Goal: Information Seeking & Learning: Learn about a topic

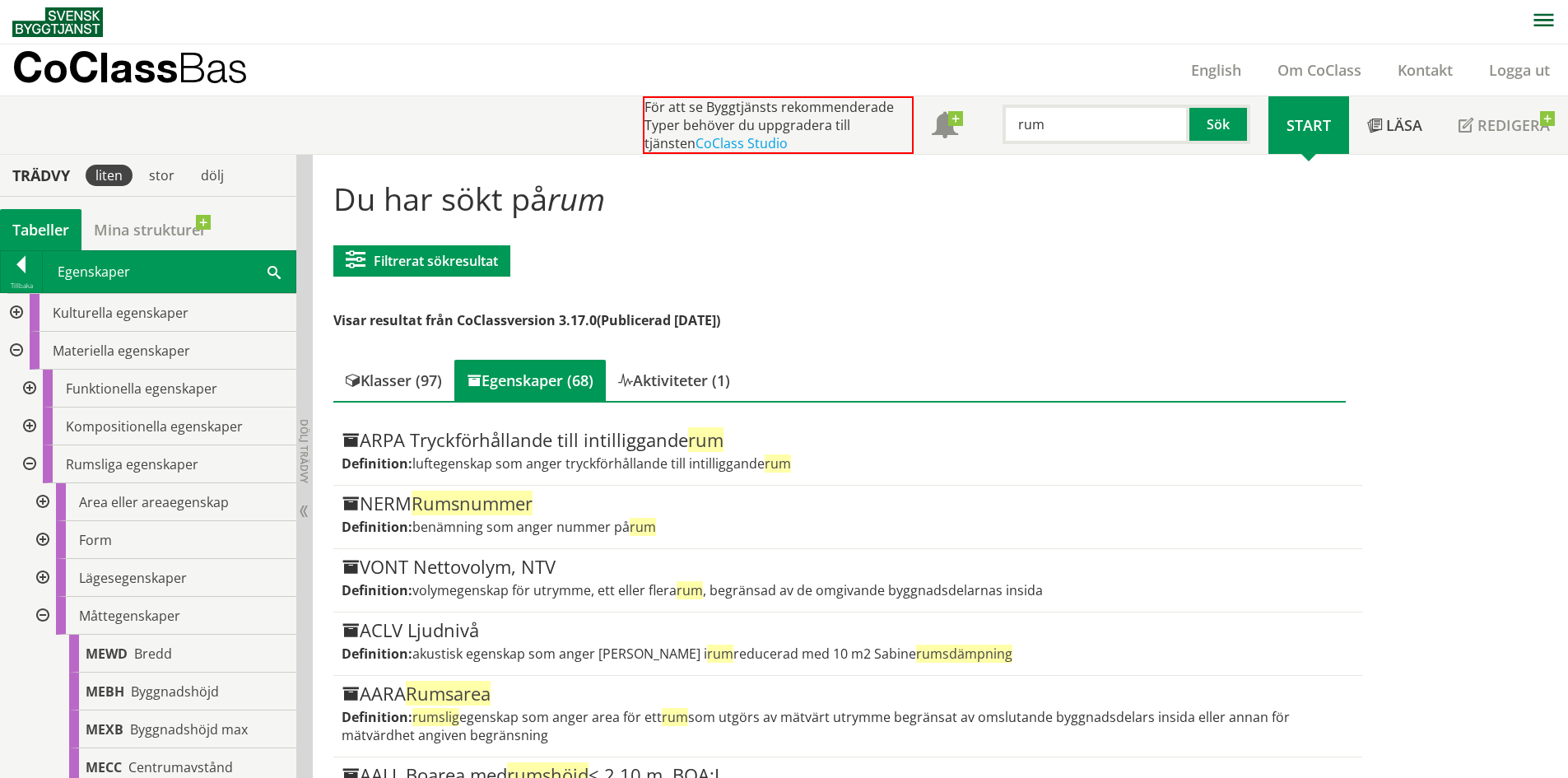
drag, startPoint x: 1048, startPoint y: 126, endPoint x: 903, endPoint y: 74, distance: 154.0
click at [908, 96] on div "För att se Byggtjänsts rekommenderade Typer behöver du uppgradera till tjänsten…" at bounding box center [956, 125] width 626 height 58
type input "diameter"
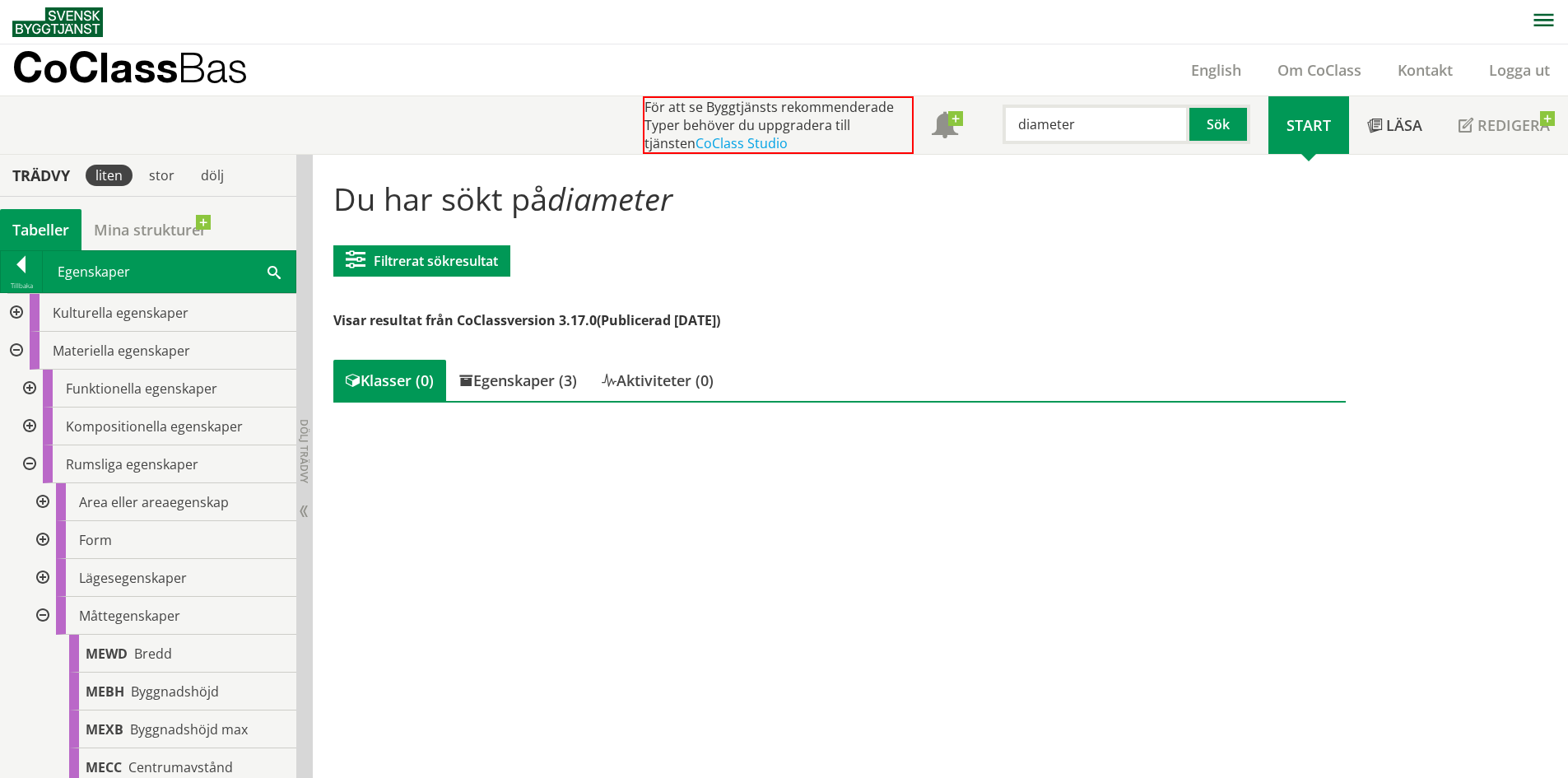
scroll to position [1, 0]
click at [576, 371] on div "Egenskaper (3)" at bounding box center [517, 379] width 144 height 41
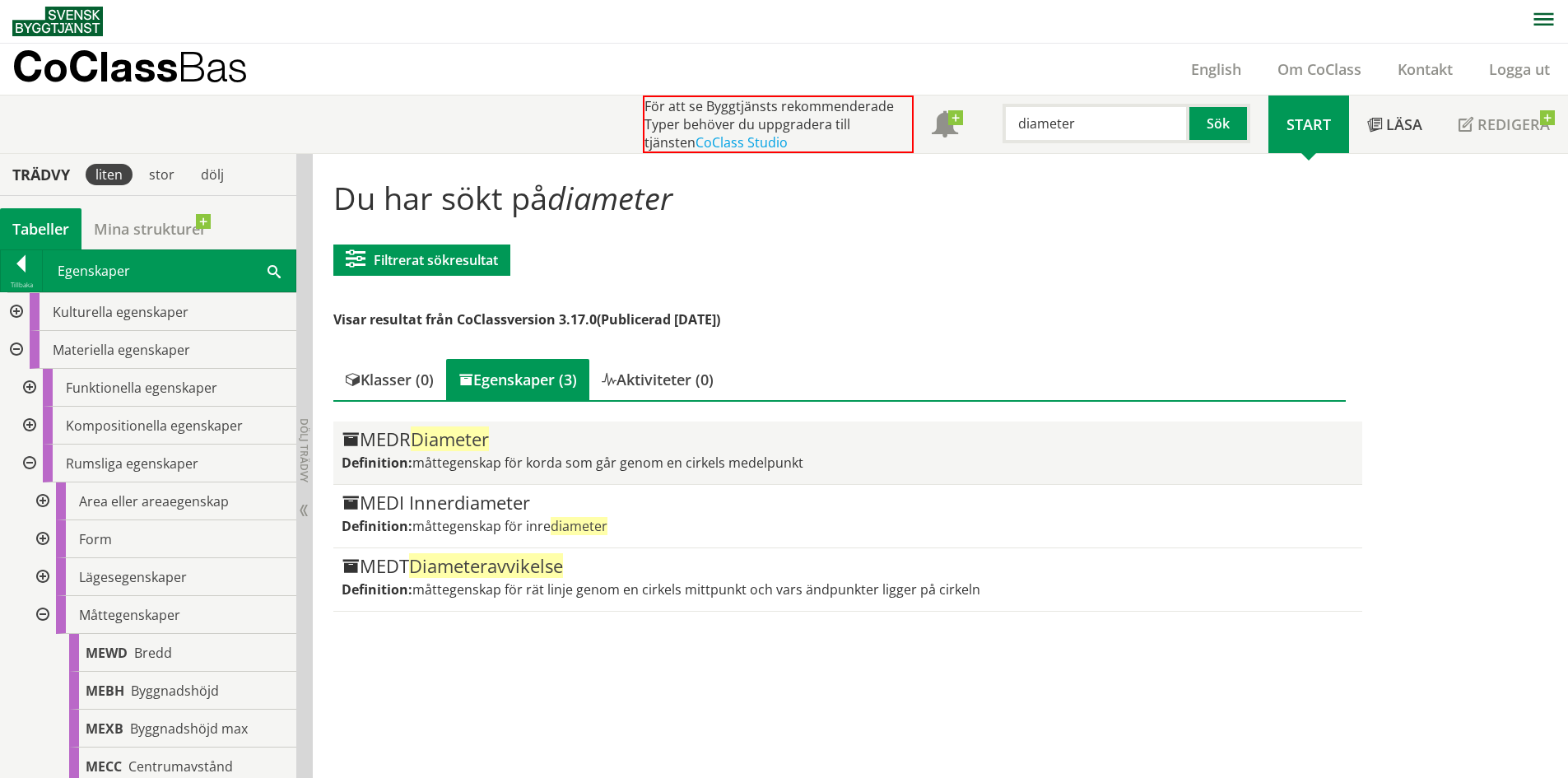
click at [581, 450] on div "MEDR Diameter Definition: måttegenskap för korda som går genom en cirkels medel…" at bounding box center [847, 453] width 1012 height 46
click at [652, 450] on div "MEDR Diameter Definition: måttegenskap för korda som går genom en cirkels medel…" at bounding box center [847, 453] width 1012 height 46
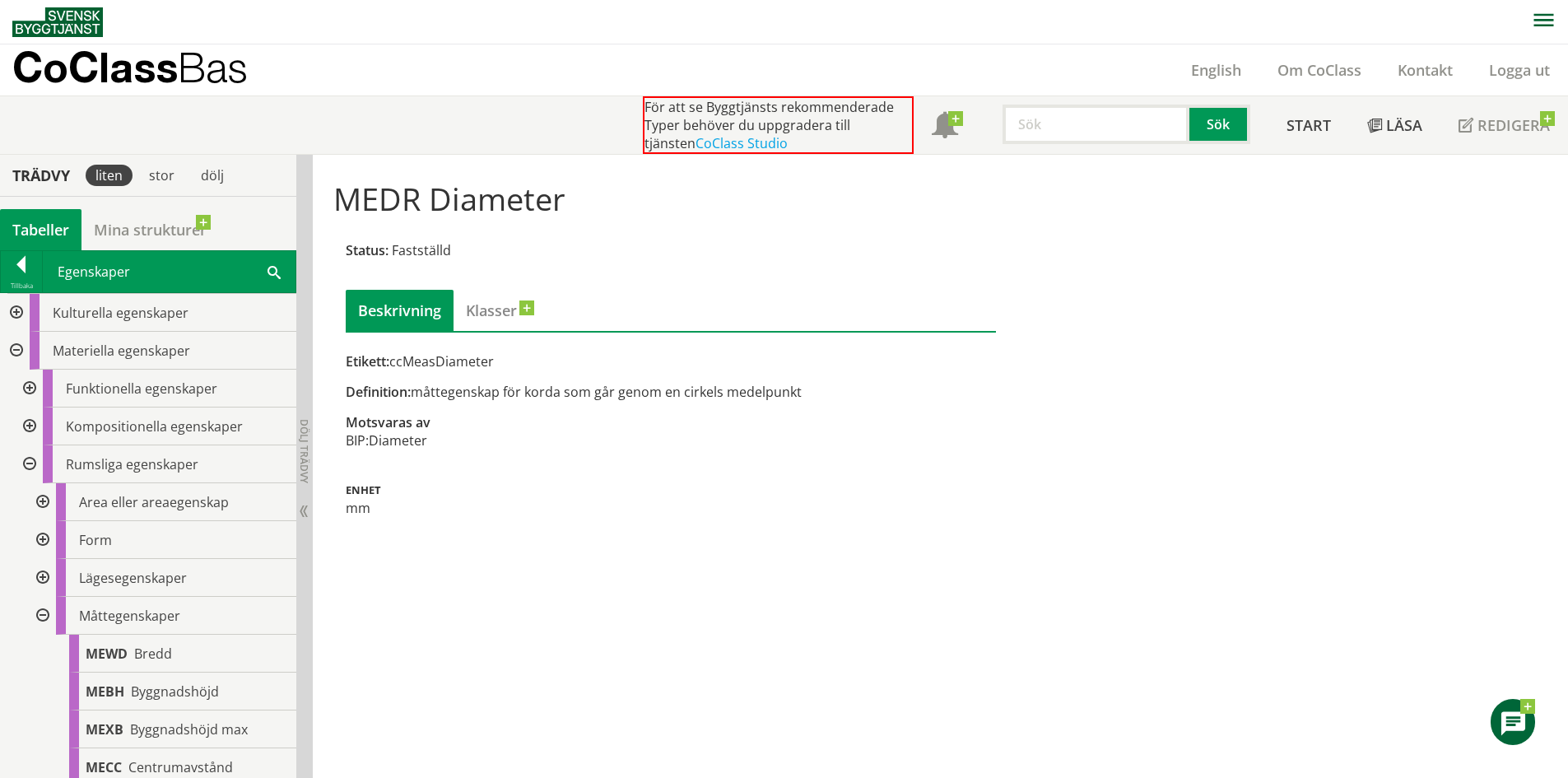
drag, startPoint x: 394, startPoint y: 359, endPoint x: 501, endPoint y: 364, distance: 107.1
click at [501, 364] on div "Etikett: ccMeasDiameter" at bounding box center [671, 360] width 650 height 18
click at [1078, 135] on input "text" at bounding box center [1095, 125] width 186 height 40
type input "flöde"
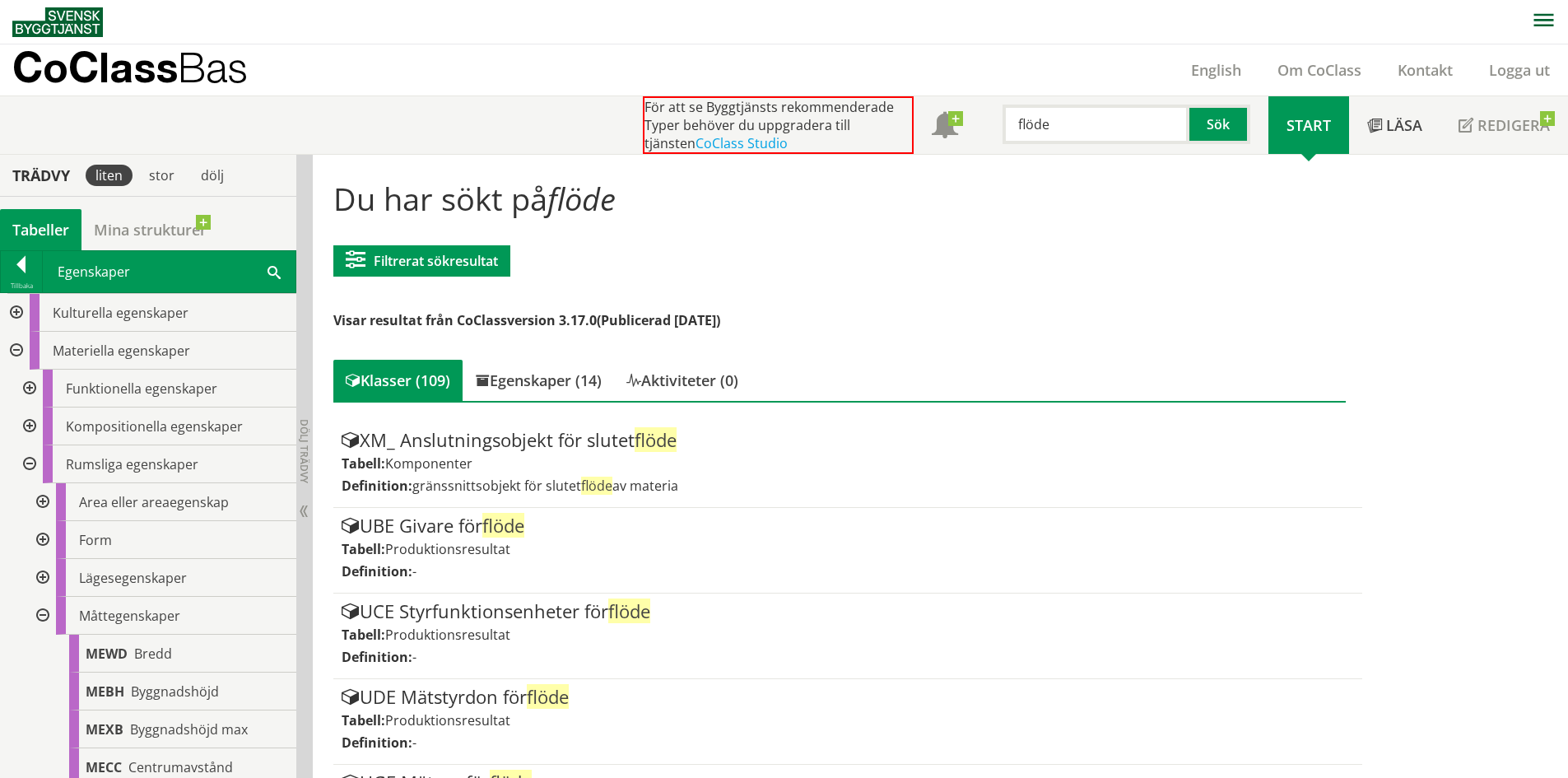
drag, startPoint x: 551, startPoint y: 380, endPoint x: 655, endPoint y: 407, distance: 107.4
click at [553, 380] on div "Egenskaper (14)" at bounding box center [537, 379] width 151 height 41
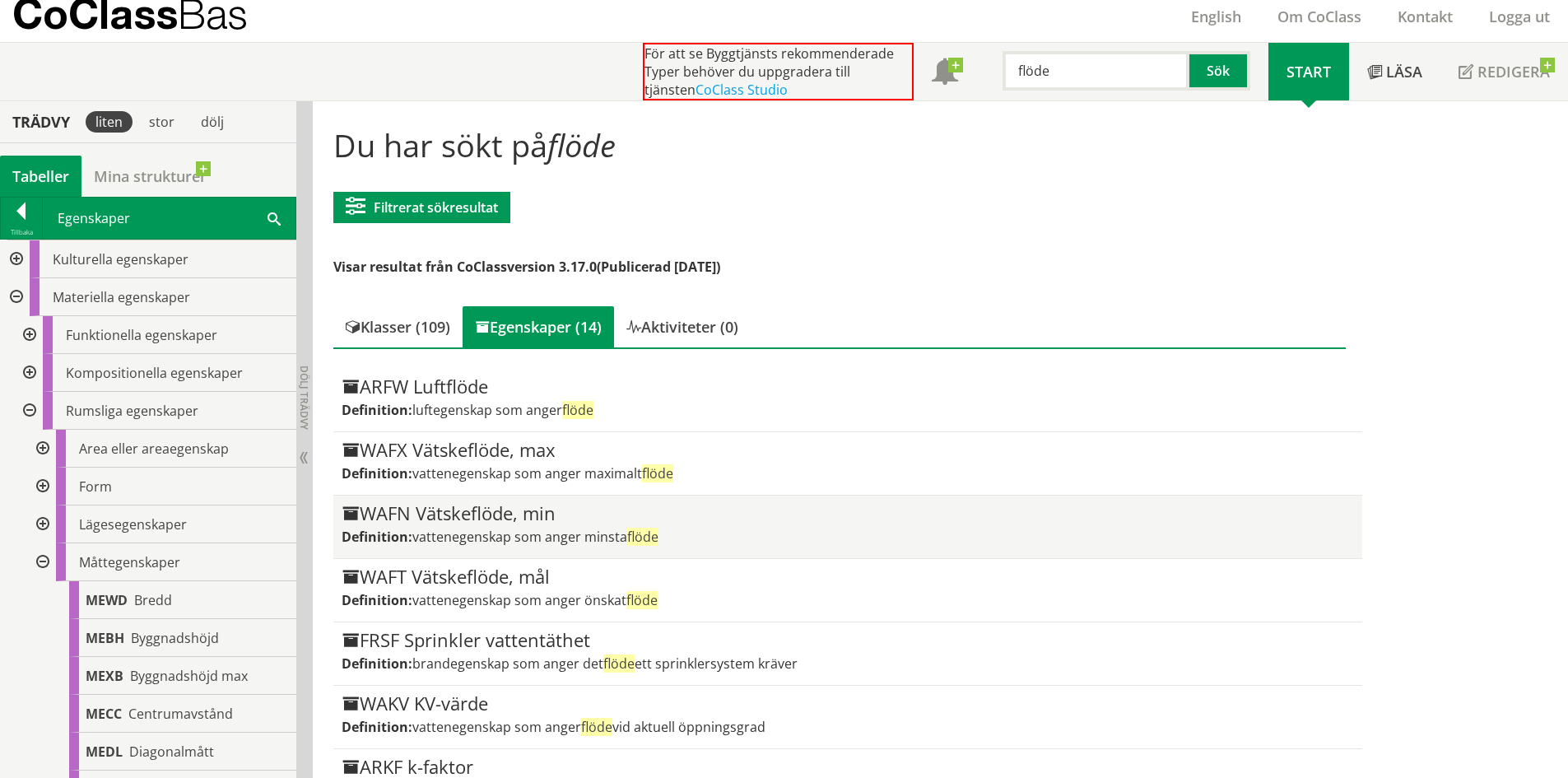
scroll to position [83, 0]
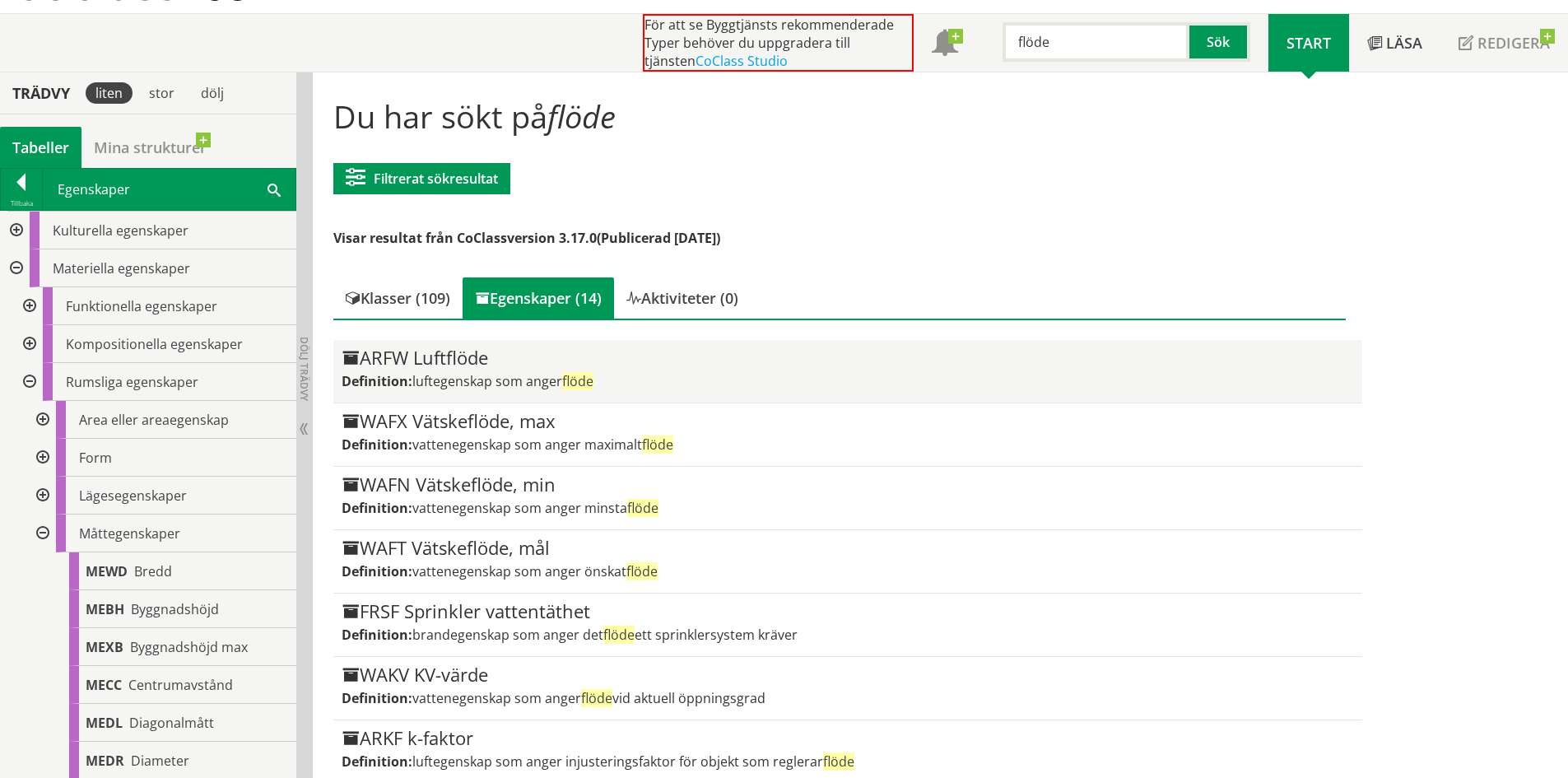
click at [602, 371] on div "ARFW Luftflöde Definition: luftegenskap som anger flöde" at bounding box center [847, 371] width 1012 height 46
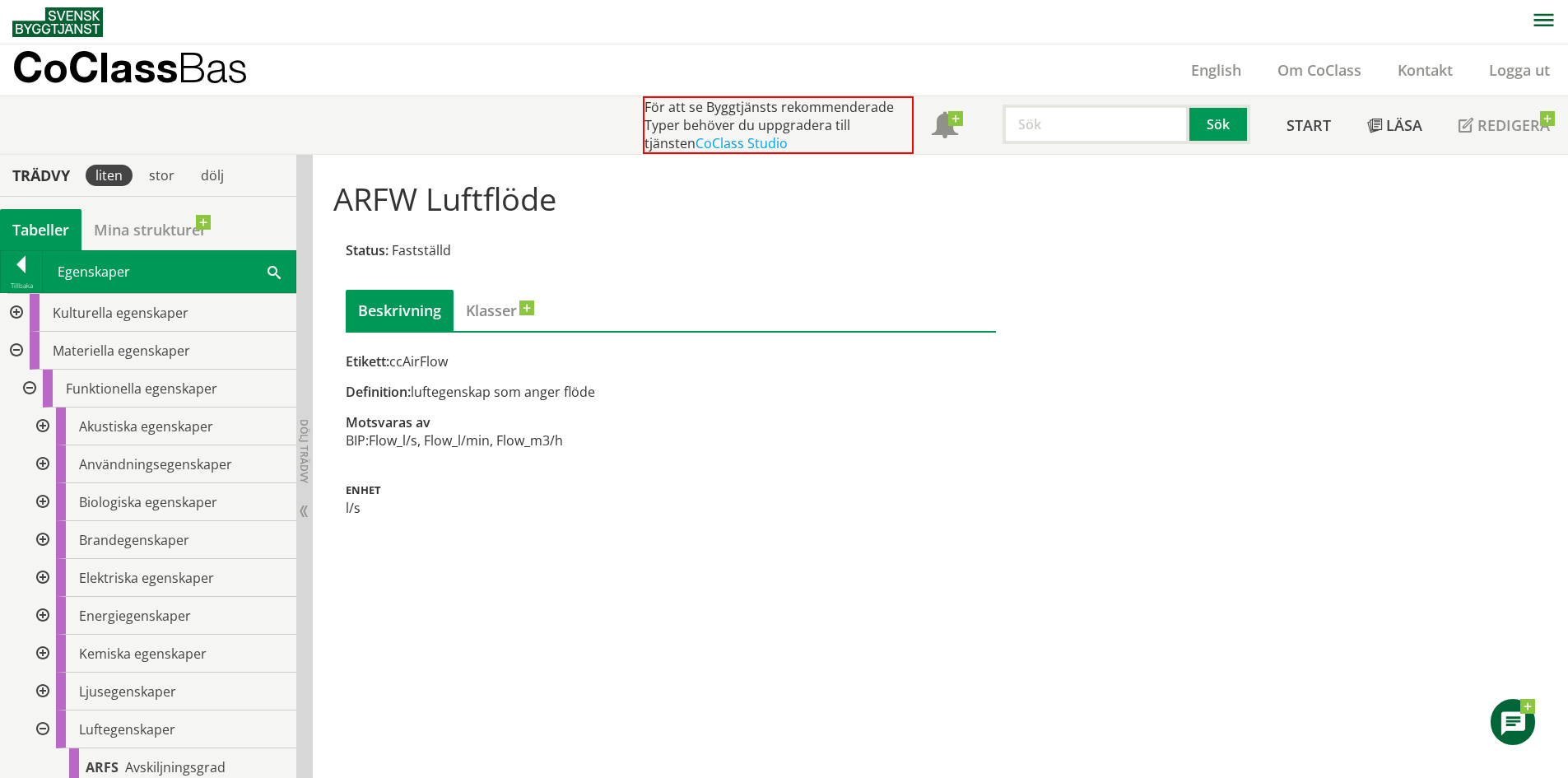
click at [1093, 126] on input "text" at bounding box center [1095, 125] width 186 height 40
type input "färg"
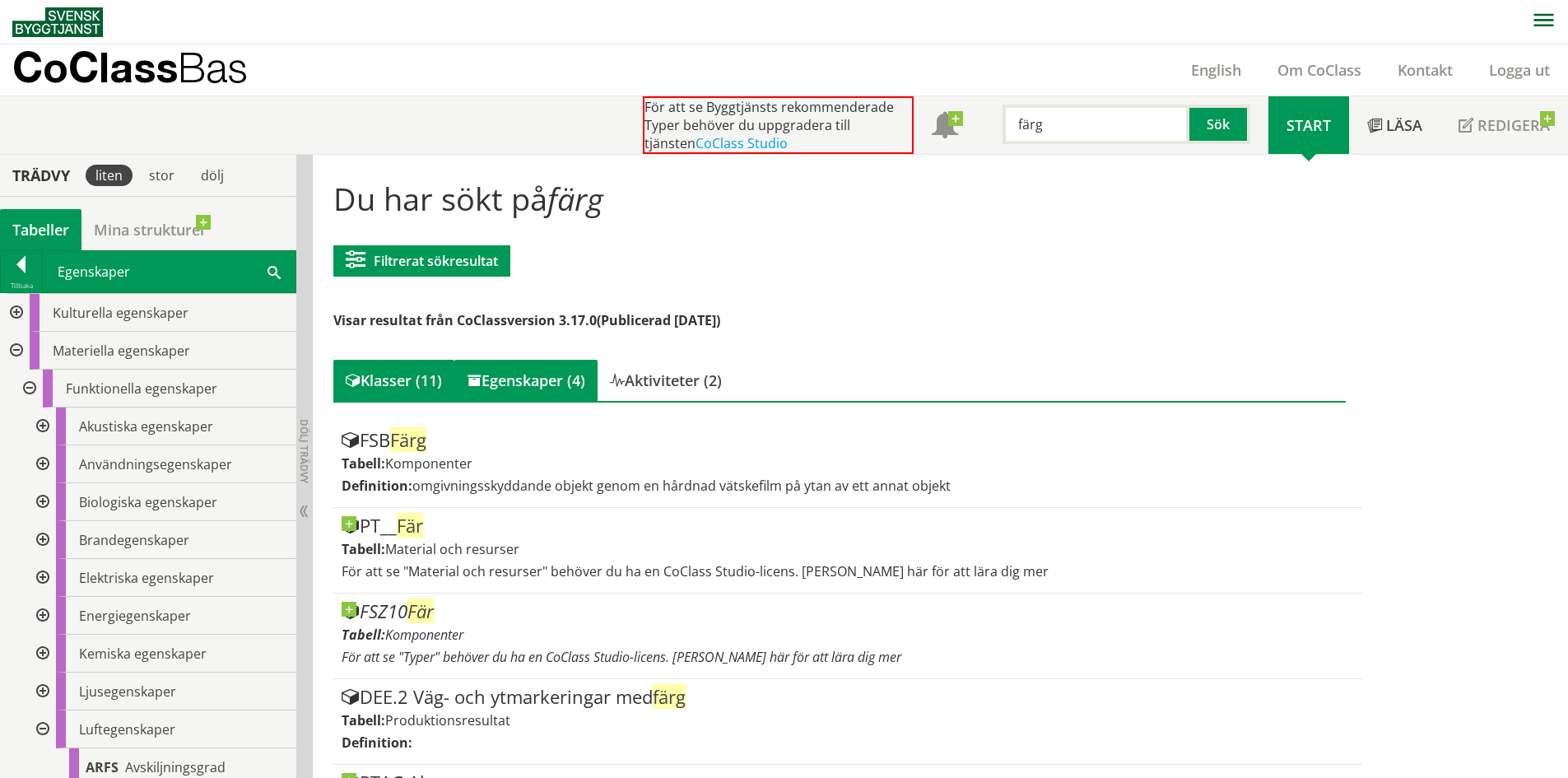
click at [548, 386] on div "Egenskaper (4)" at bounding box center [526, 379] width 144 height 41
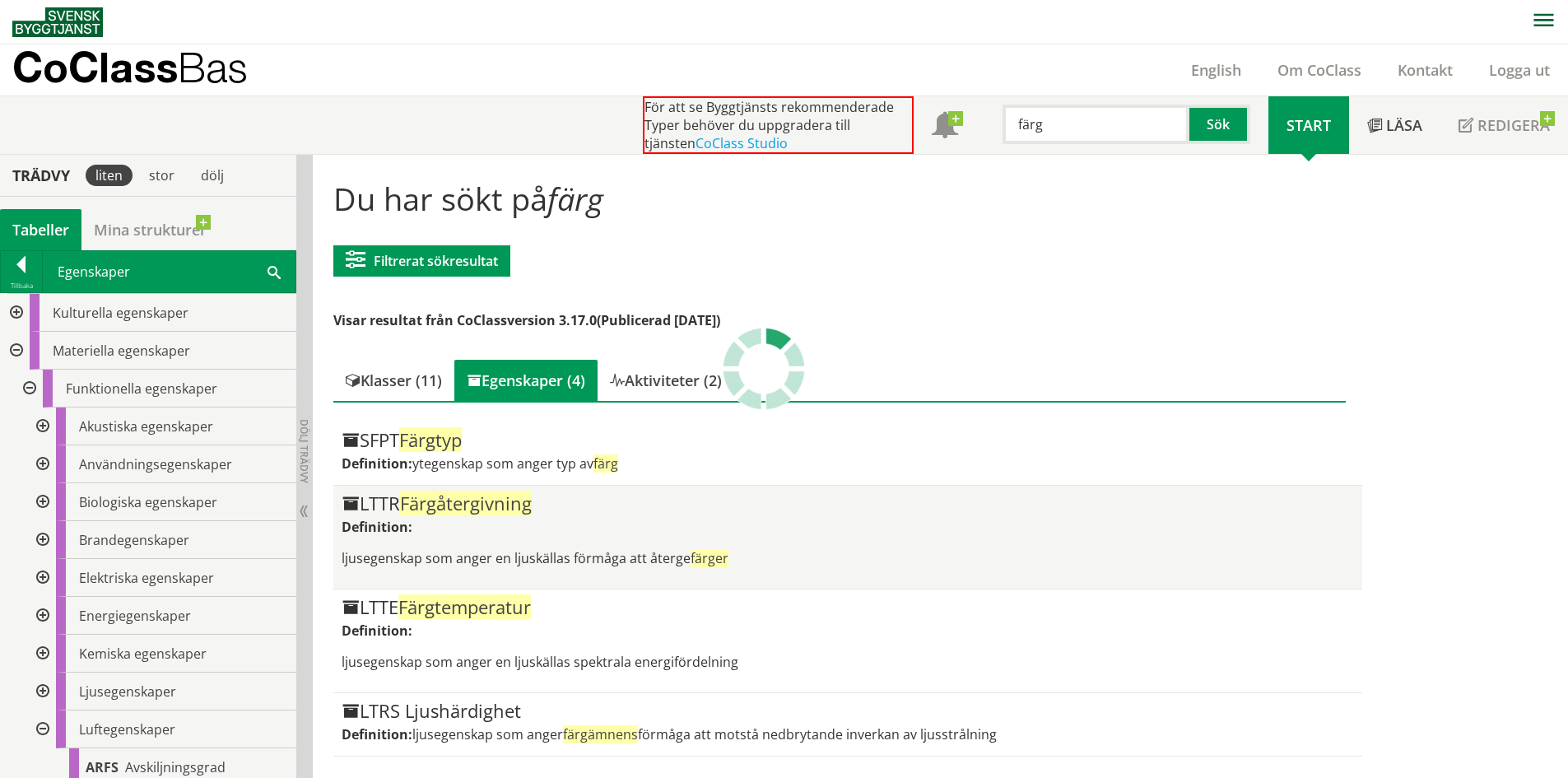
scroll to position [1, 0]
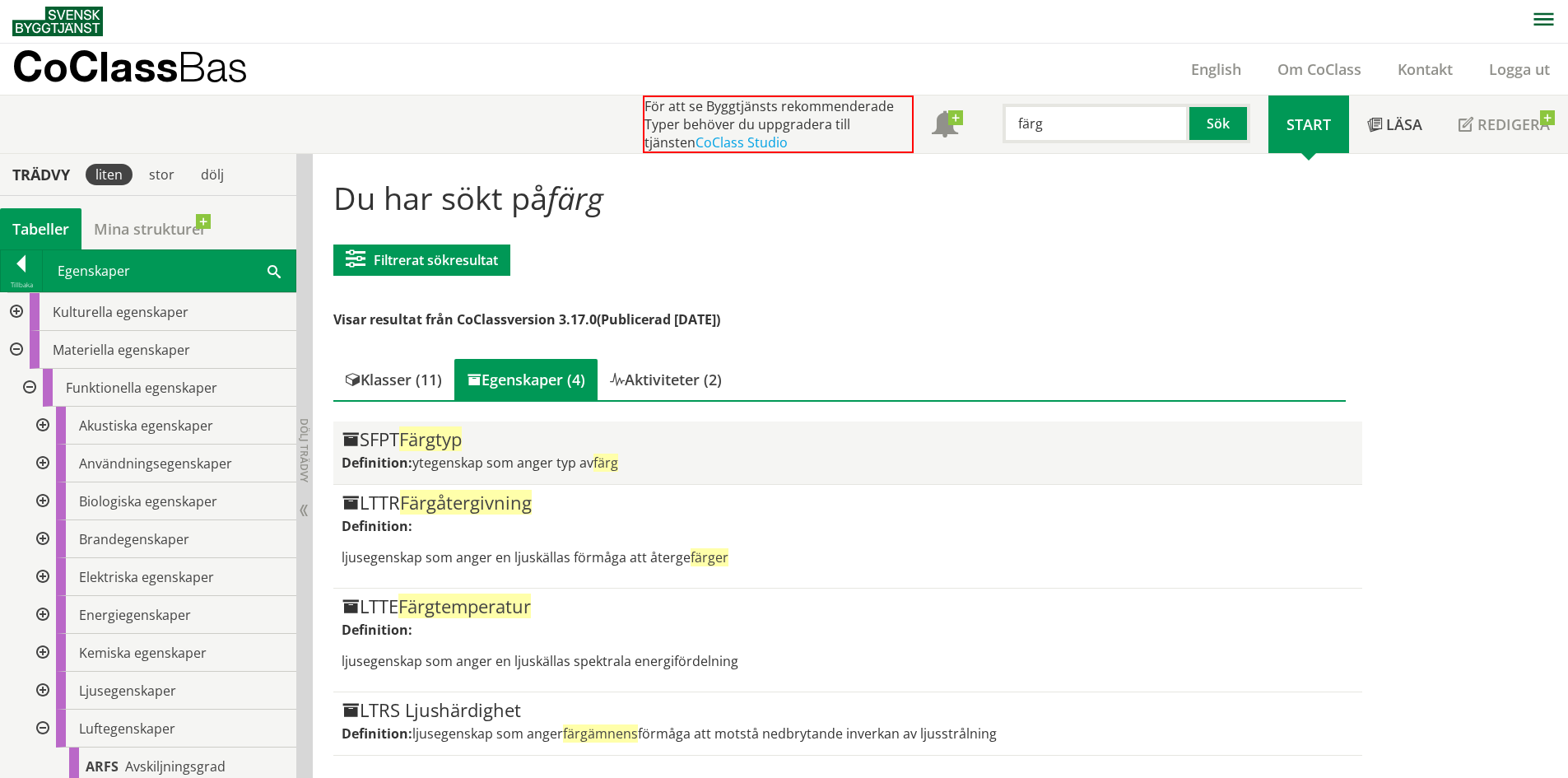
click at [623, 444] on div "SFPT Färgtyp" at bounding box center [847, 439] width 1012 height 20
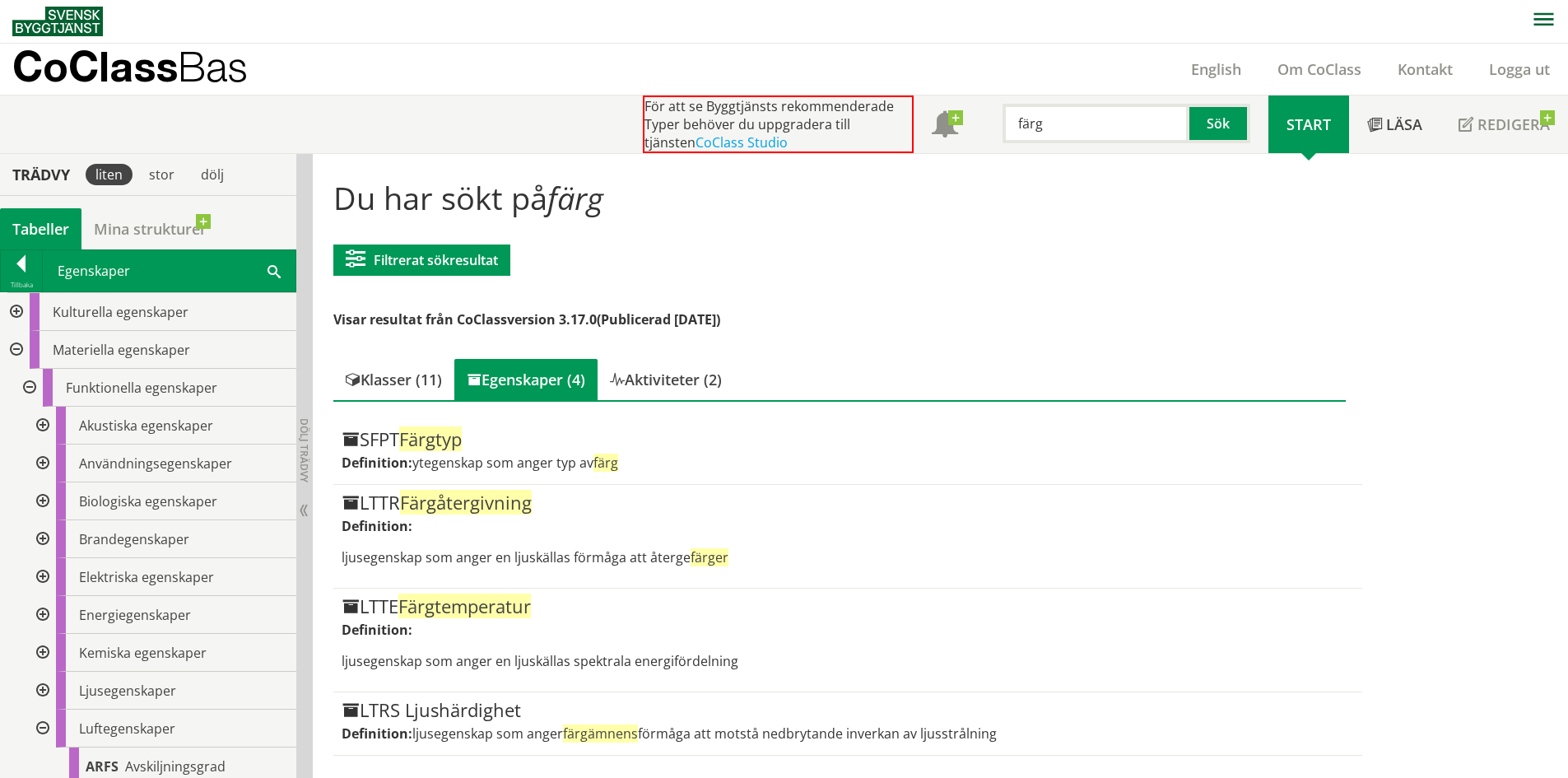
drag, startPoint x: 990, startPoint y: 309, endPoint x: 881, endPoint y: 358, distance: 119.5
click at [990, 309] on div "Du har sökt på färg Filtrerat sökresultat Filtrera CoClass Version 3.17.0 CoCla…" at bounding box center [840, 461] width 1037 height 590
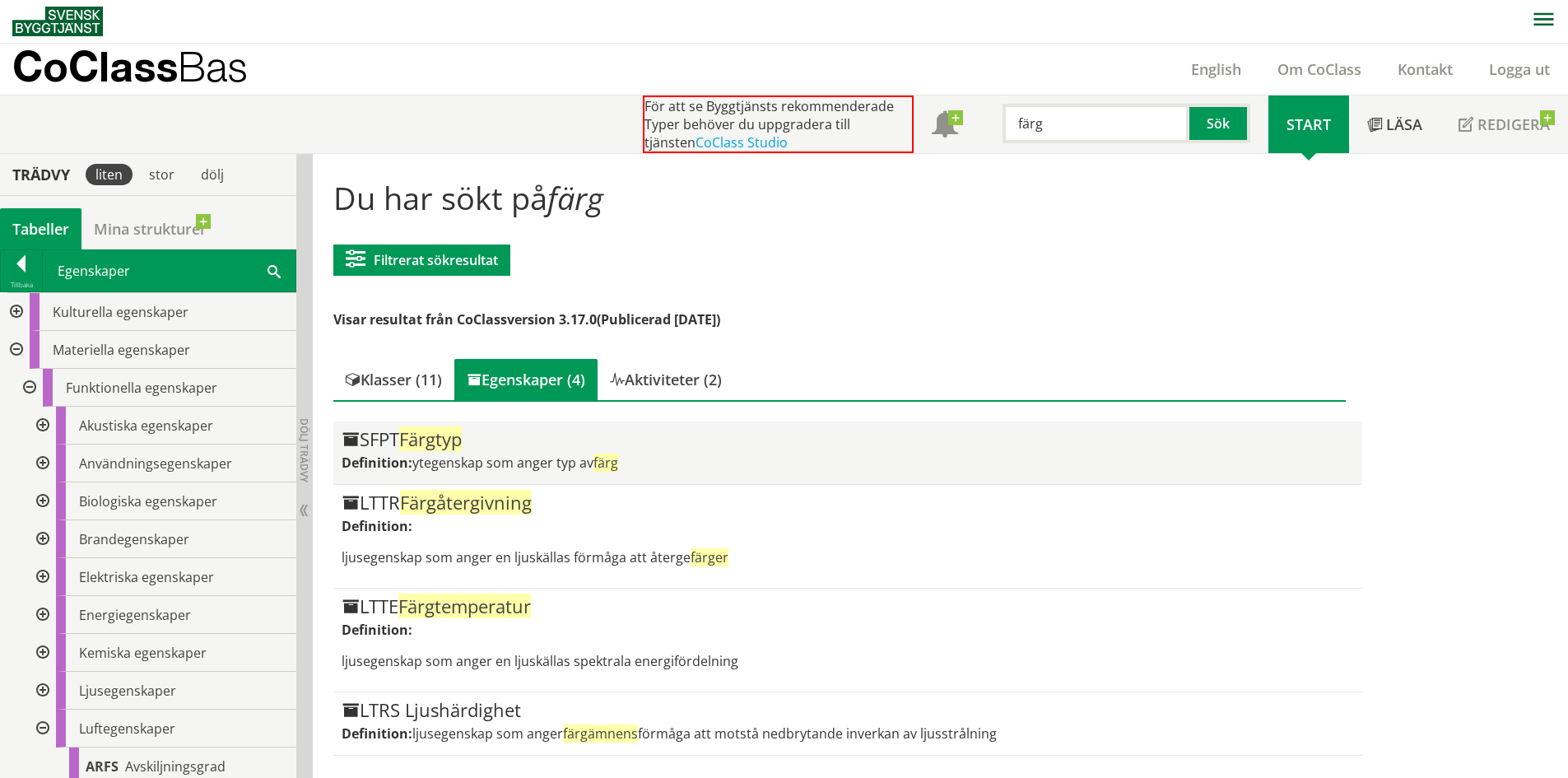
click at [428, 451] on div "SFPT Färgtyp Definition: ytegenskap som anger typ av färg" at bounding box center [847, 453] width 1012 height 46
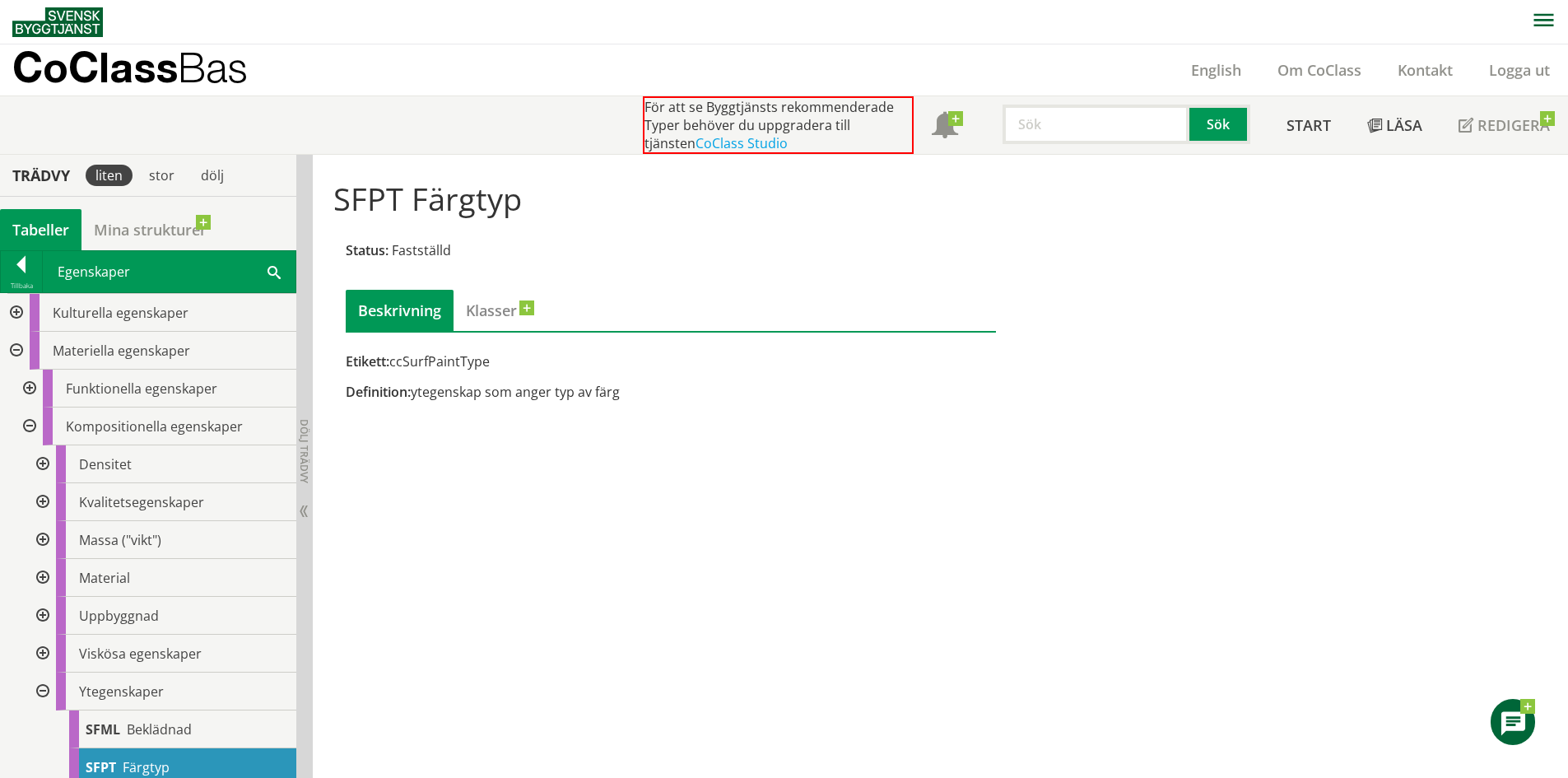
click at [1035, 125] on input "text" at bounding box center [1095, 125] width 186 height 40
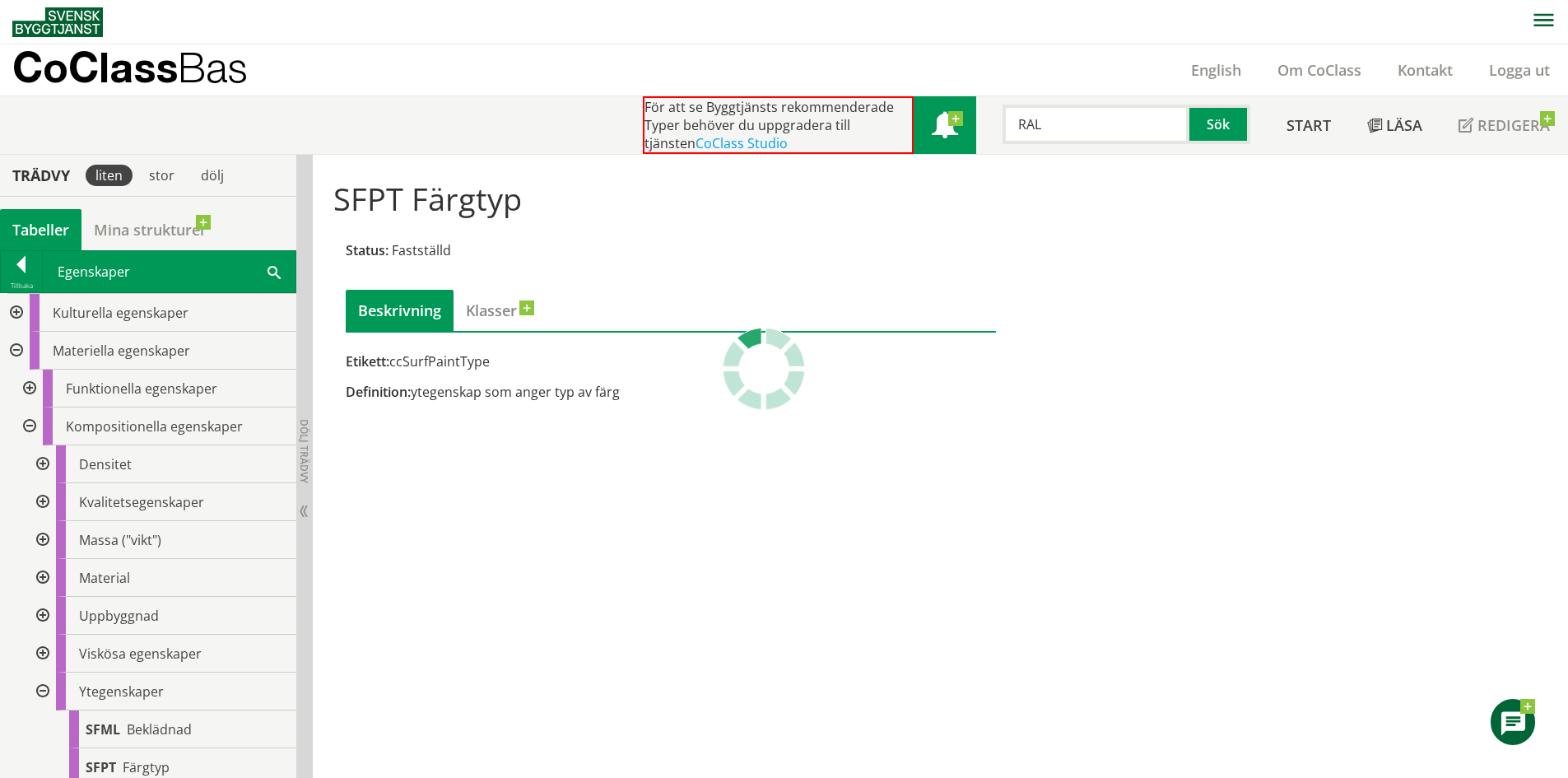
drag, startPoint x: 1051, startPoint y: 117, endPoint x: 921, endPoint y: 105, distance: 130.6
click at [929, 105] on div "För att se Byggtjänsts rekommenderade Typer behöver du uppgradera till tjänsten…" at bounding box center [956, 125] width 626 height 58
type input "Kulör"
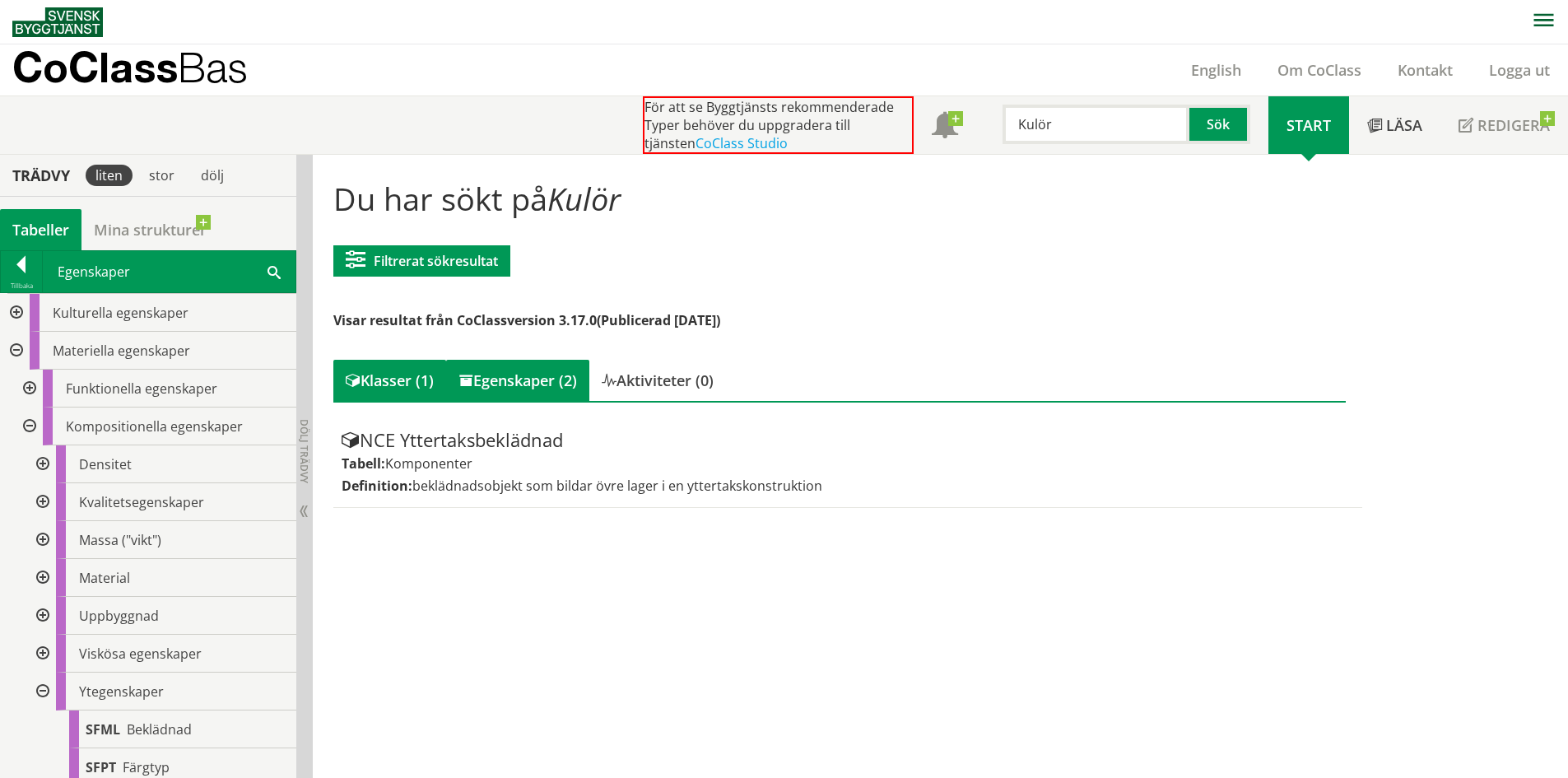
click at [553, 382] on div "Egenskaper (2)" at bounding box center [517, 379] width 144 height 41
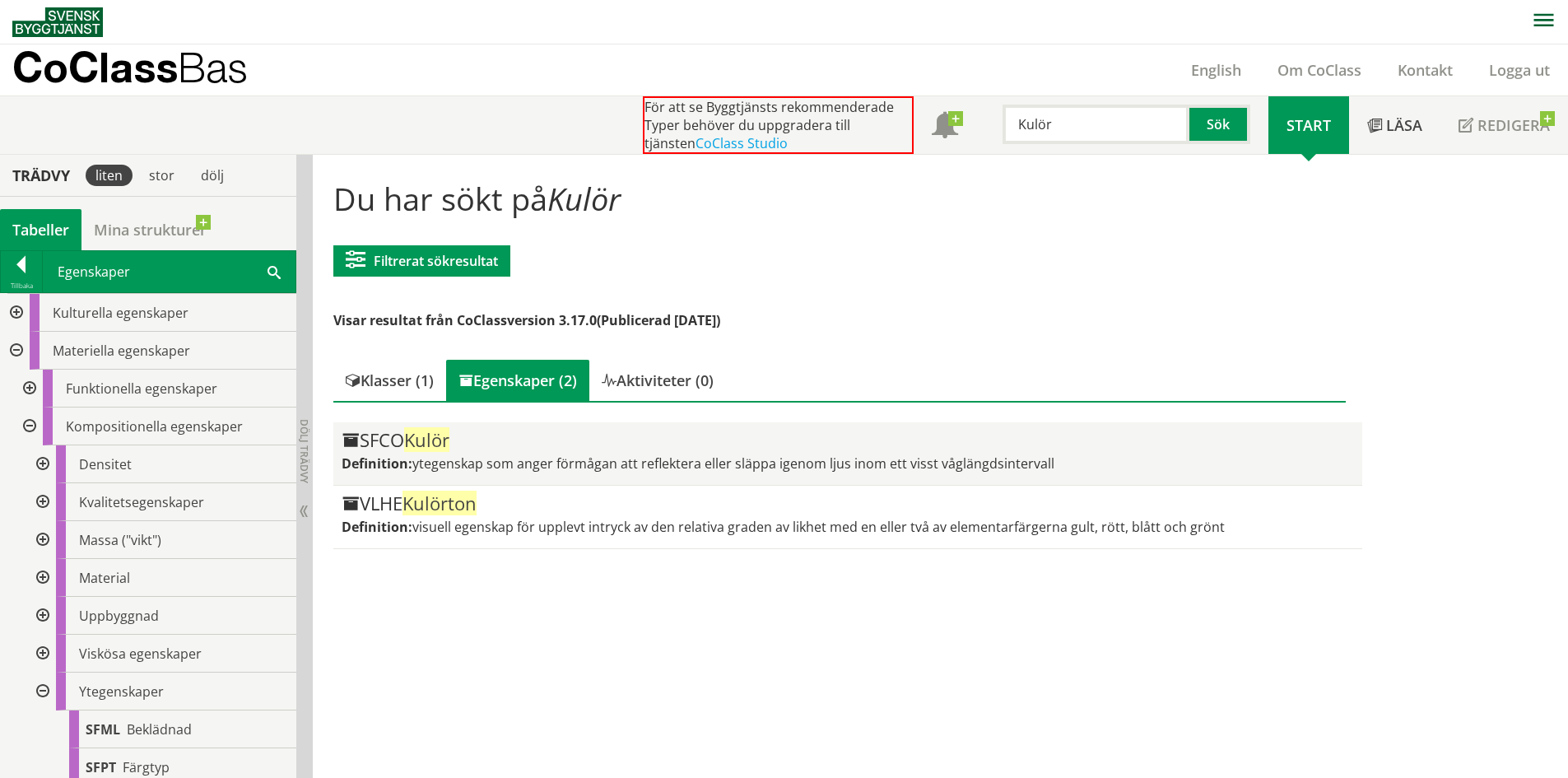
click at [641, 451] on div "SFCO Kulör Definition: ytegenskap som anger förmågan att reflektera eller släpp…" at bounding box center [847, 454] width 1012 height 46
click at [589, 451] on div "SFCO Kulör Definition: ytegenskap som anger förmågan att reflektera eller släpp…" at bounding box center [847, 454] width 1012 height 46
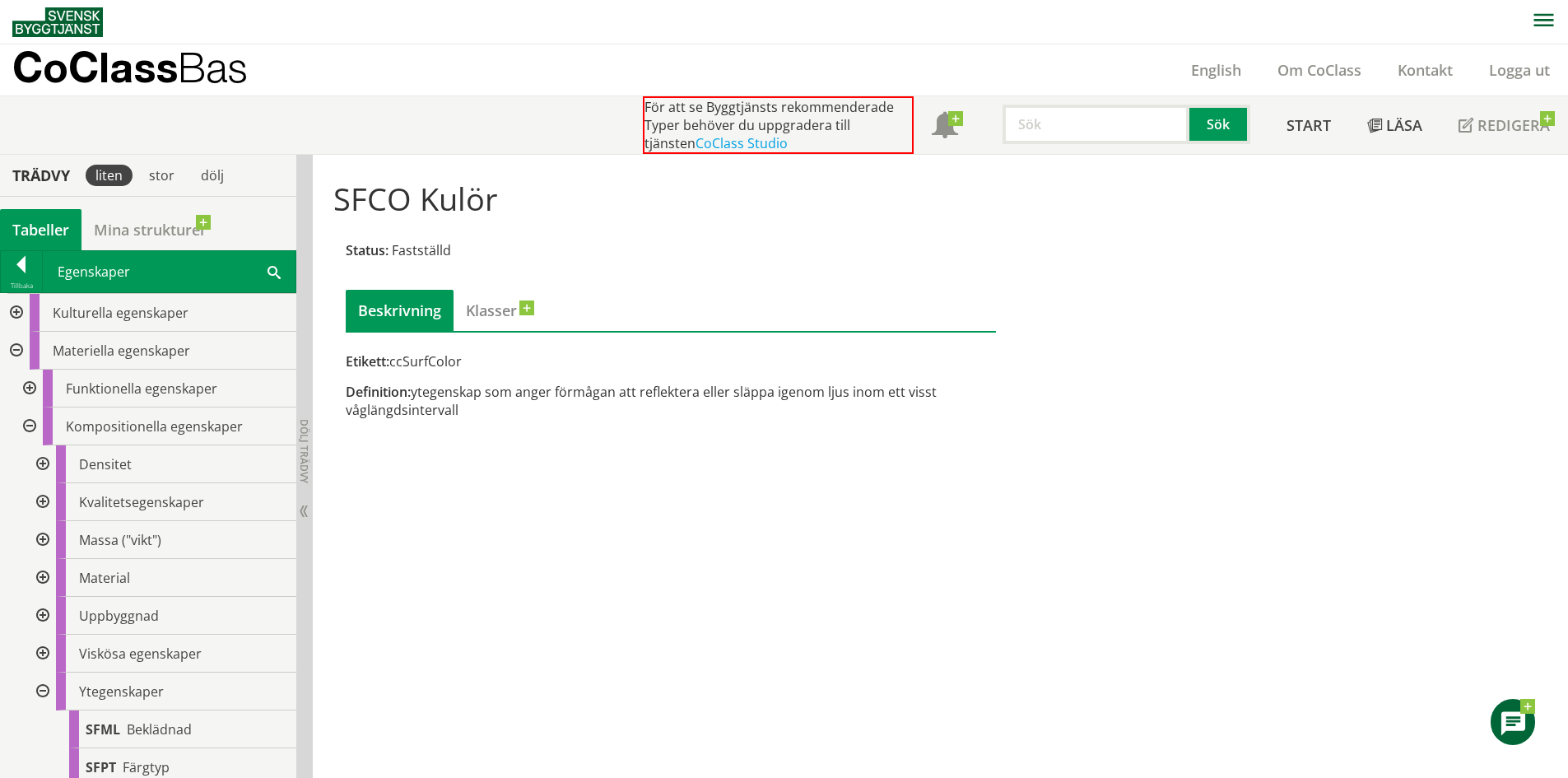
click at [1093, 135] on input "text" at bounding box center [1095, 125] width 186 height 40
type input "material"
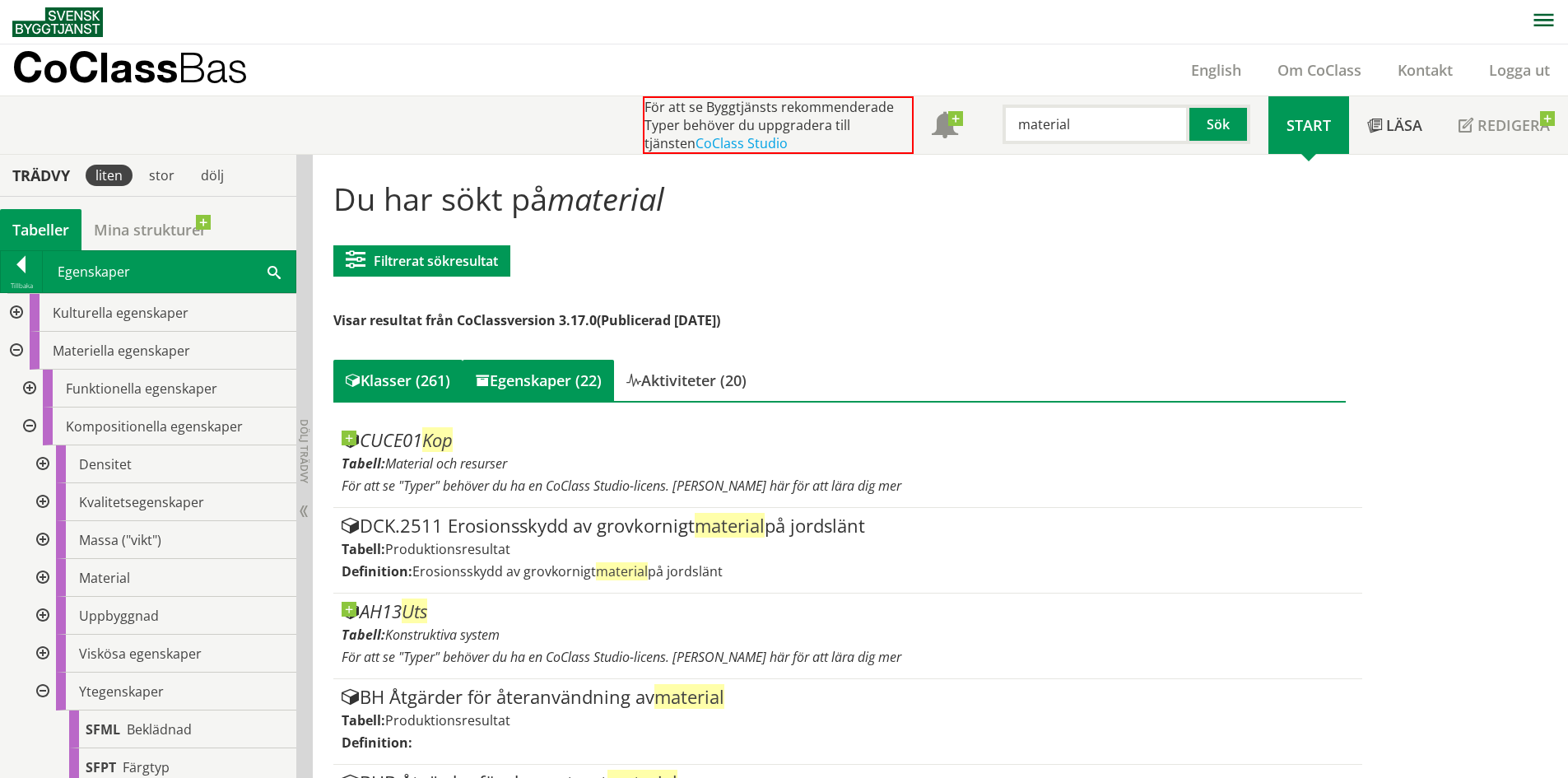
click at [566, 373] on div "Egenskaper (22)" at bounding box center [537, 379] width 151 height 41
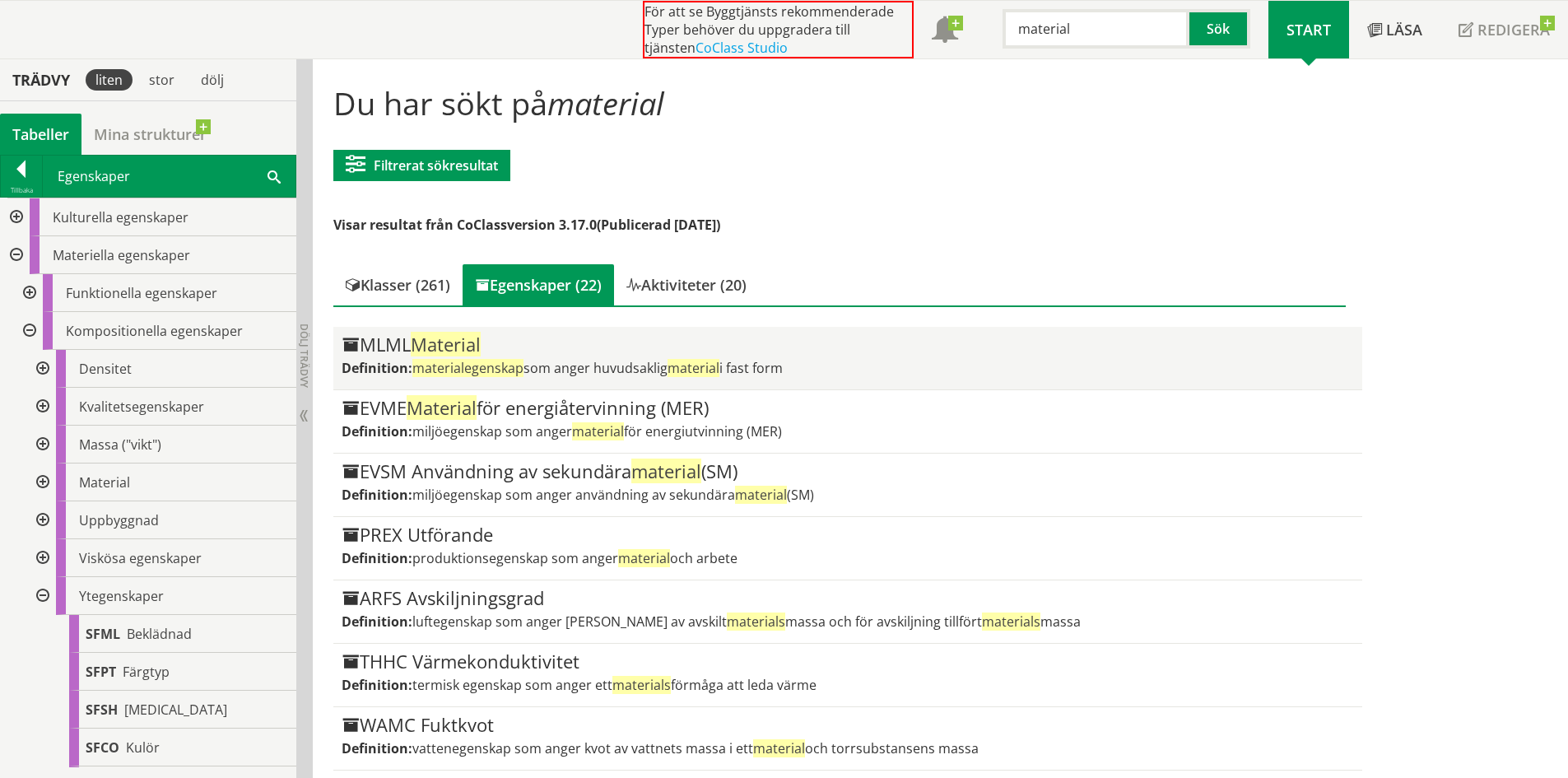
scroll to position [83, 0]
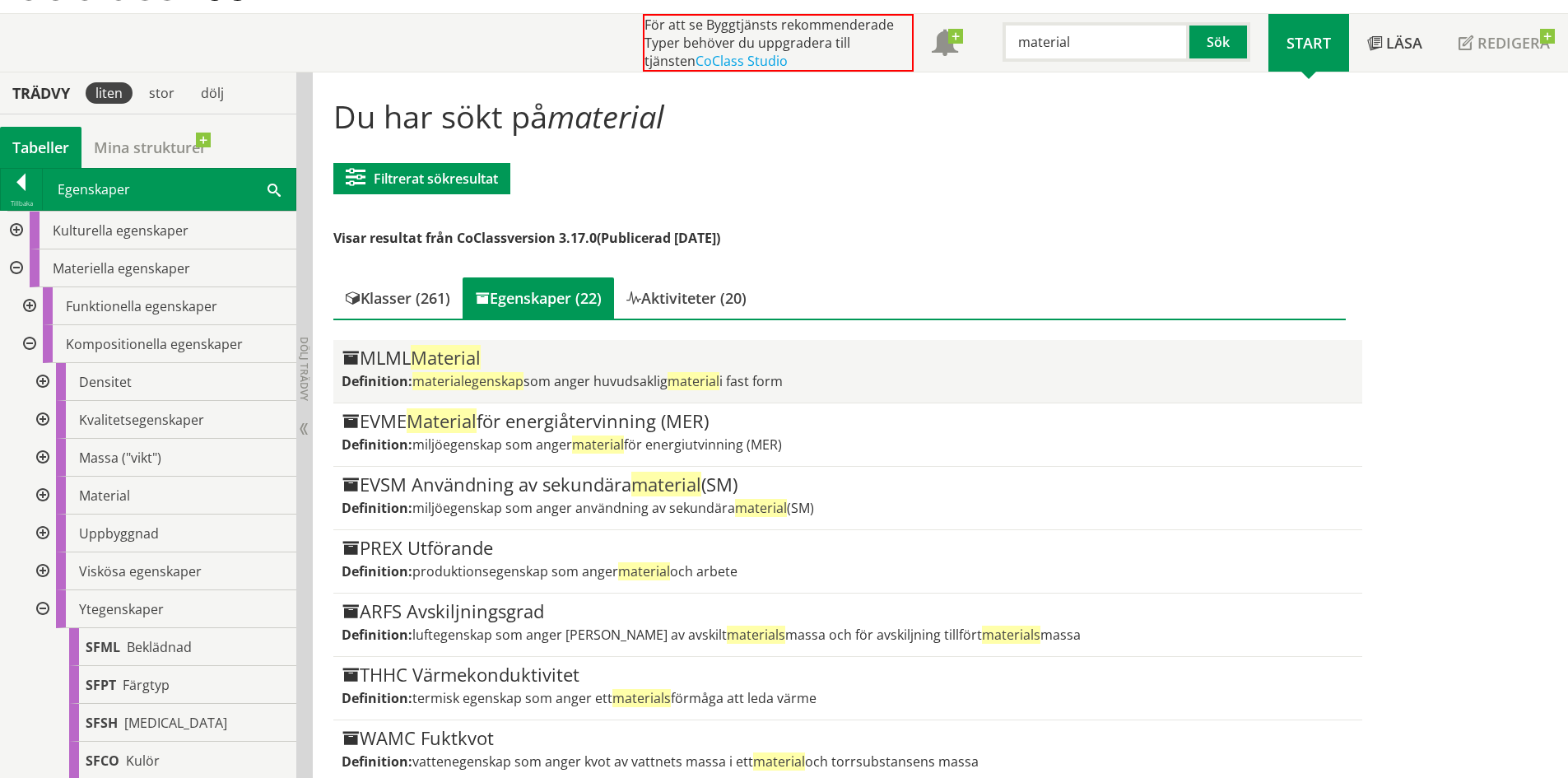
click at [466, 355] on span "Material" at bounding box center [446, 358] width 70 height 25
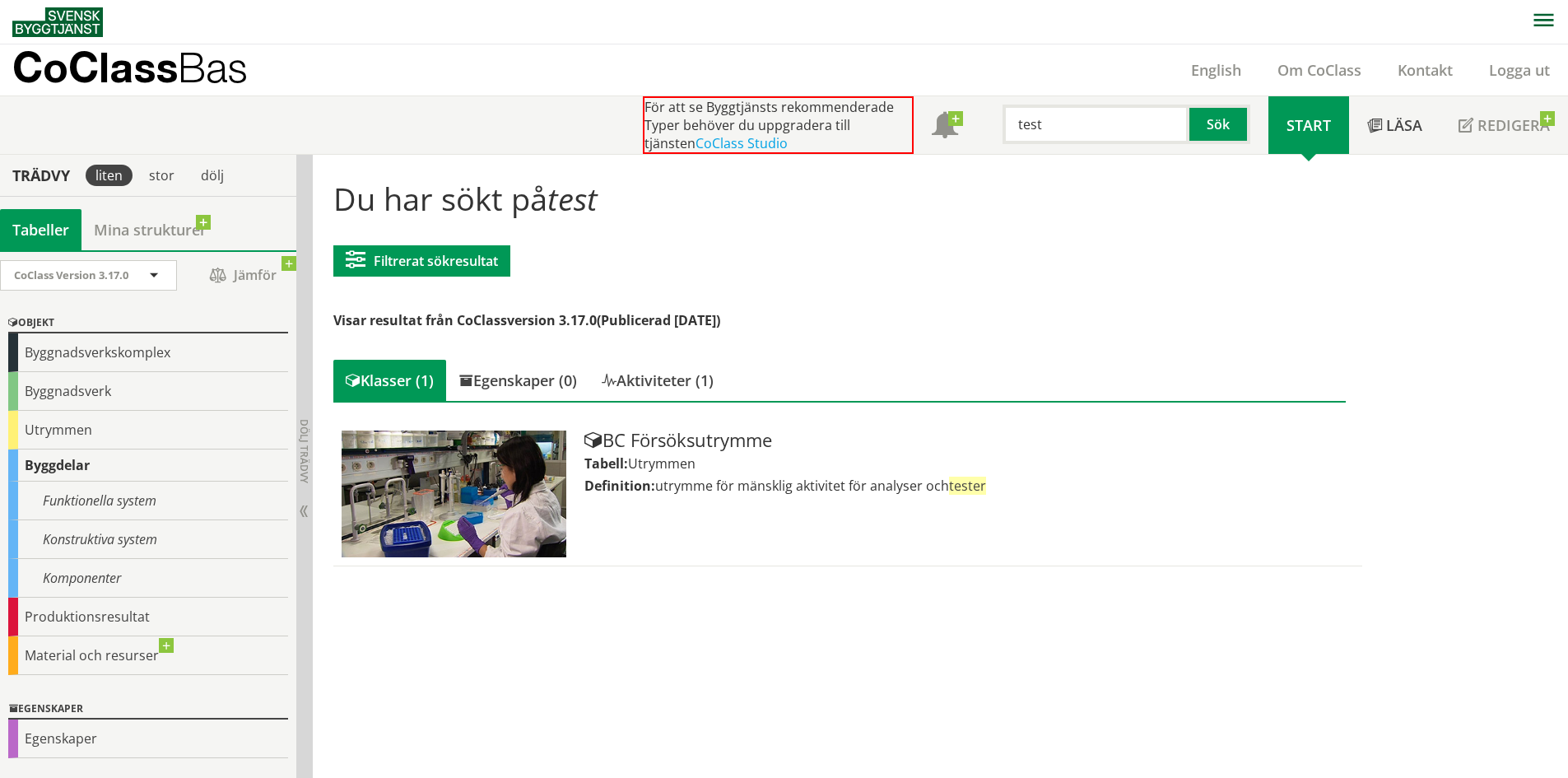
scroll to position [1, 0]
drag, startPoint x: 1110, startPoint y: 119, endPoint x: 892, endPoint y: 133, distance: 218.4
click at [892, 133] on div "För att se Byggtjänsts rekommenderade Typer behöver du uppgradera till tjänsten…" at bounding box center [956, 124] width 626 height 58
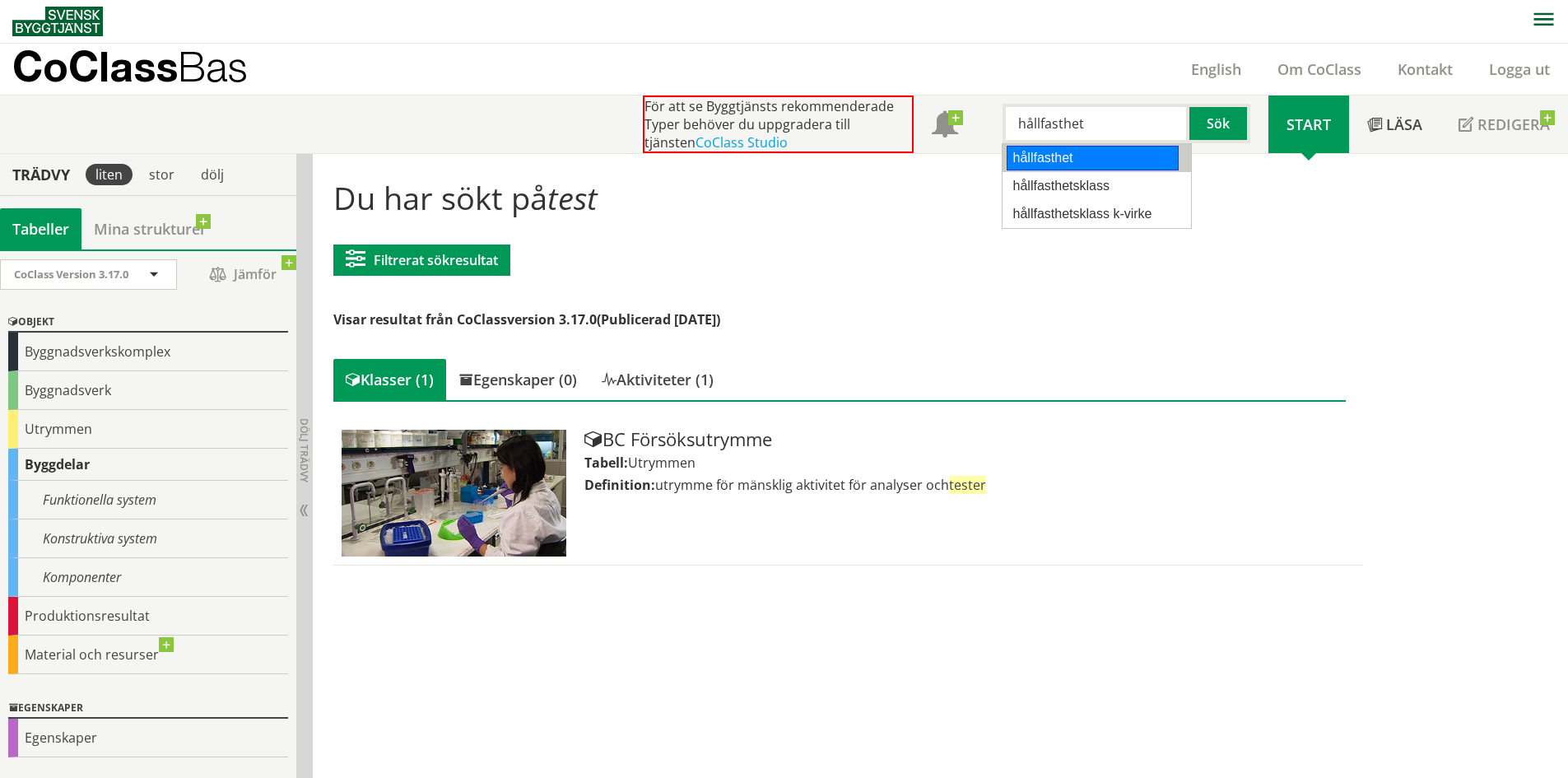
click at [1045, 170] on ul "hållfasthet hållfasthetsklass hållfasthetsklass k-virke" at bounding box center [1096, 186] width 190 height 86
drag, startPoint x: 1049, startPoint y: 181, endPoint x: 1148, endPoint y: 142, distance: 106.4
click at [1051, 181] on div "hållfasthetsklass" at bounding box center [1093, 186] width 172 height 25
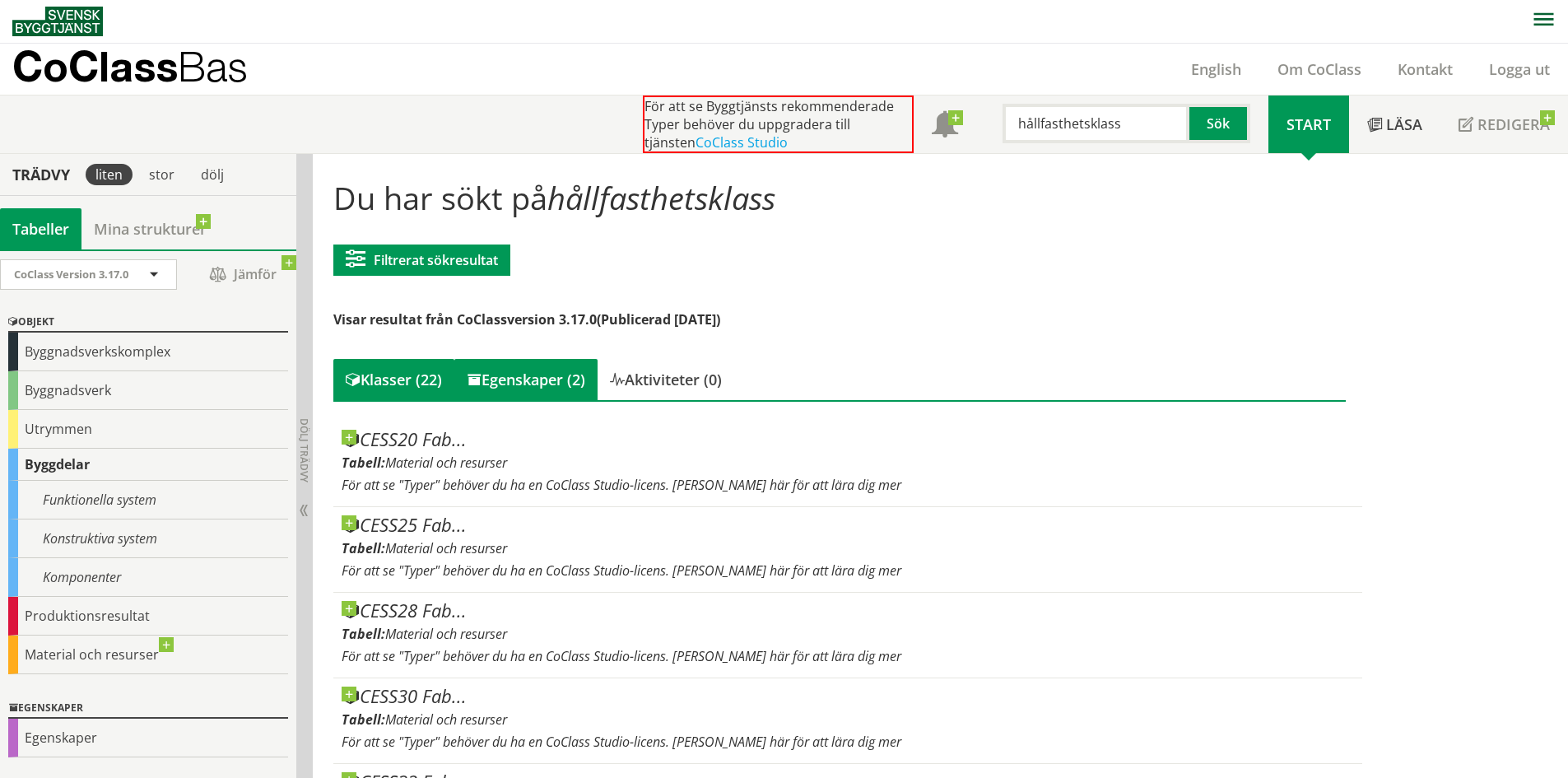
type input "hållfasthetsklass"
click at [563, 374] on div "Egenskaper (2)" at bounding box center [526, 379] width 144 height 41
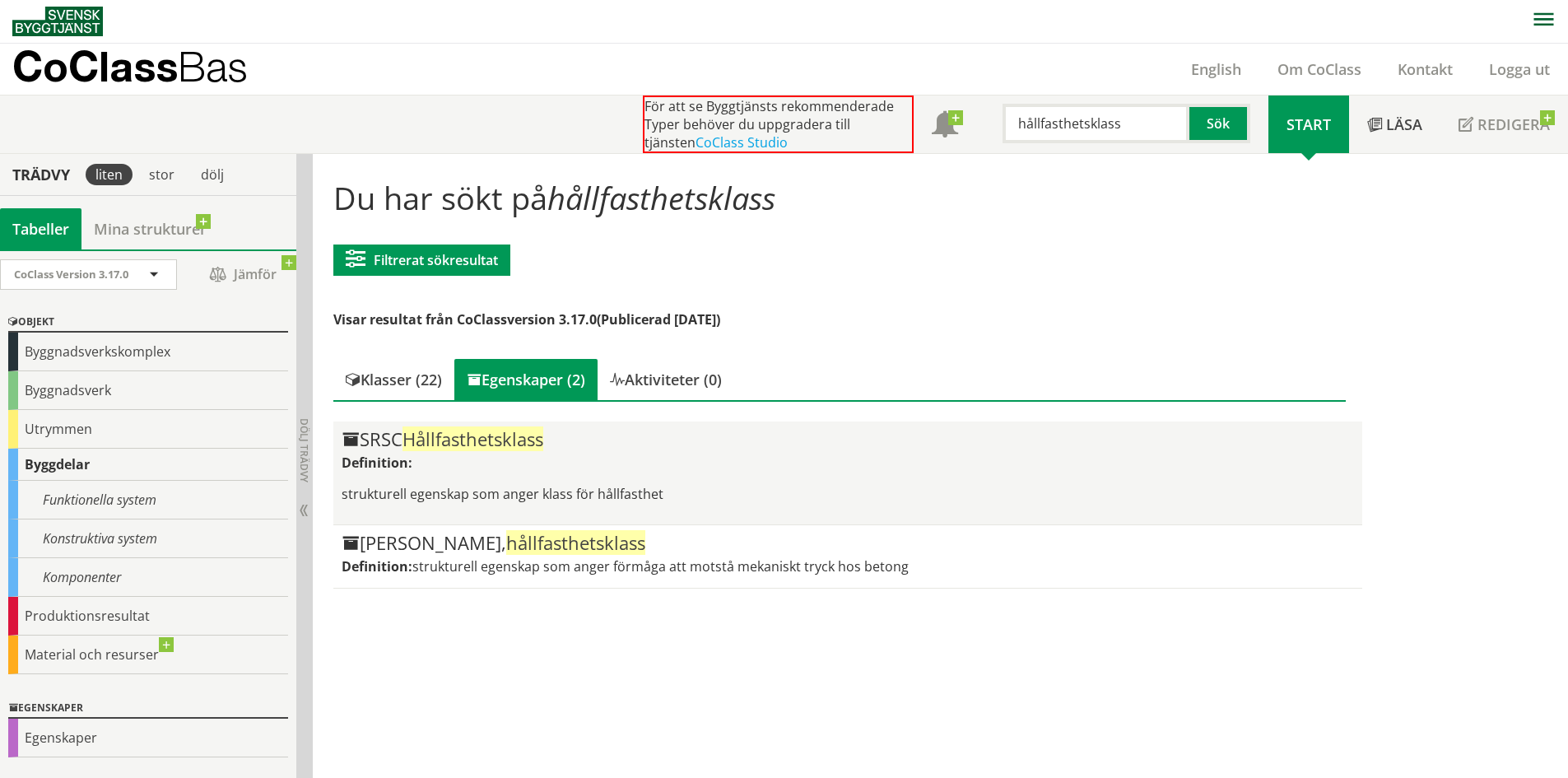
click at [507, 453] on div "SRSC Hållfasthetsklass Definition: strukturell egenskap som anger klass för hål…" at bounding box center [847, 473] width 1012 height 87
click at [897, 493] on p "strukturell egenskap som anger klass för hållfasthet" at bounding box center [847, 494] width 1012 height 18
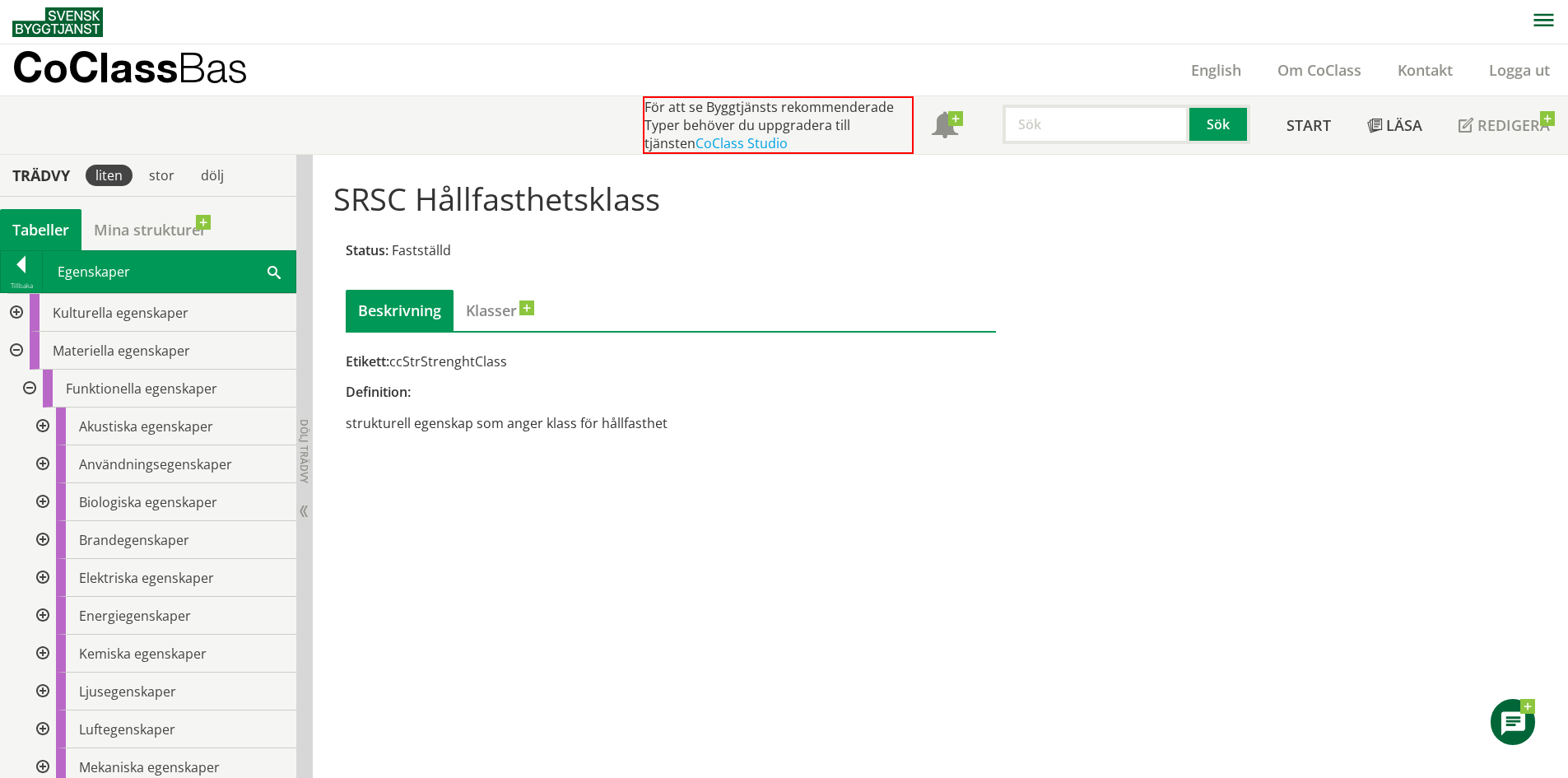
drag, startPoint x: 398, startPoint y: 360, endPoint x: 539, endPoint y: 378, distance: 142.1
click at [539, 378] on div "Etikett: ccStrStrenghtClass Definition: strukturell egenskap som anger klass fö…" at bounding box center [671, 392] width 650 height 80
drag, startPoint x: 461, startPoint y: 359, endPoint x: 434, endPoint y: 364, distance: 27.5
click at [434, 364] on div "Etikett: ccStrStrenghtClass" at bounding box center [671, 360] width 650 height 18
click at [1041, 128] on input "text" at bounding box center [1095, 125] width 186 height 40
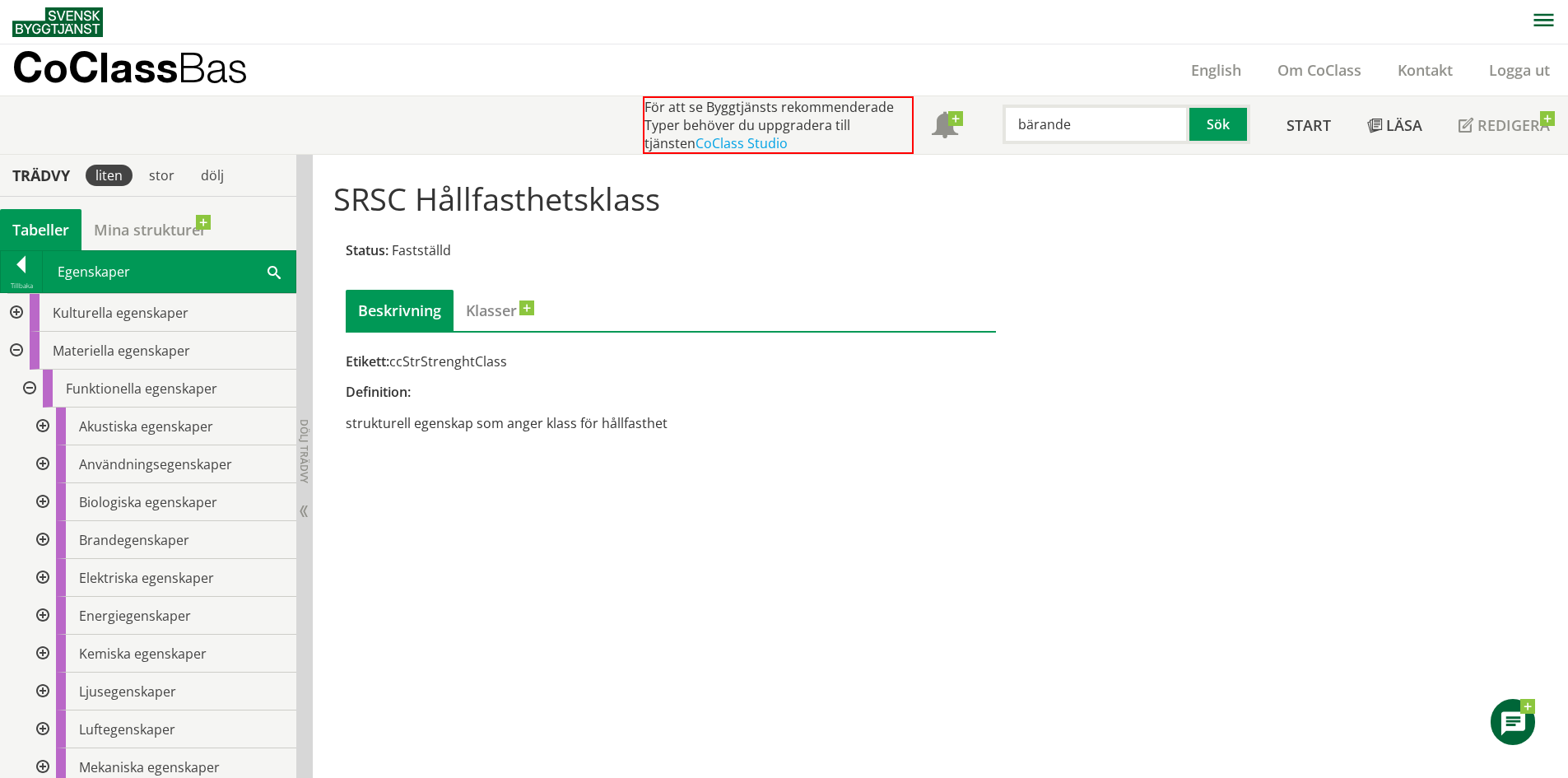
type input "bärande"
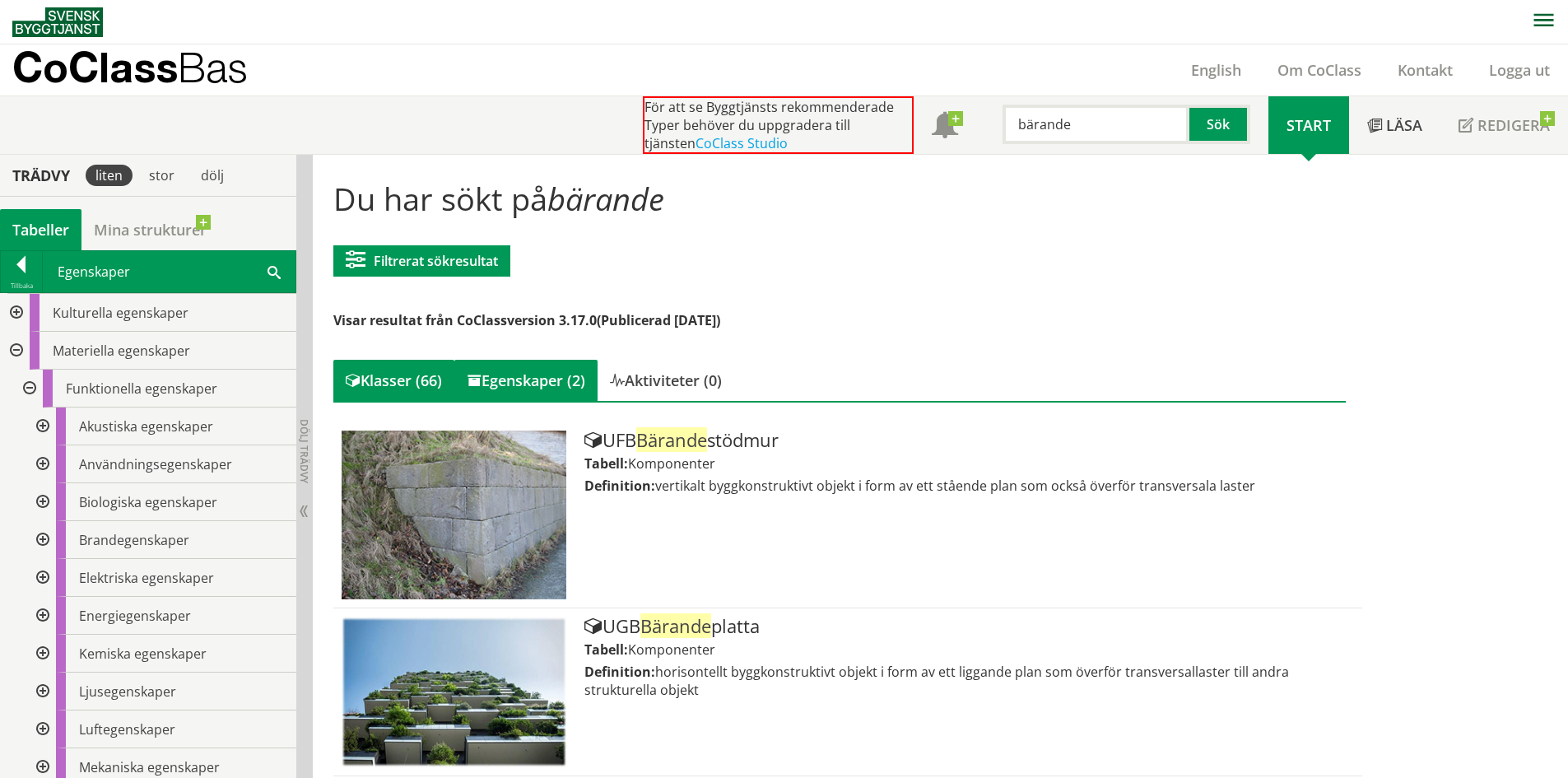
drag, startPoint x: 575, startPoint y: 380, endPoint x: 574, endPoint y: 389, distance: 9.1
click at [575, 382] on div "Egenskaper (2)" at bounding box center [526, 379] width 144 height 41
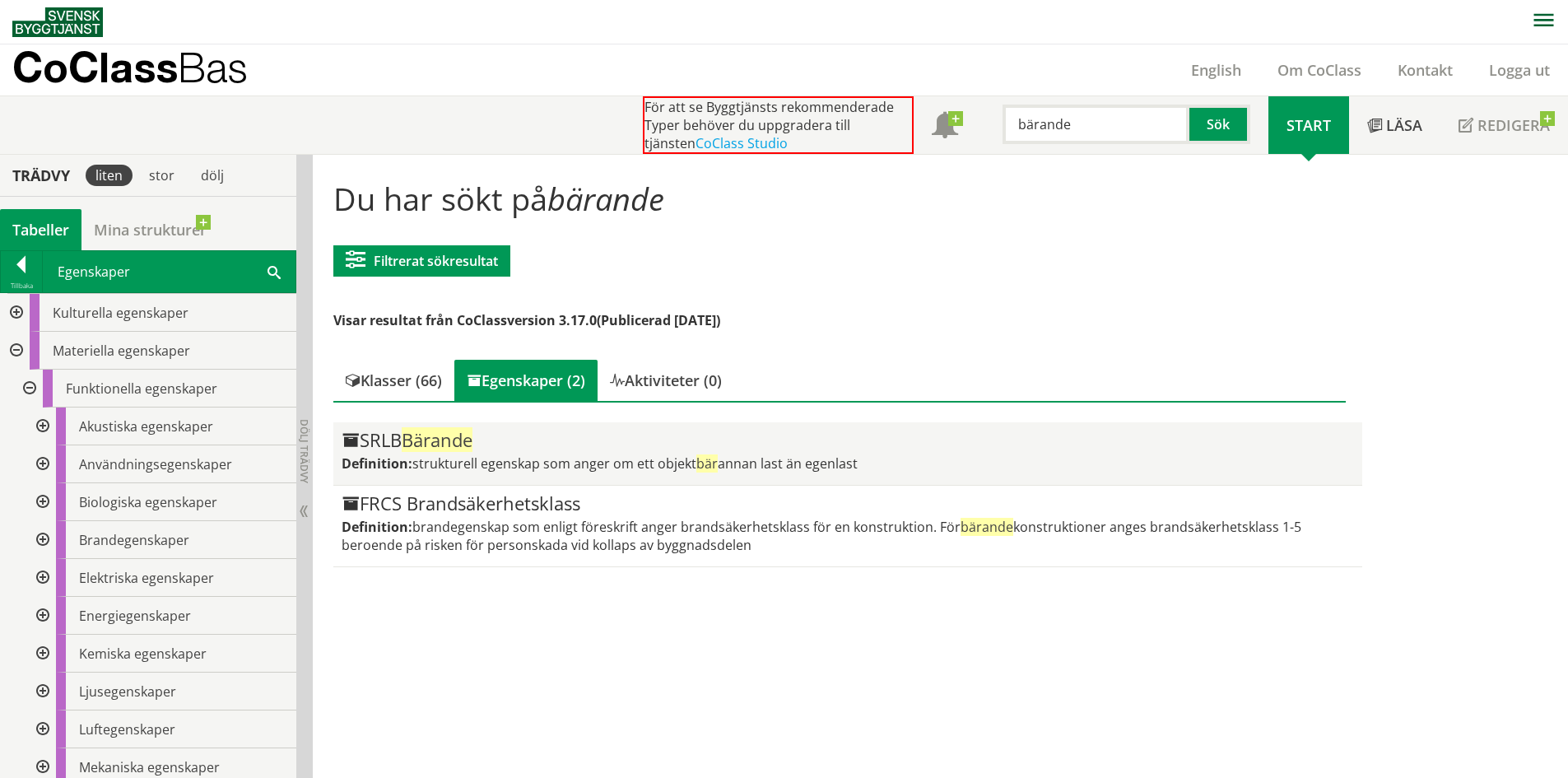
click at [509, 440] on div "SRLB Bärande" at bounding box center [847, 440] width 1012 height 20
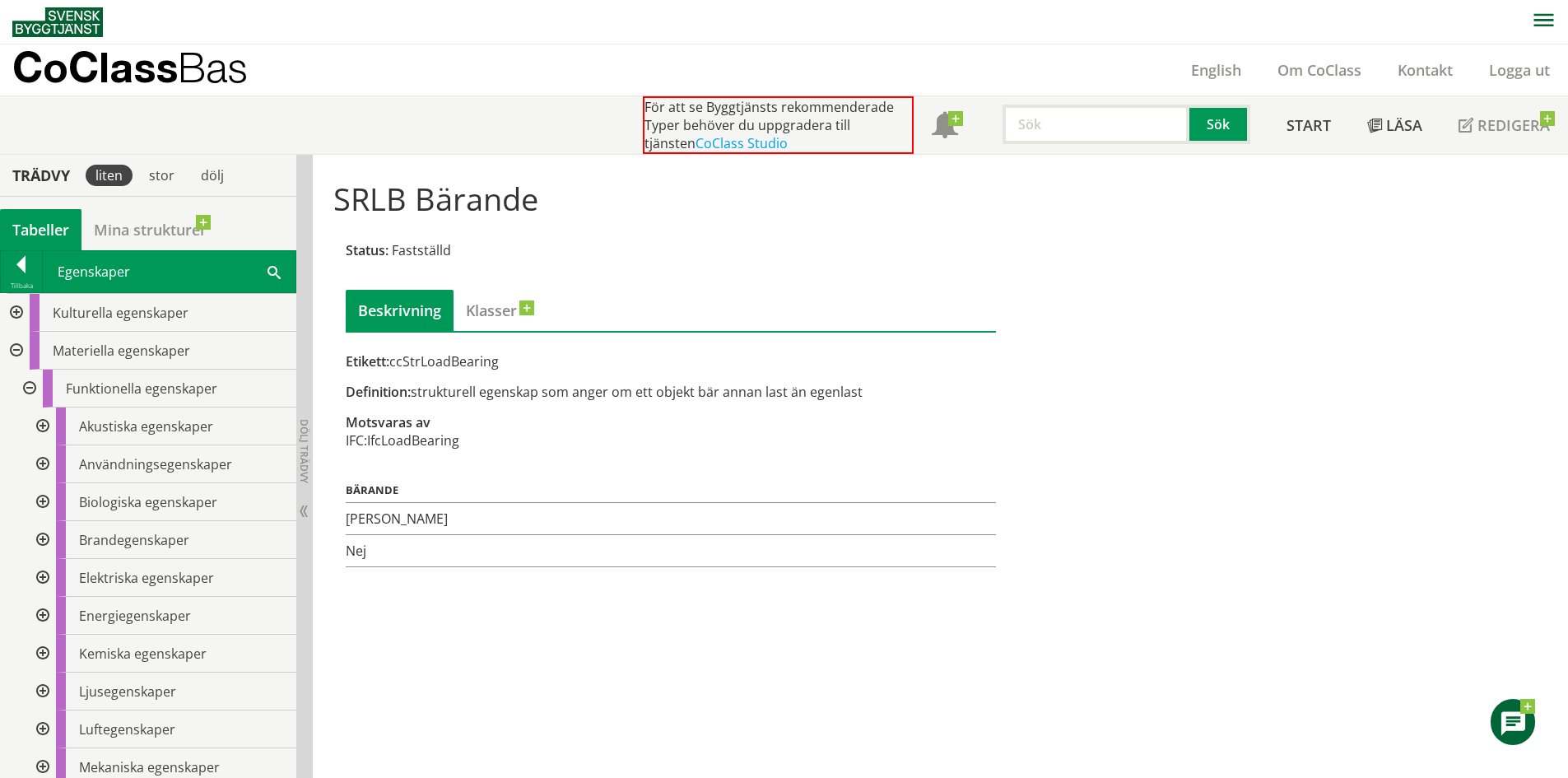
click at [1061, 132] on input "text" at bounding box center [1095, 125] width 186 height 40
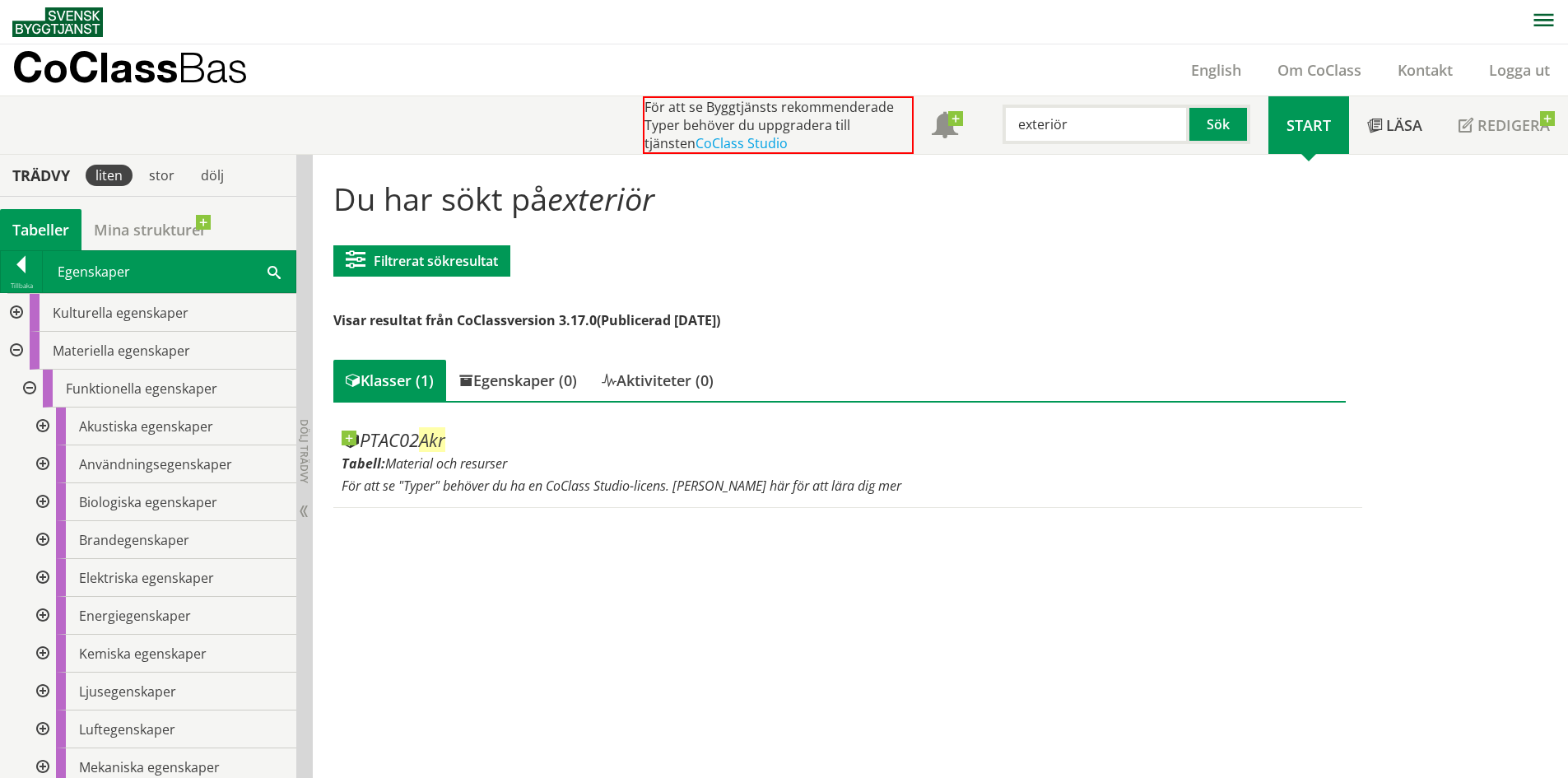
click at [1059, 131] on input "exteriör" at bounding box center [1095, 125] width 186 height 40
drag, startPoint x: 1032, startPoint y: 127, endPoint x: 930, endPoint y: 125, distance: 102.0
click at [921, 127] on div "För att se Byggtjänsts rekommenderade Typer behöver du uppgradera till tjänsten…" at bounding box center [956, 125] width 626 height 58
click at [1058, 131] on input "interiör" at bounding box center [1095, 125] width 186 height 40
click at [1056, 130] on input "interiör" at bounding box center [1095, 125] width 186 height 40
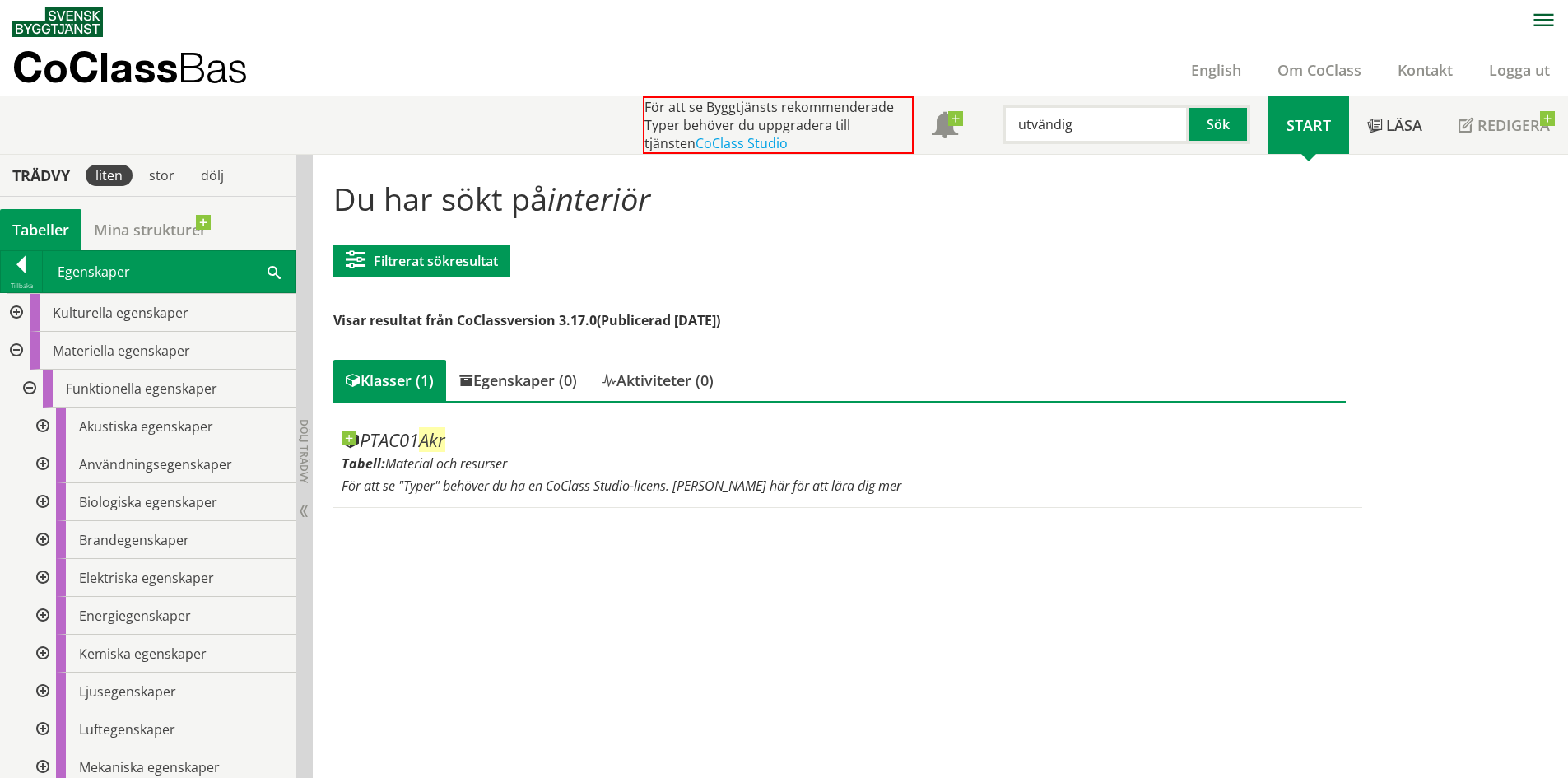
type input "utvändig"
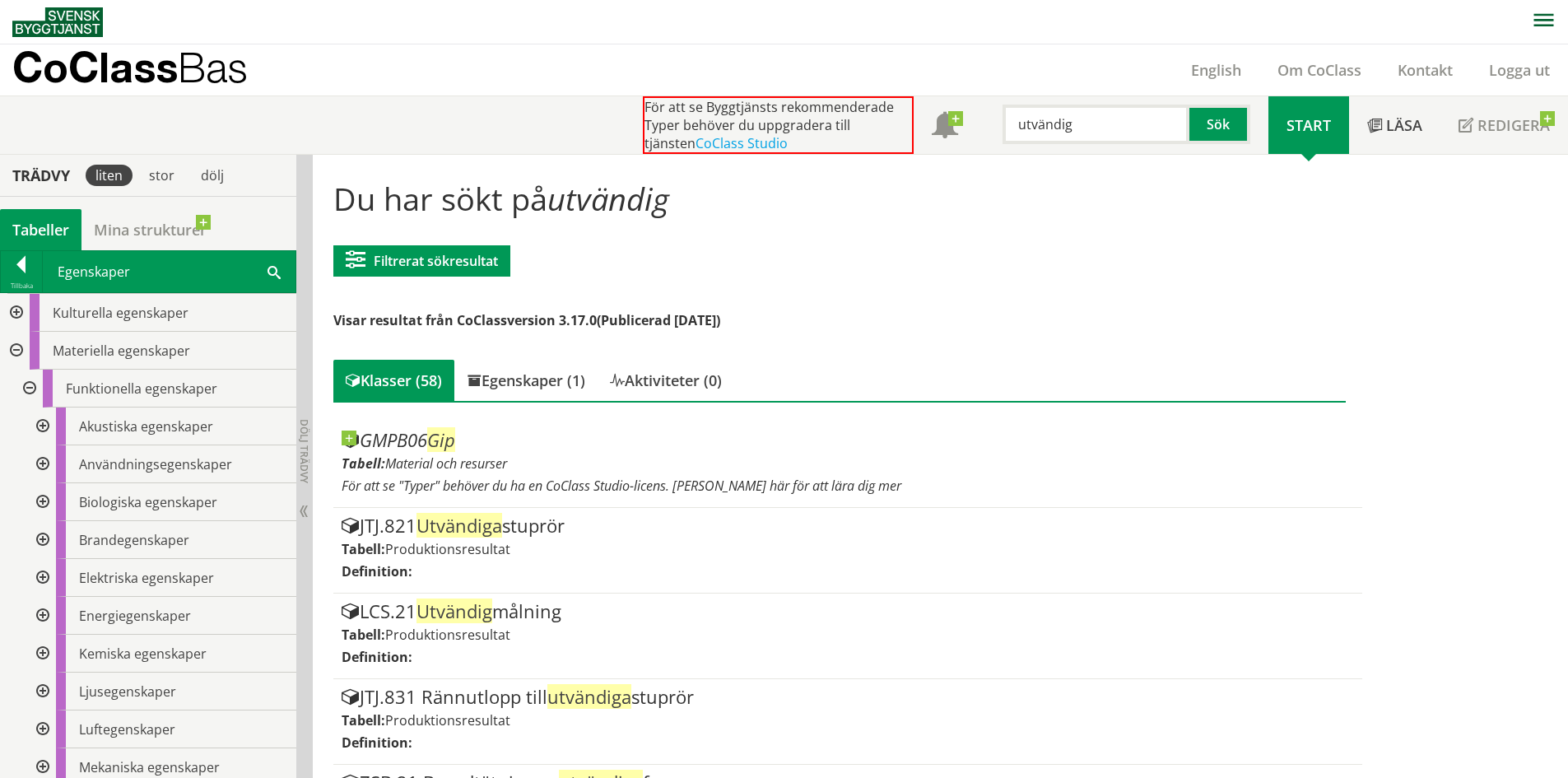
click at [529, 375] on div "Egenskaper (1)" at bounding box center [526, 379] width 144 height 41
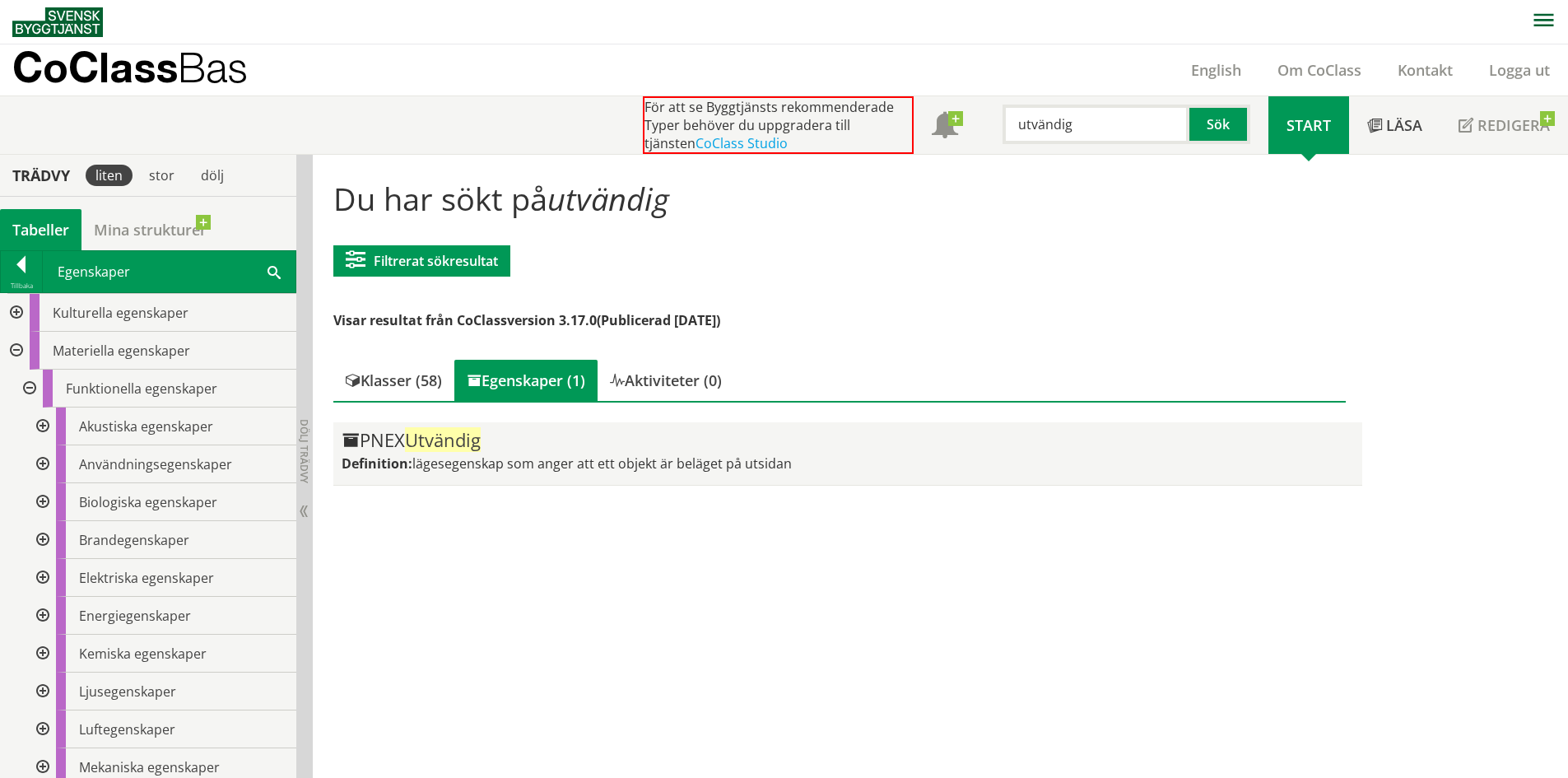
click at [540, 457] on span "lägesegenskap som anger att ett objekt är beläget på utsidan" at bounding box center [602, 463] width 379 height 18
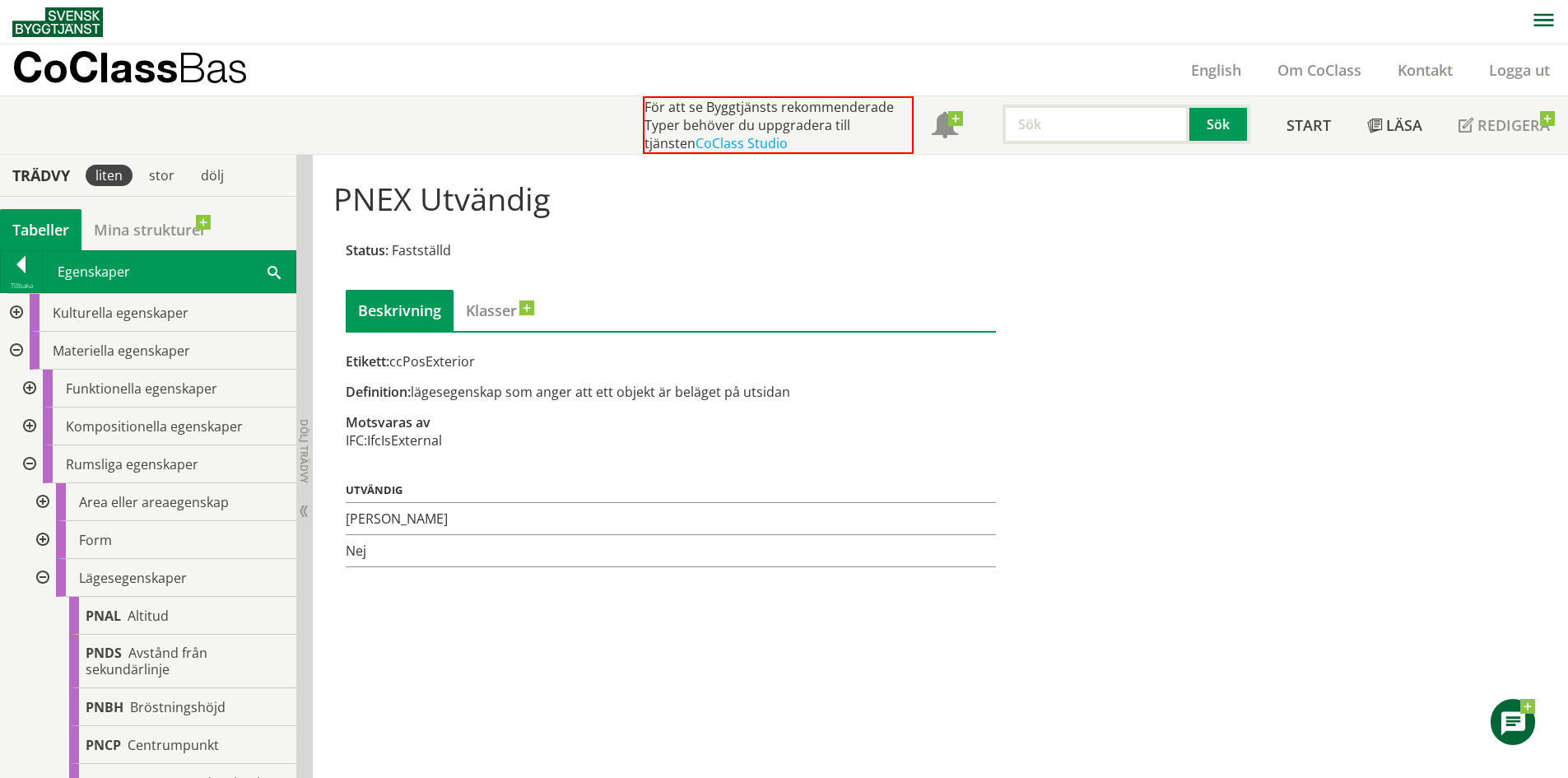
click at [1046, 122] on input "text" at bounding box center [1095, 125] width 186 height 40
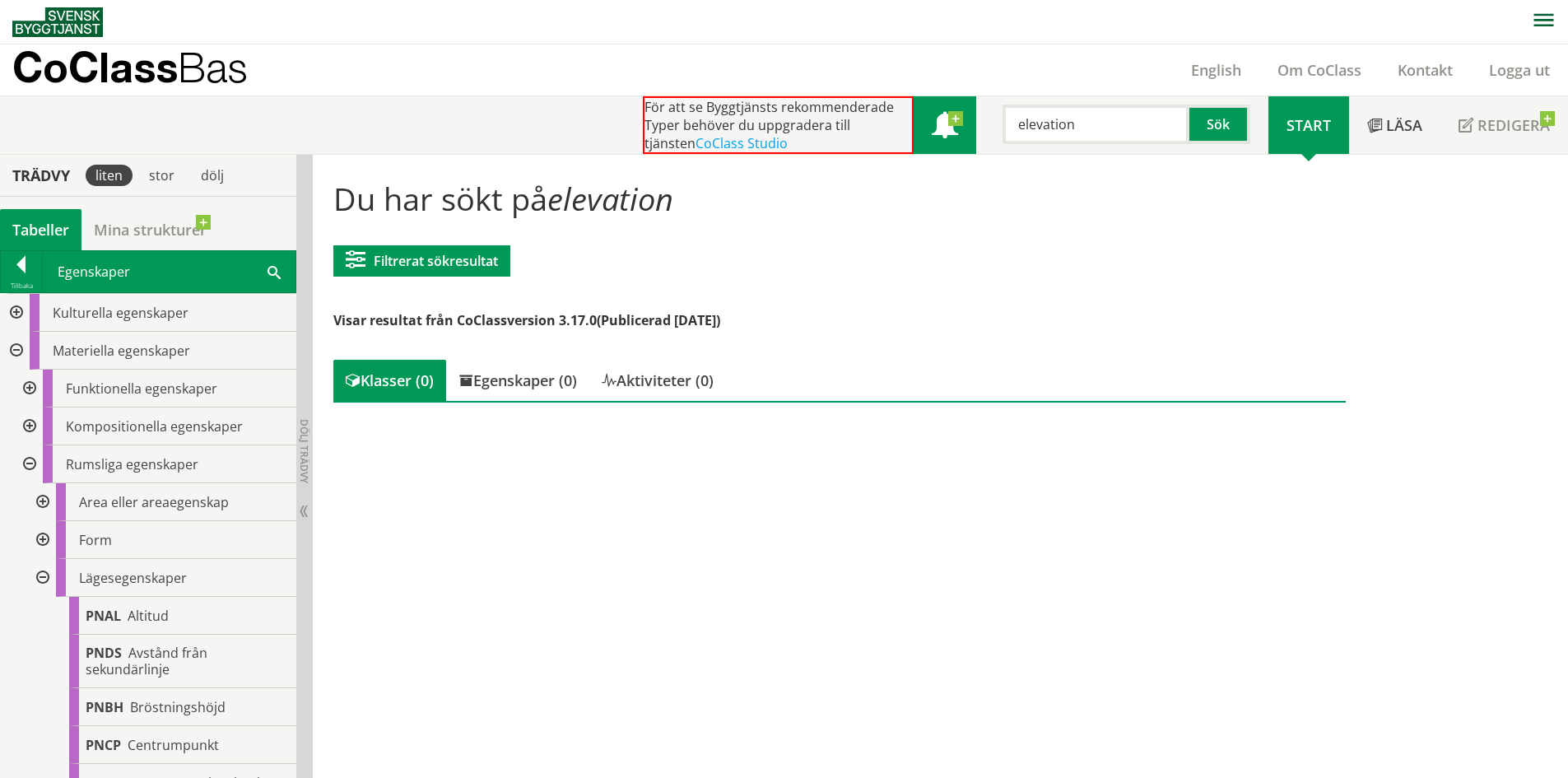
drag, startPoint x: 1101, startPoint y: 136, endPoint x: 956, endPoint y: 117, distance: 146.2
click at [956, 117] on div "För att se Byggtjänsts rekommenderade Typer behöver du uppgradera till tjänsten…" at bounding box center [956, 125] width 626 height 58
type input "position"
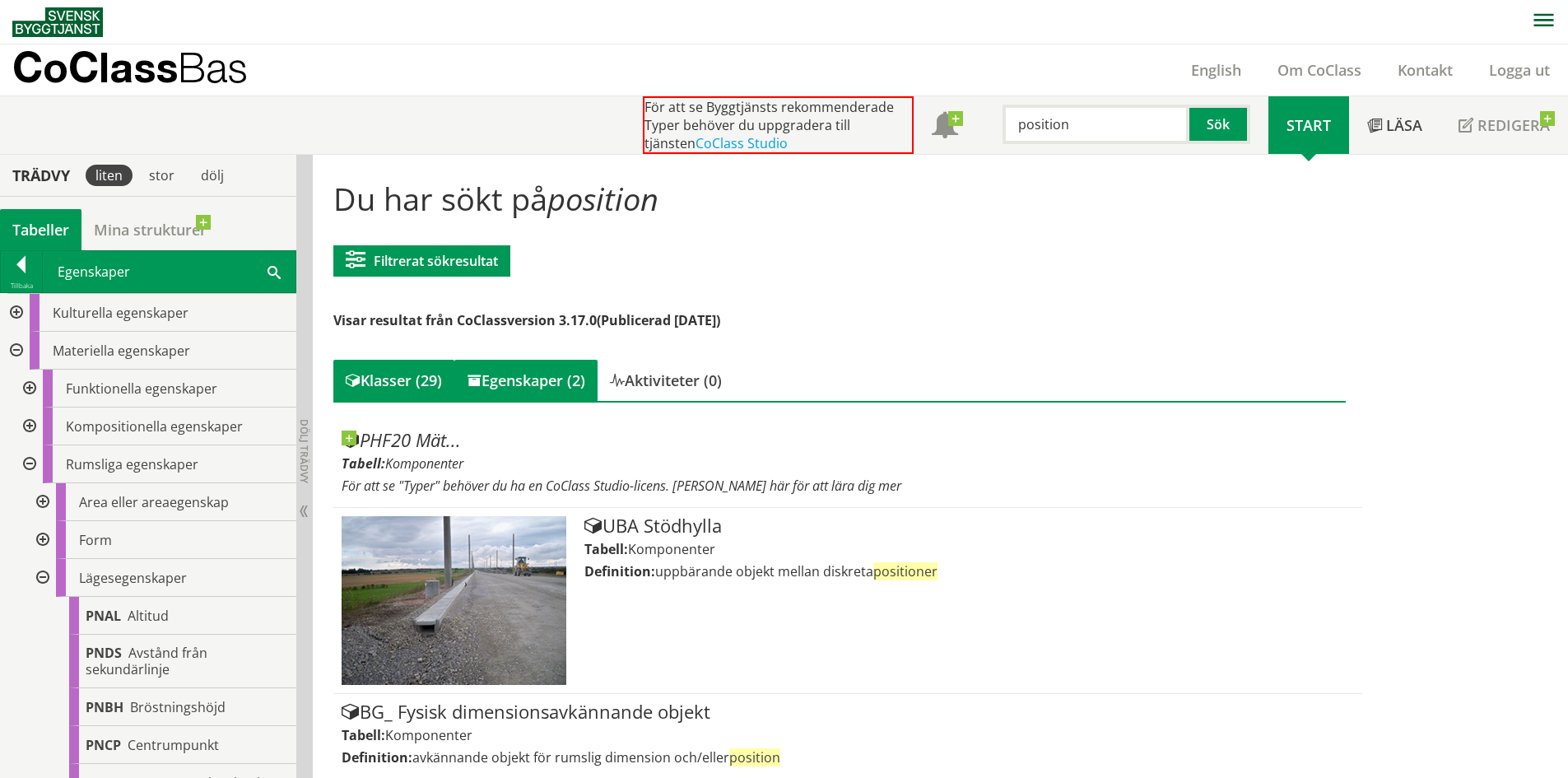
click at [524, 374] on div "Egenskaper (2)" at bounding box center [526, 379] width 144 height 41
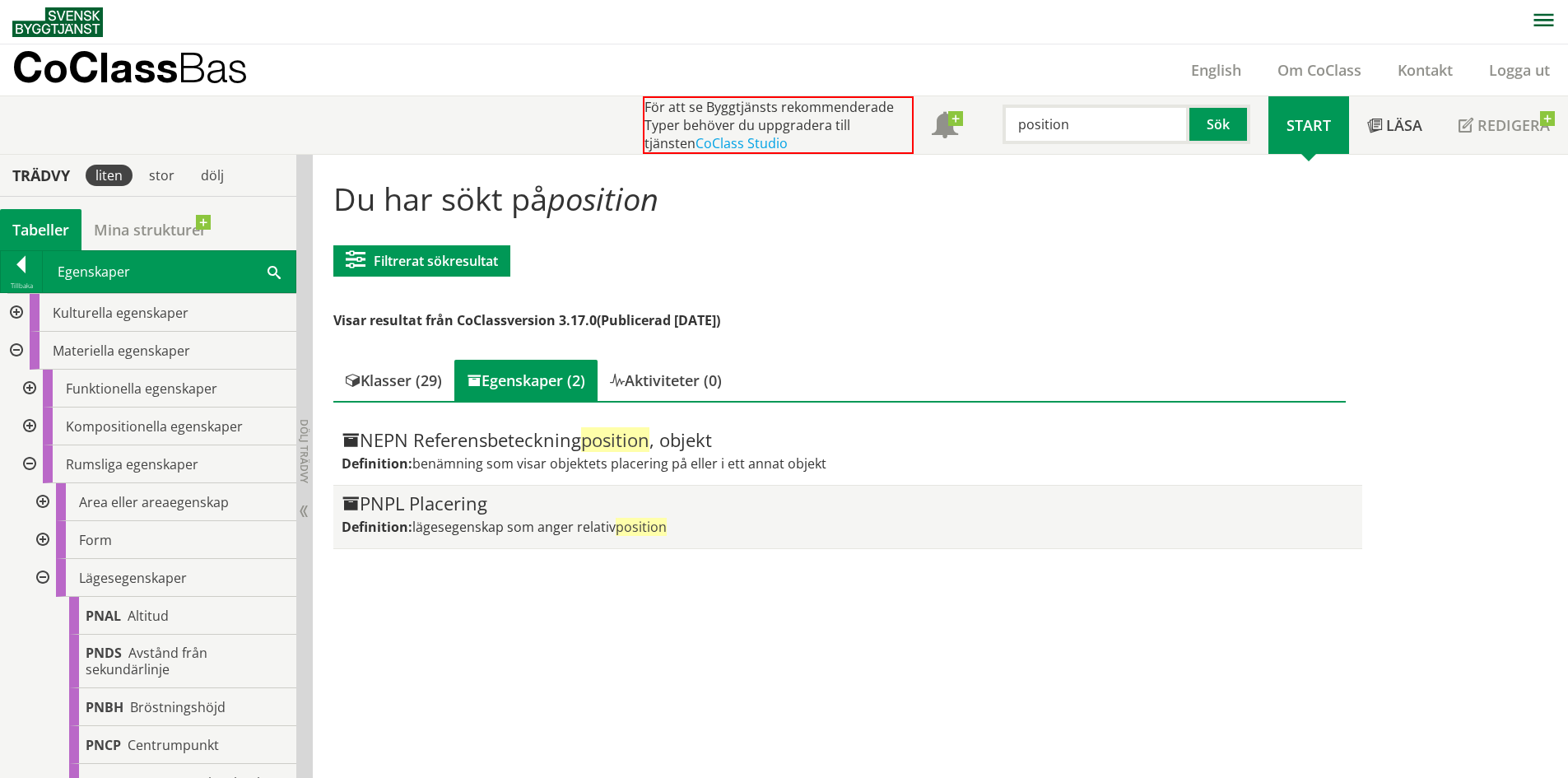
click at [846, 532] on div "Definition: lägesegenskap som anger relativ position" at bounding box center [847, 526] width 1012 height 18
click at [440, 517] on span "lägesegenskap som anger relativ position" at bounding box center [539, 526] width 254 height 18
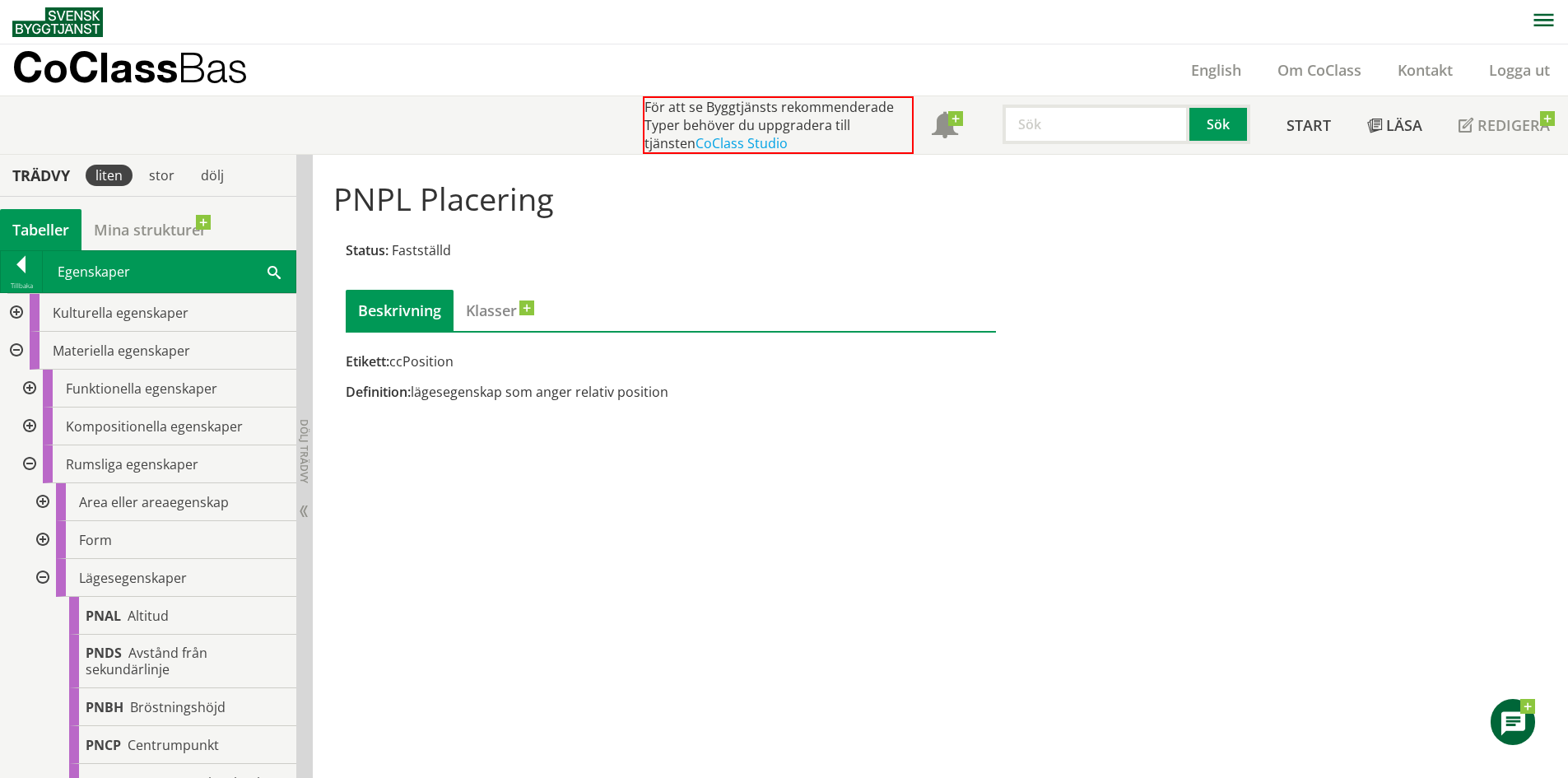
click at [1087, 120] on input "text" at bounding box center [1095, 125] width 186 height 40
type input "k"
type input "metod"
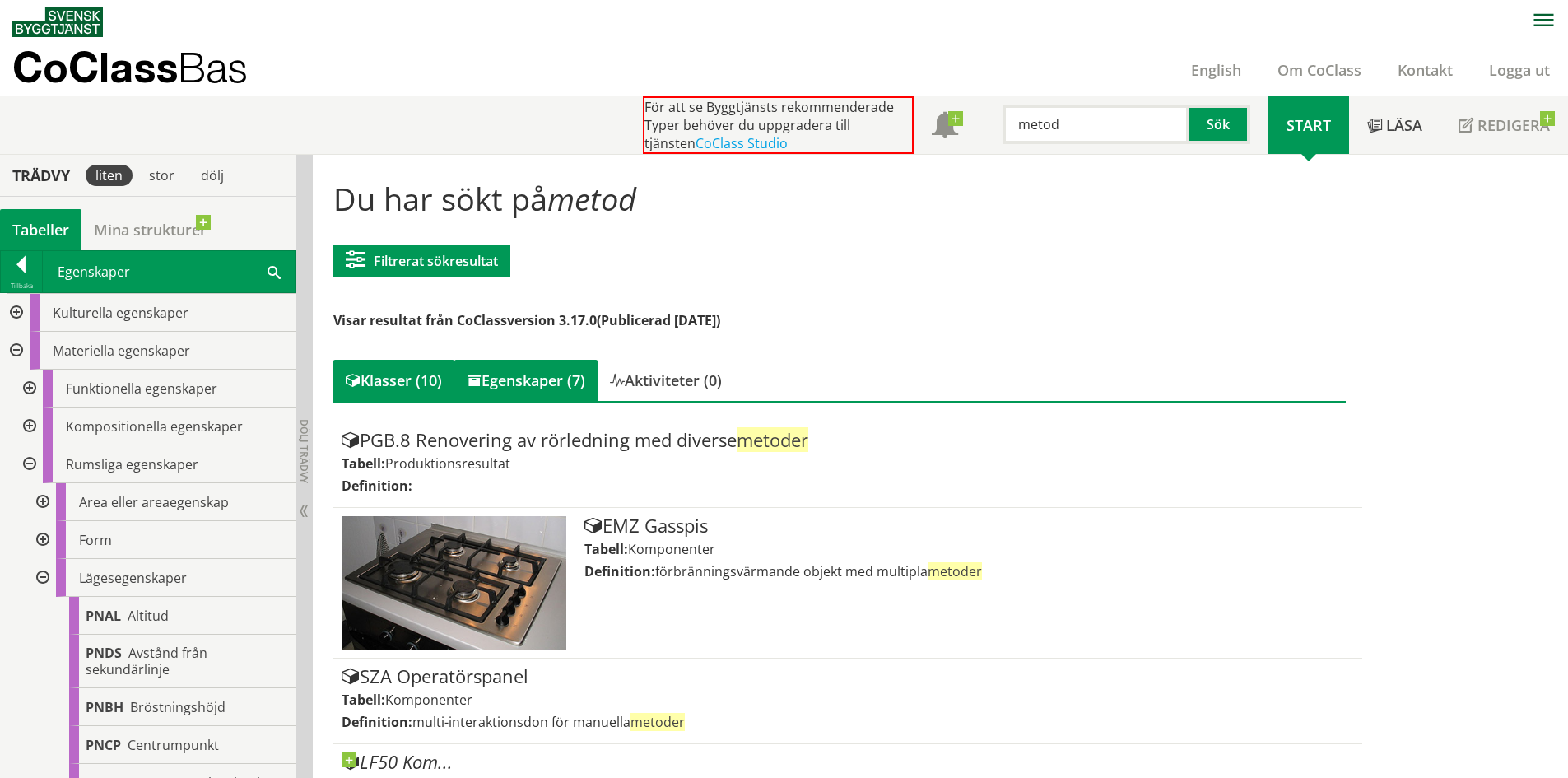
click at [569, 386] on div "Egenskaper (7)" at bounding box center [526, 379] width 144 height 41
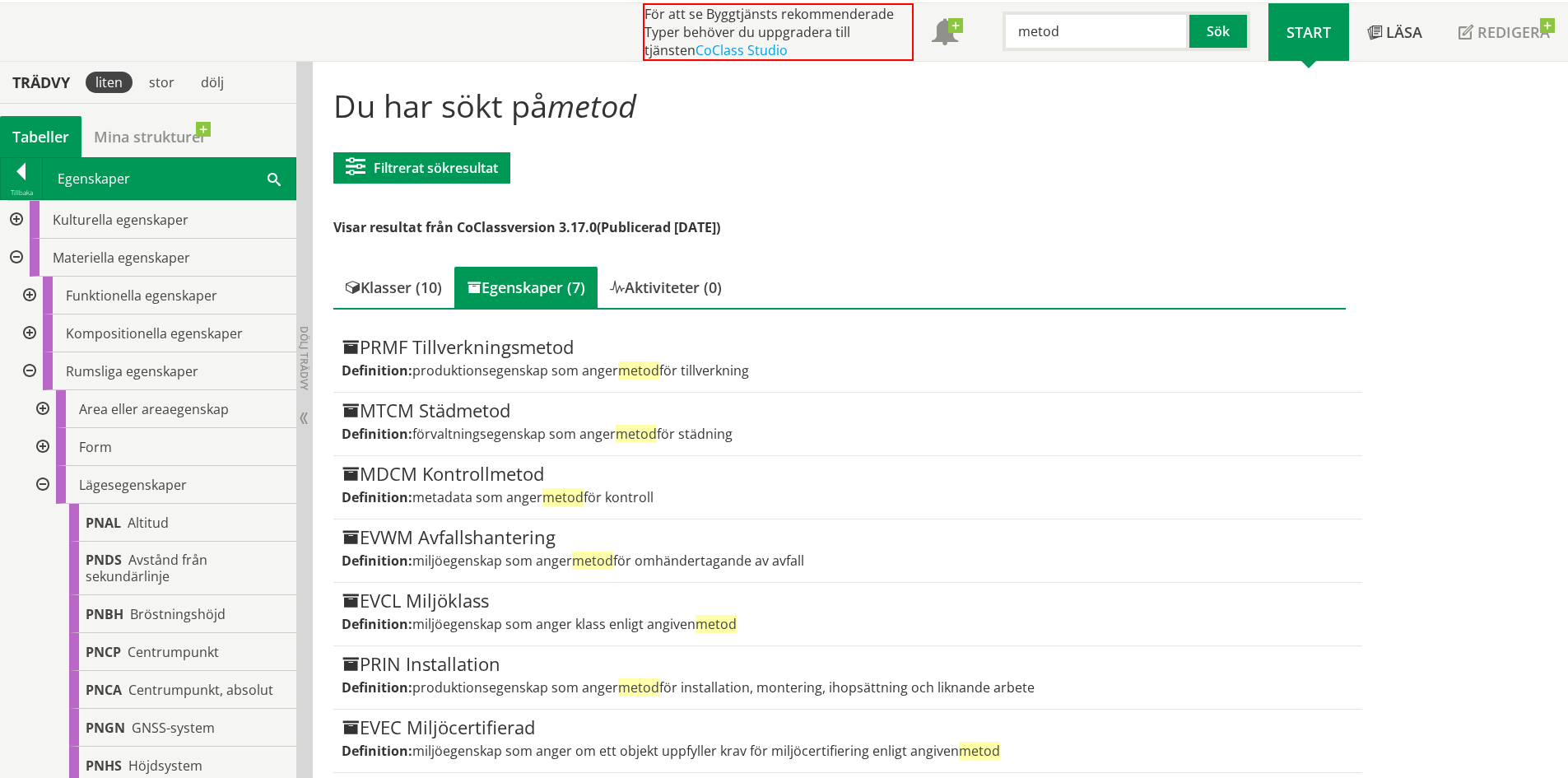
scroll to position [96, 0]
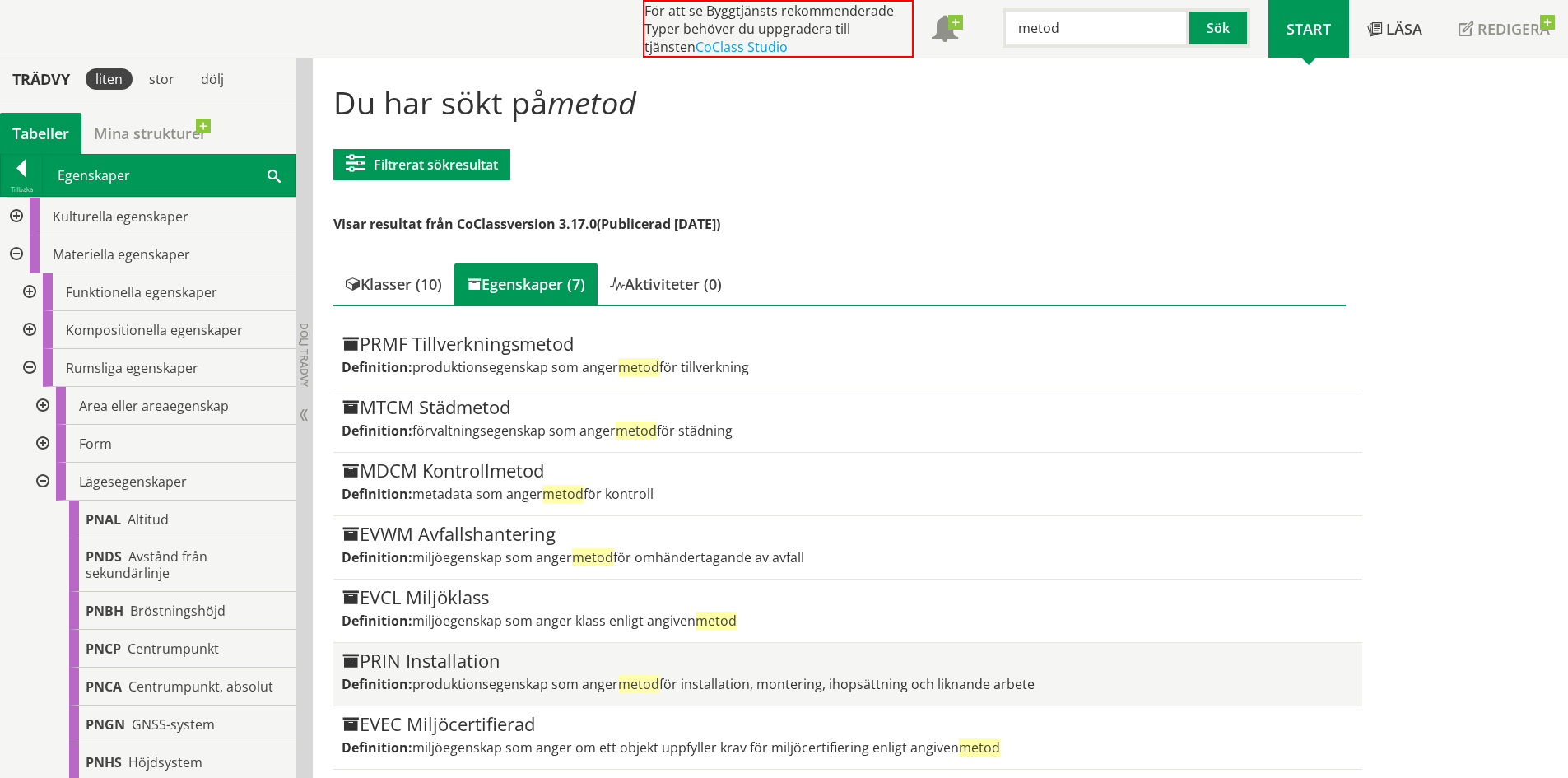
click at [847, 699] on article "PRIN Installation Definition: produktionsegenskap som anger metod för installat…" at bounding box center [847, 674] width 1028 height 64
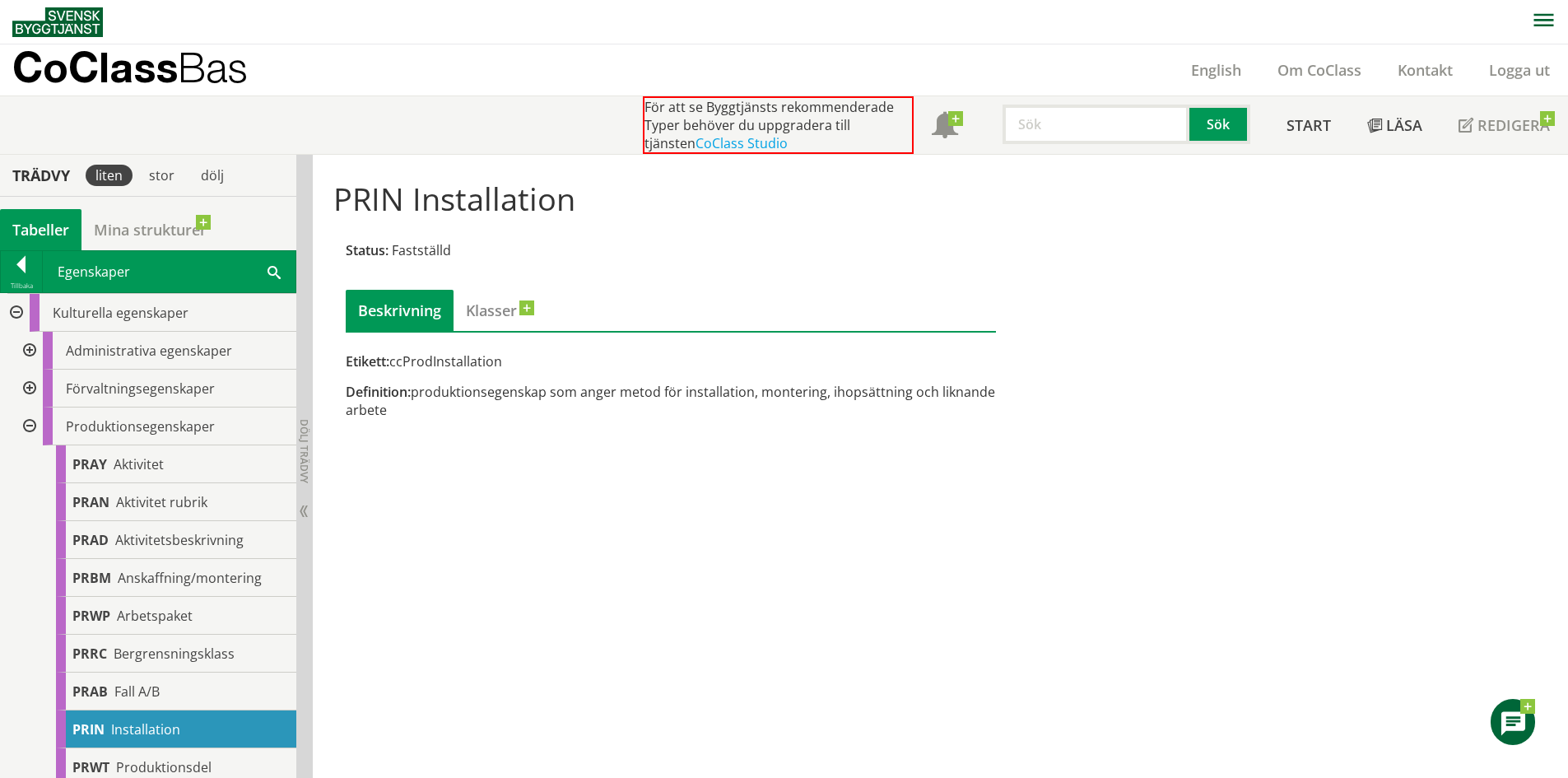
drag, startPoint x: 400, startPoint y: 358, endPoint x: 490, endPoint y: 370, distance: 90.8
click at [490, 370] on div "Etikett: ccProdInstallation" at bounding box center [671, 360] width 650 height 18
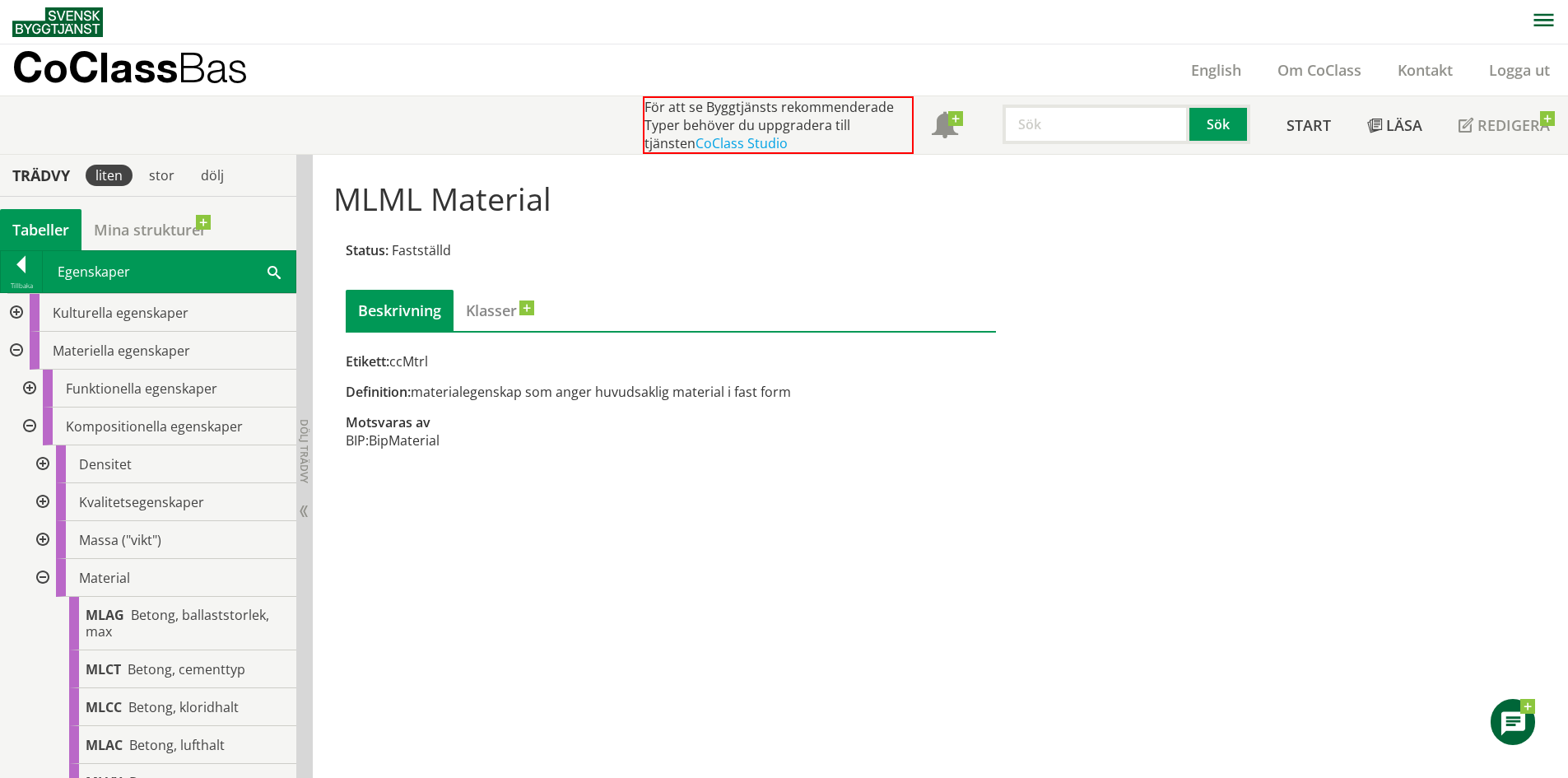
click at [1079, 122] on input "text" at bounding box center [1095, 125] width 186 height 40
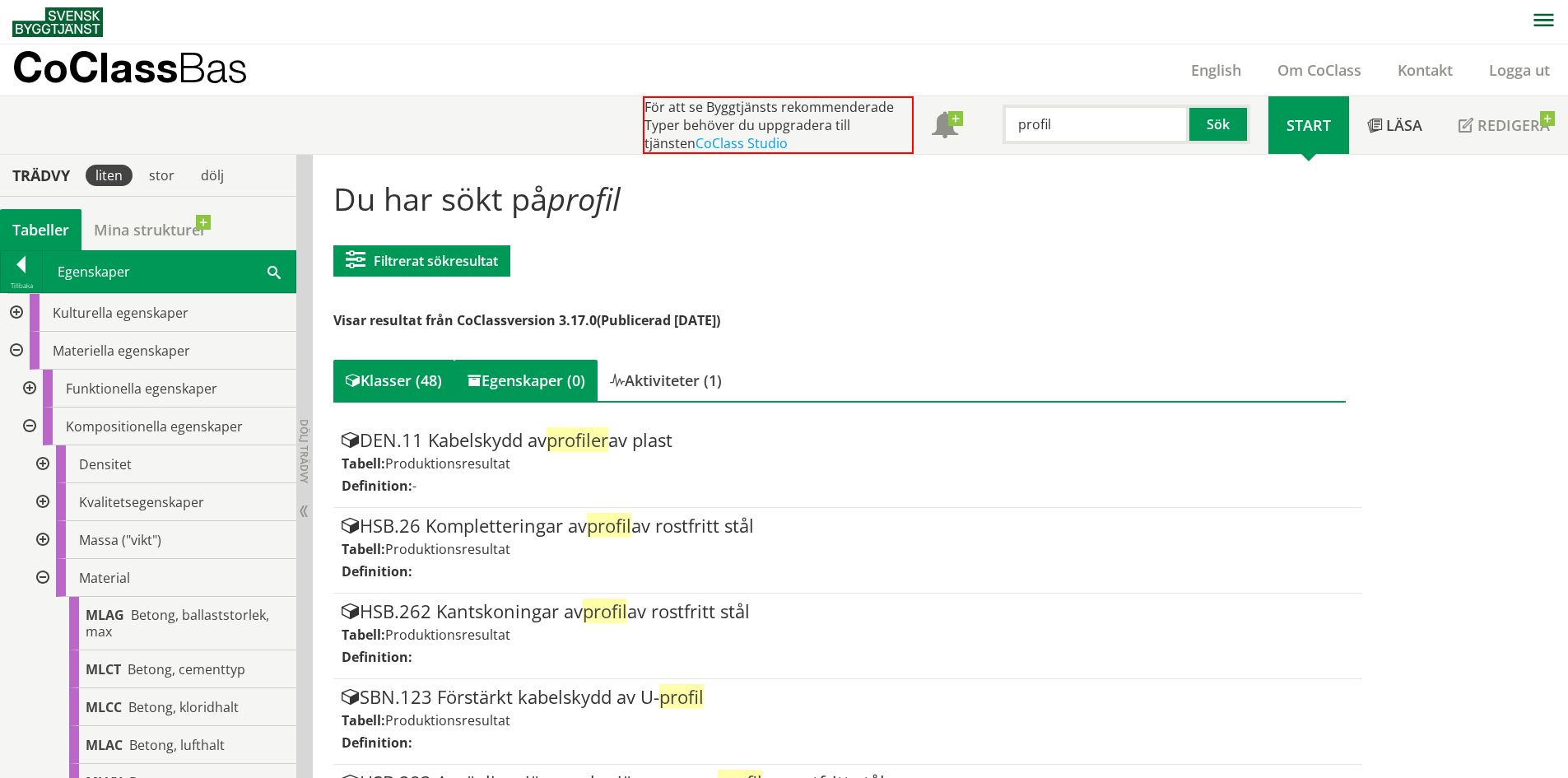
click at [560, 379] on div "Egenskaper (0)" at bounding box center [526, 379] width 144 height 41
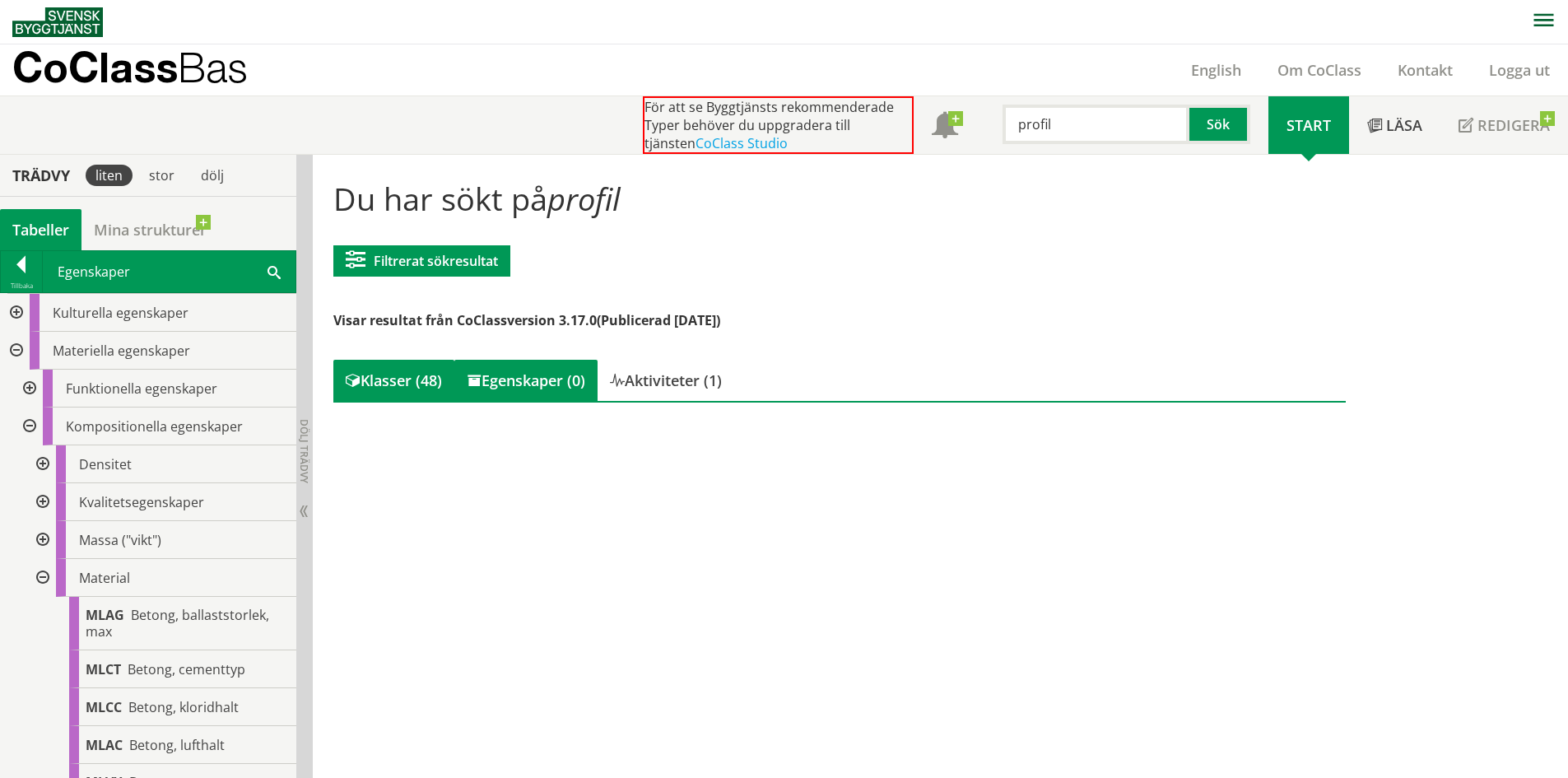
click at [411, 383] on div "Klasser (48)" at bounding box center [394, 379] width 121 height 41
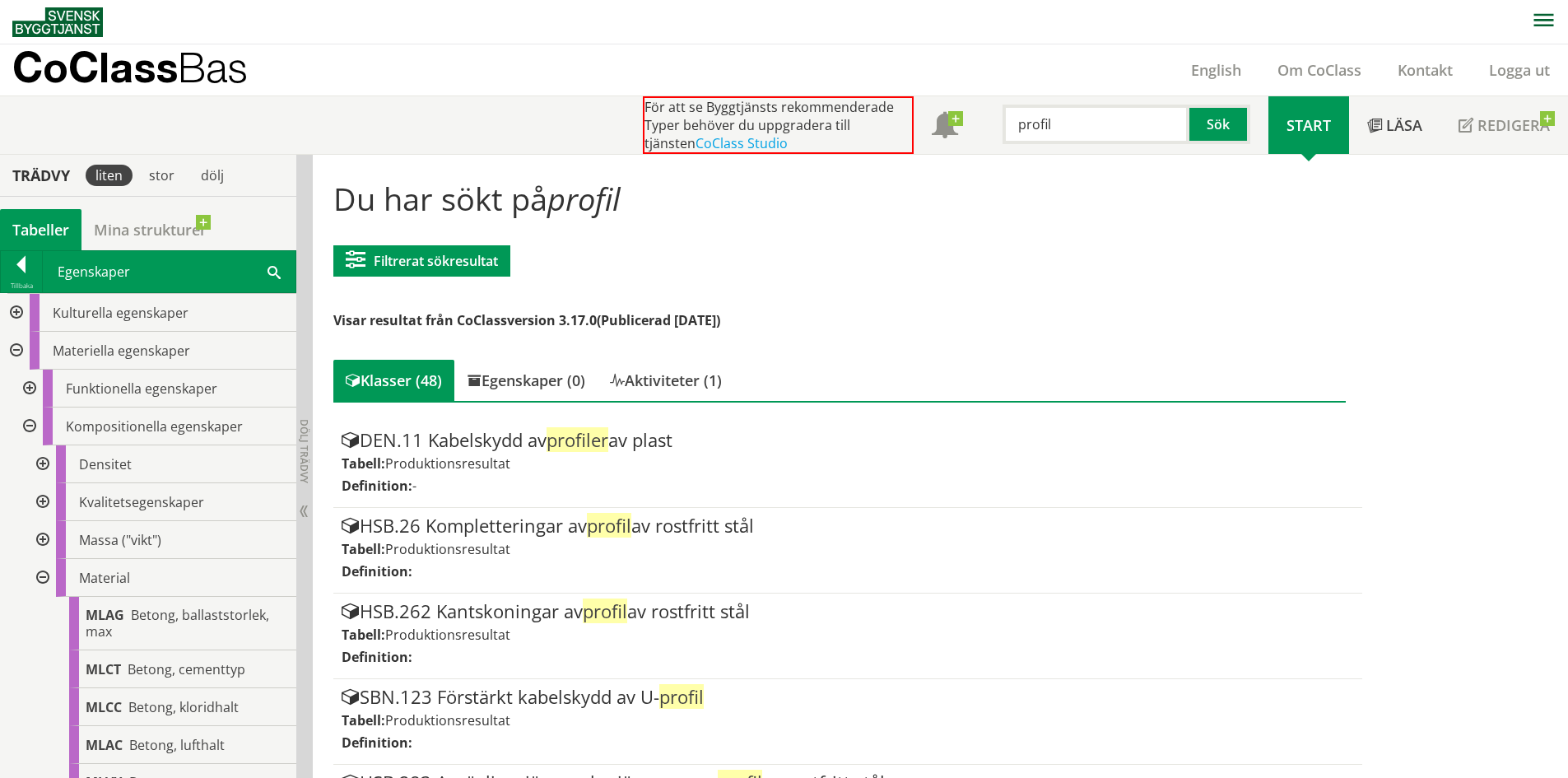
drag, startPoint x: 1080, startPoint y: 120, endPoint x: 908, endPoint y: 117, distance: 172.0
click at [907, 117] on div "För att se Byggtjänsts rekommenderade Typer behöver du uppgradera till tjänsten…" at bounding box center [956, 125] width 626 height 58
type input "form"
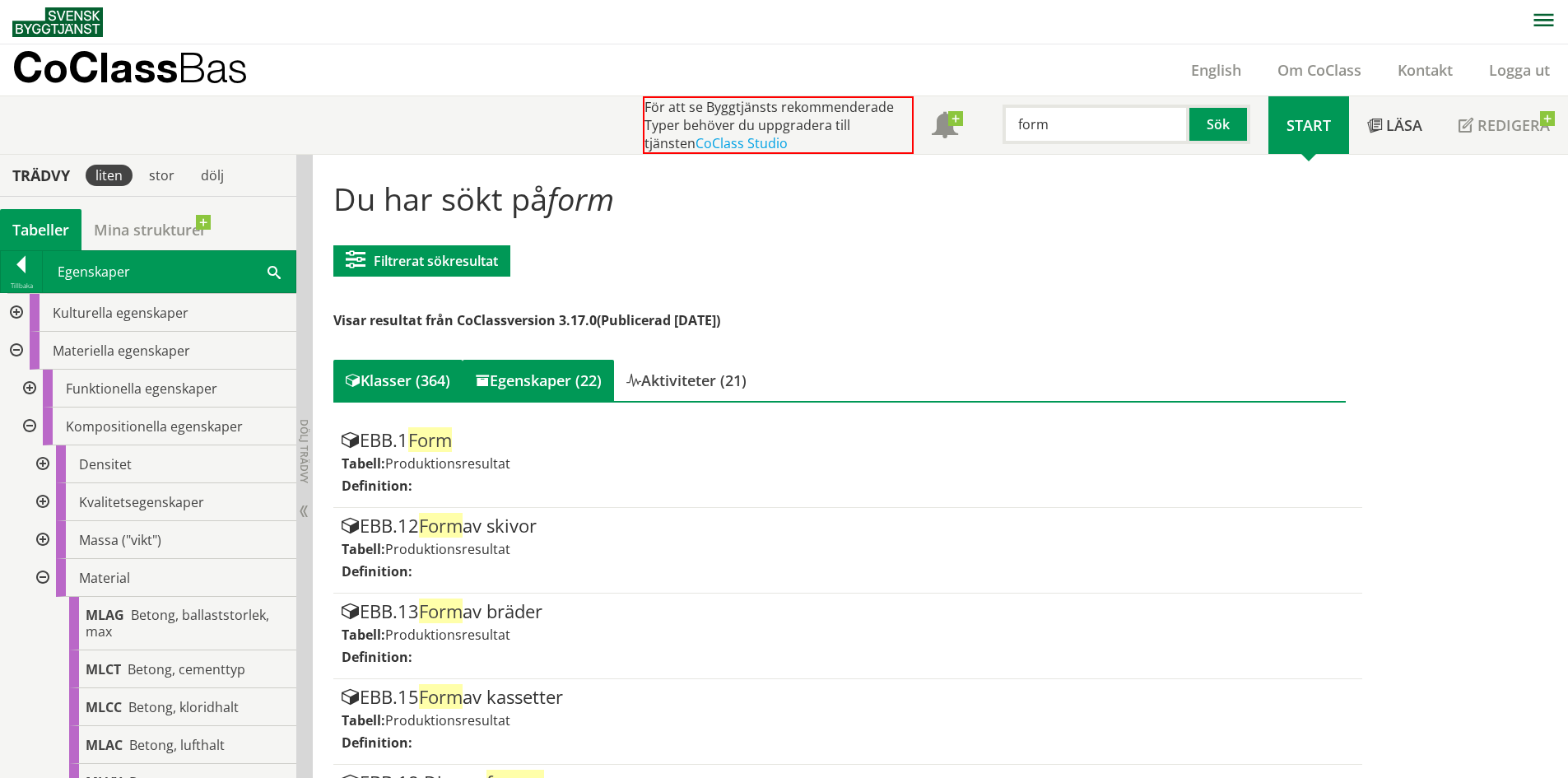
click at [547, 378] on div "Egenskaper (22)" at bounding box center [537, 379] width 151 height 41
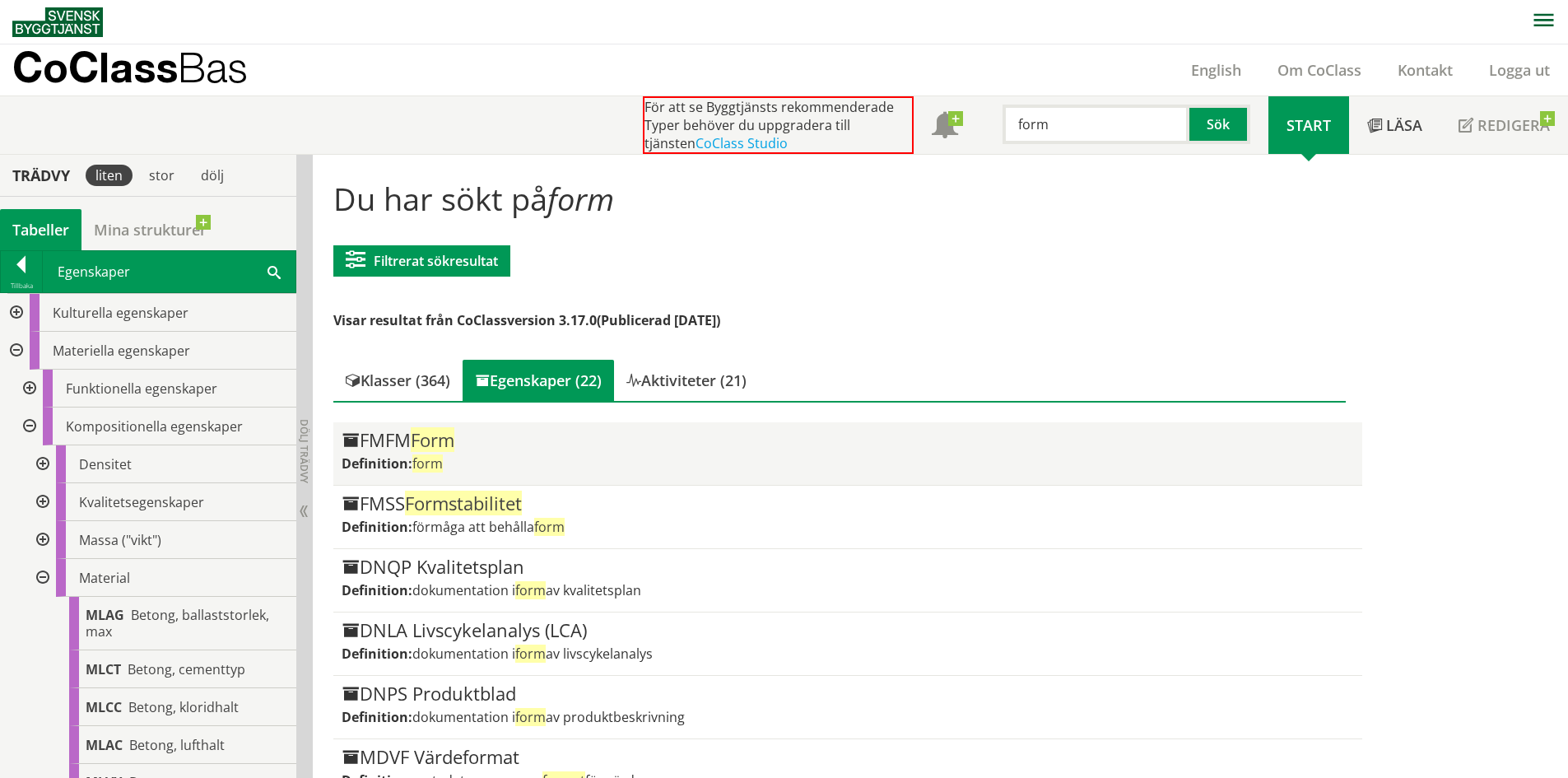
click at [997, 447] on div "FMFM Form" at bounding box center [847, 440] width 1012 height 20
click at [370, 450] on div "FMFM Form" at bounding box center [847, 440] width 1012 height 20
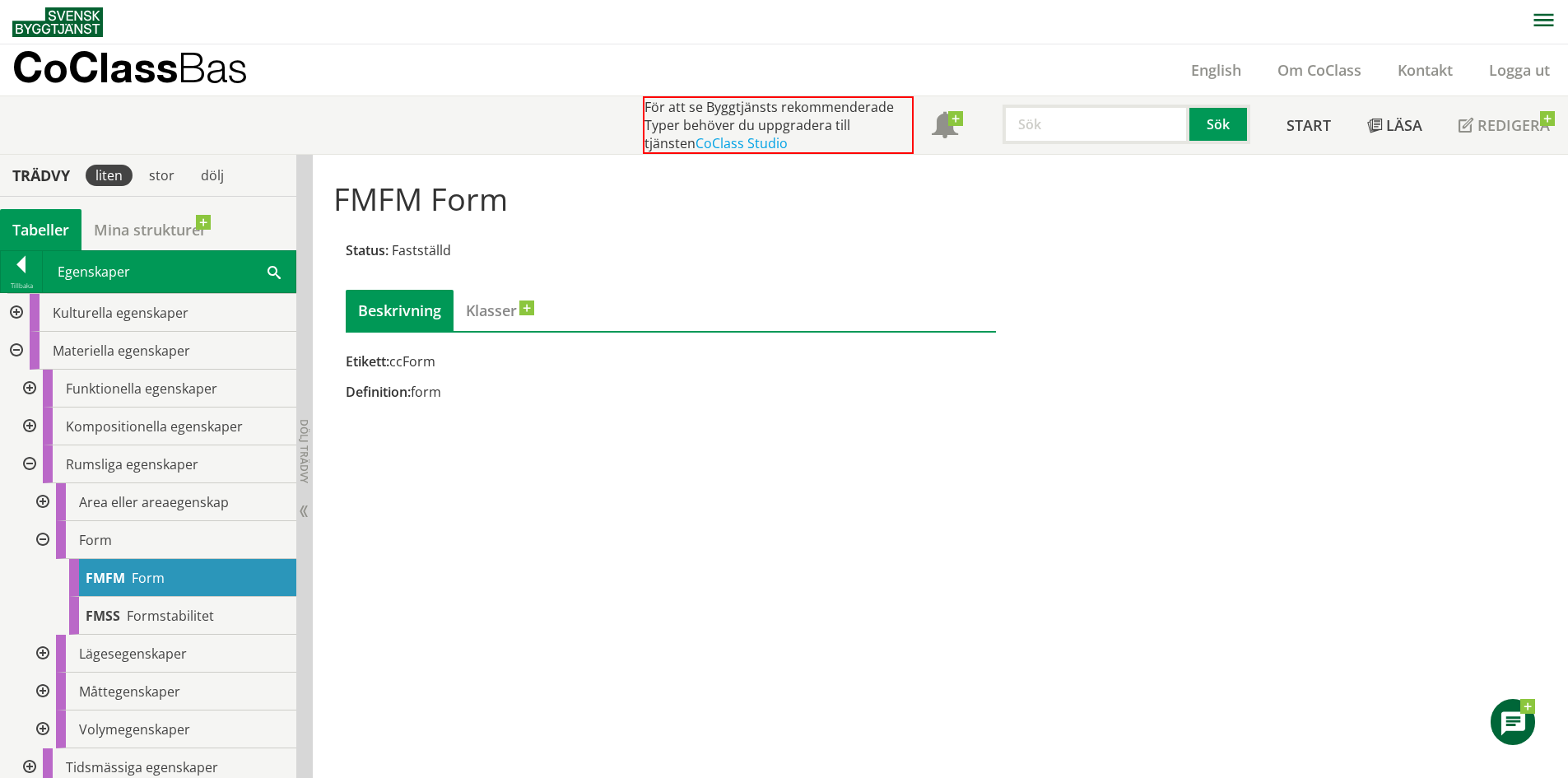
click at [1069, 137] on input "text" at bounding box center [1095, 125] width 186 height 40
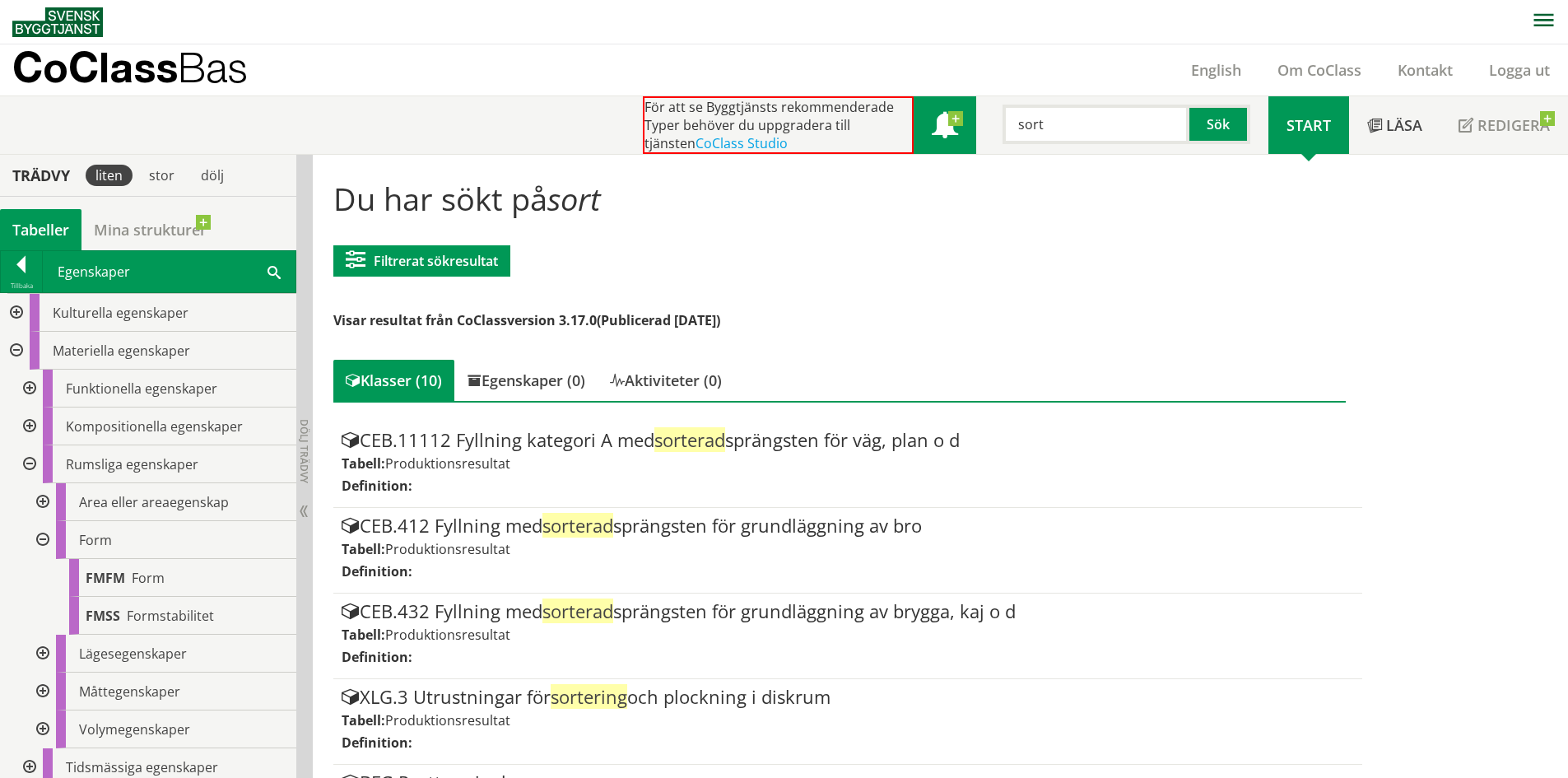
drag, startPoint x: 1047, startPoint y: 120, endPoint x: 923, endPoint y: 126, distance: 124.1
click at [958, 124] on div "För att se Byggtjänsts rekommenderade Typer behöver du uppgradera till tjänsten…" at bounding box center [956, 125] width 626 height 58
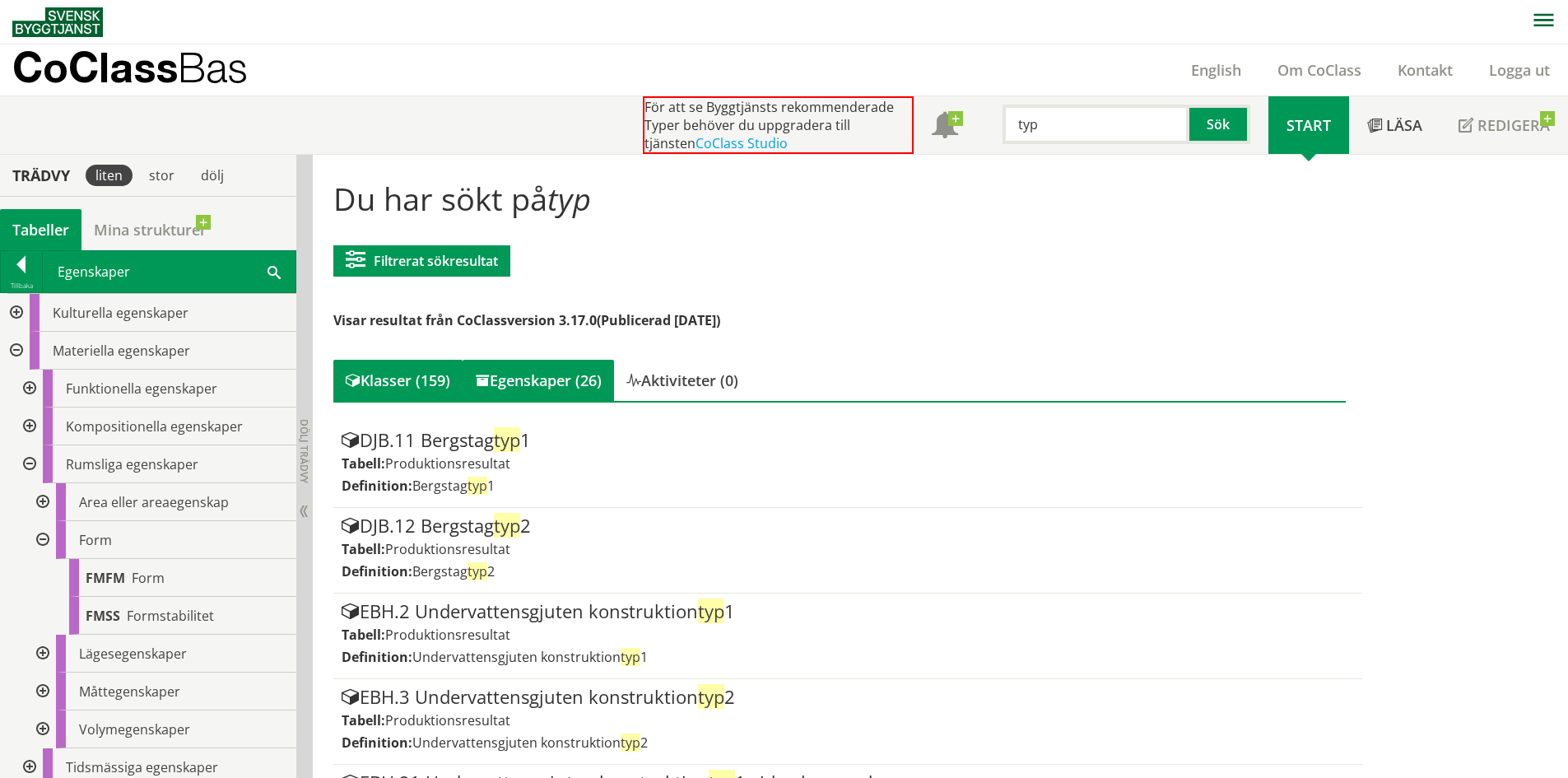
click at [552, 381] on div "Egenskaper (26)" at bounding box center [537, 379] width 151 height 41
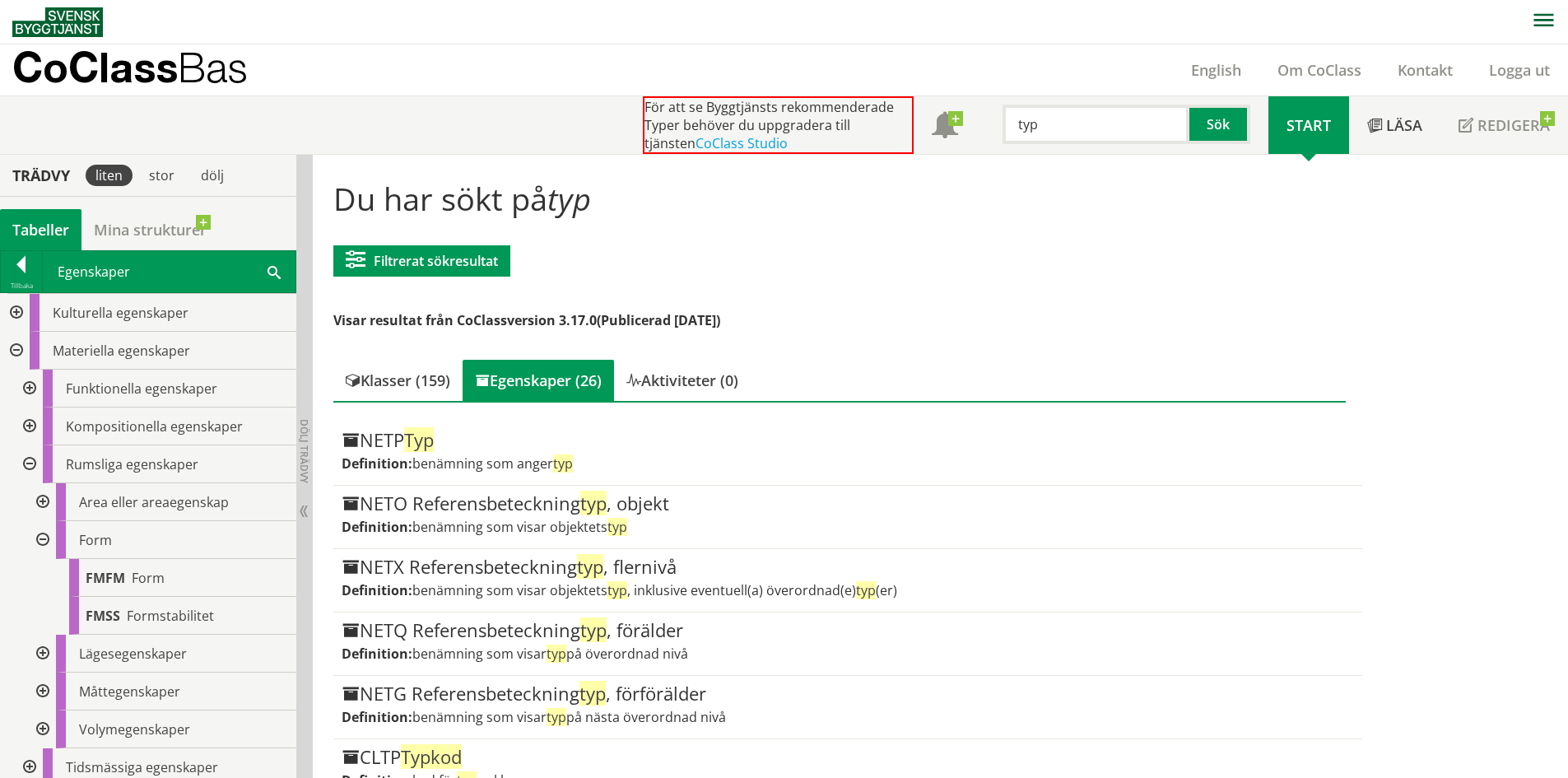
drag, startPoint x: 994, startPoint y: 124, endPoint x: 834, endPoint y: 153, distance: 162.6
click at [861, 129] on div "För att se Byggtjänsts rekommenderade Typer behöver du uppgradera till tjänsten…" at bounding box center [956, 125] width 626 height 58
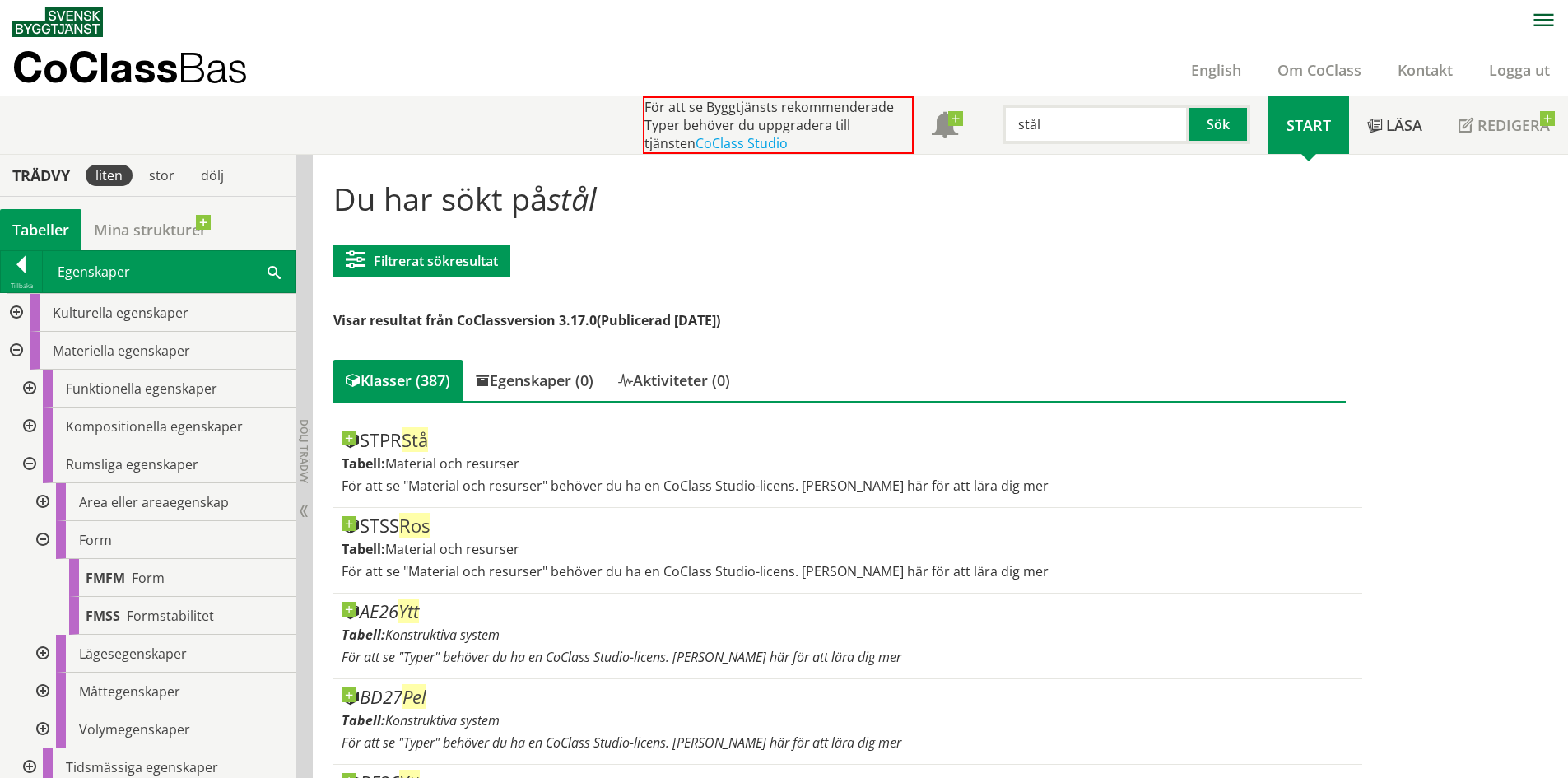
drag, startPoint x: 1048, startPoint y: 131, endPoint x: 978, endPoint y: 125, distance: 70.3
click at [977, 126] on div "stål Sök" at bounding box center [1122, 120] width 292 height 48
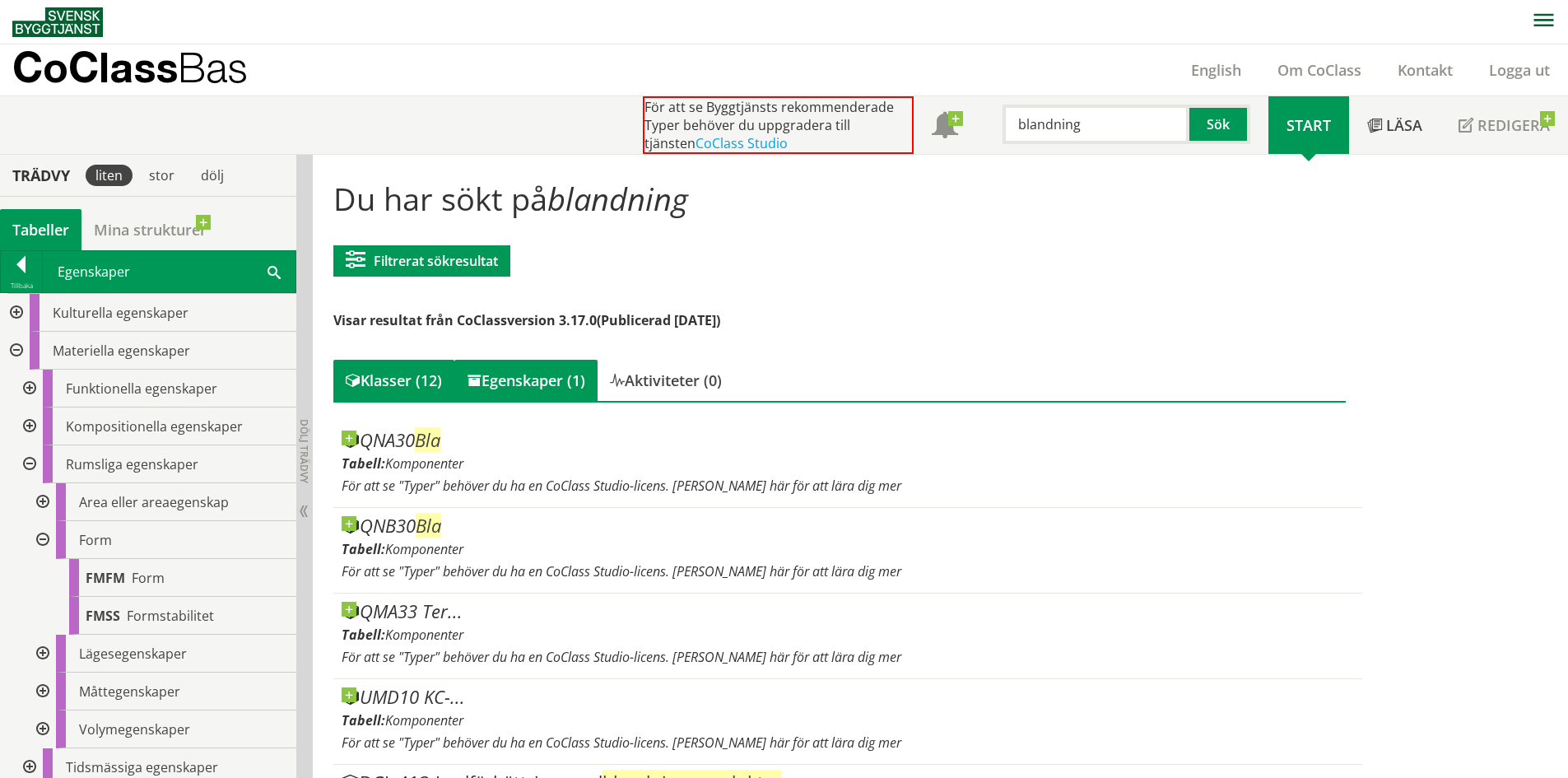
click at [571, 377] on div "Egenskaper (1)" at bounding box center [526, 379] width 144 height 41
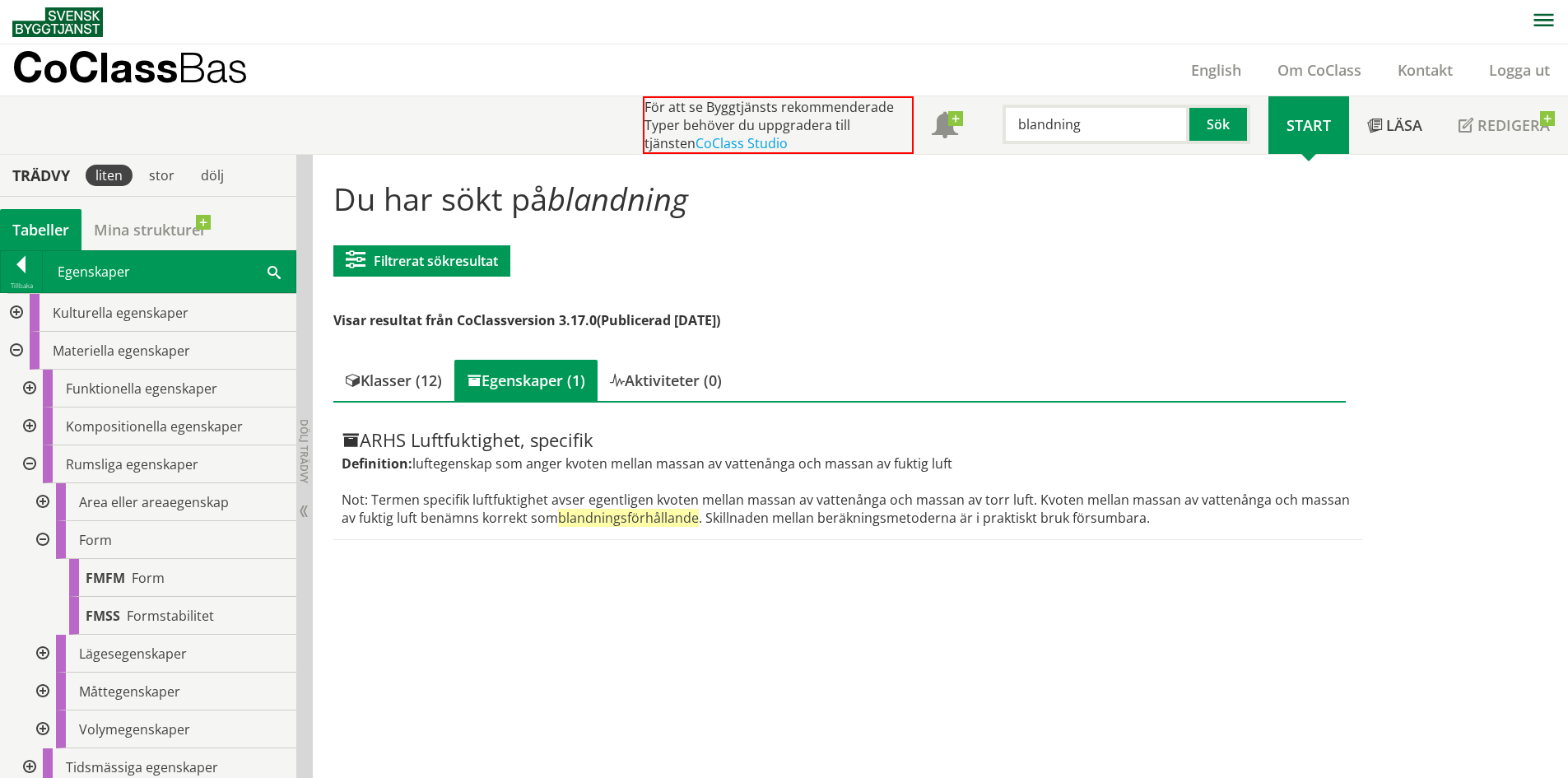
drag, startPoint x: 1074, startPoint y: 126, endPoint x: 862, endPoint y: 126, distance: 212.0
click at [863, 125] on div "För att se Byggtjänsts rekommenderade Typer behöver du uppgradera till tjänsten…" at bounding box center [956, 125] width 626 height 58
type input "typ"
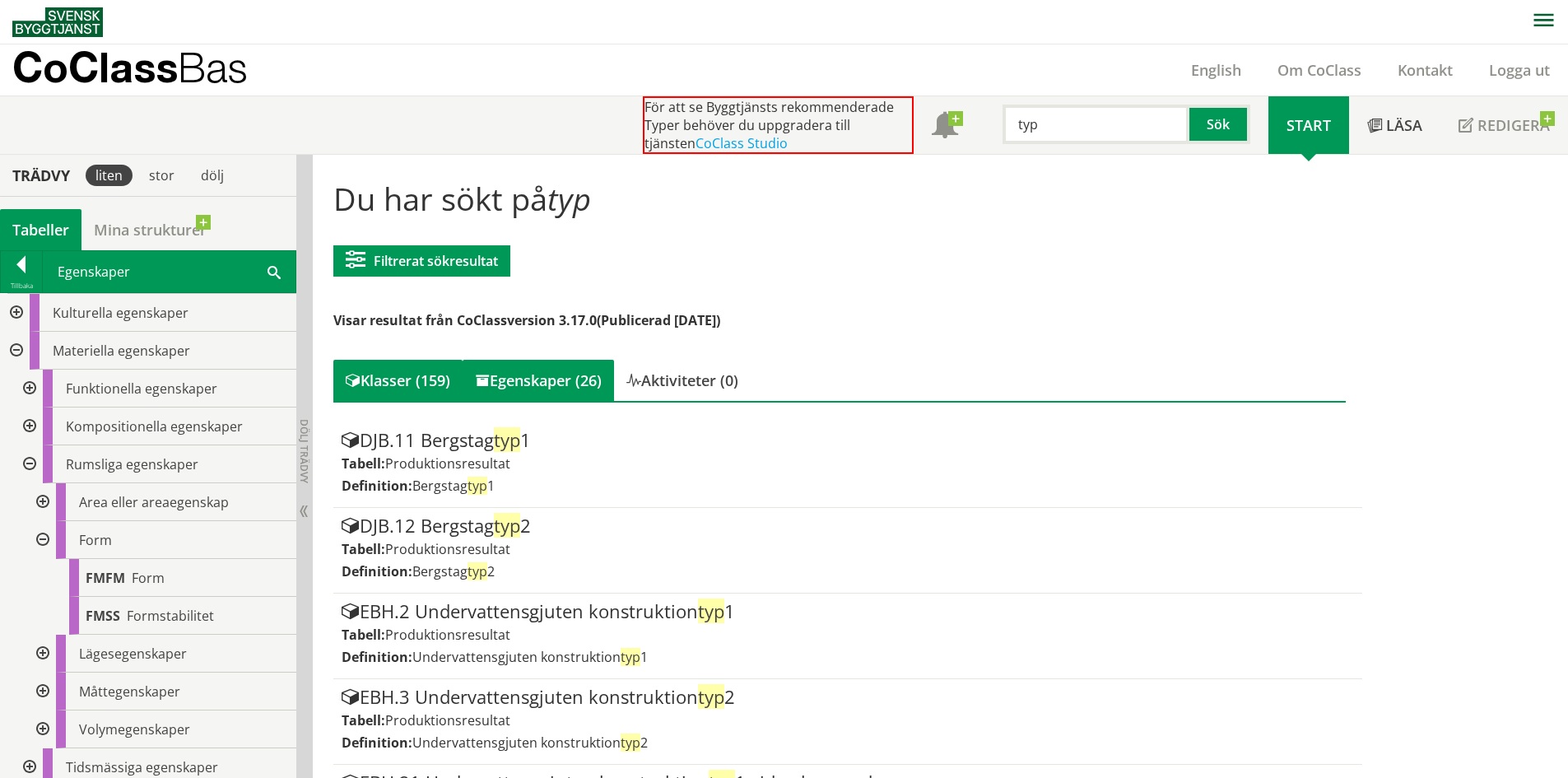
click at [574, 366] on div "Egenskaper (26)" at bounding box center [537, 379] width 151 height 41
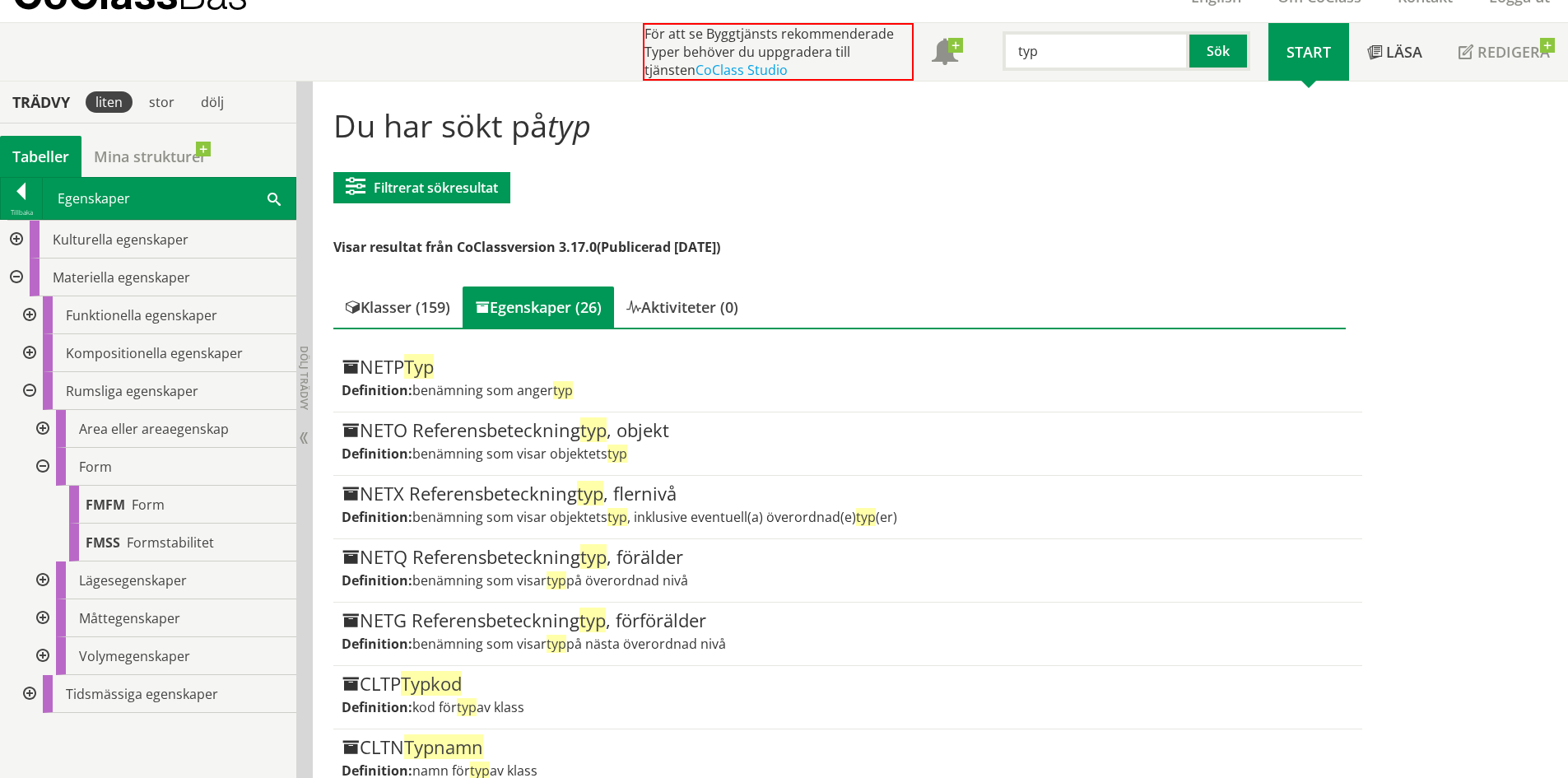
scroll to position [68, 0]
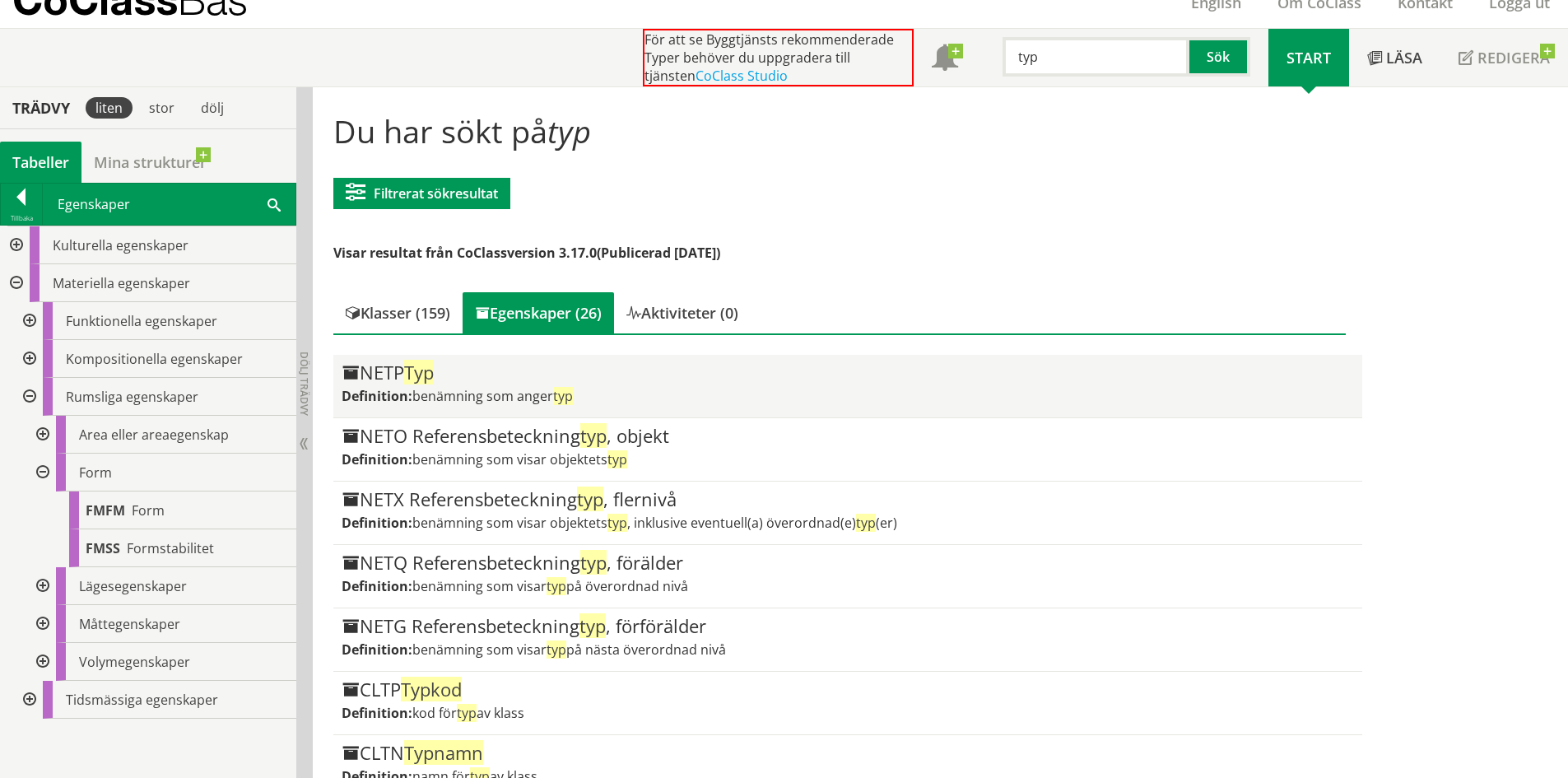
click at [463, 374] on div "NETP Typ" at bounding box center [847, 373] width 1012 height 20
click at [512, 382] on div "NETP Typ Definition: benämning som anger typ" at bounding box center [847, 386] width 1012 height 46
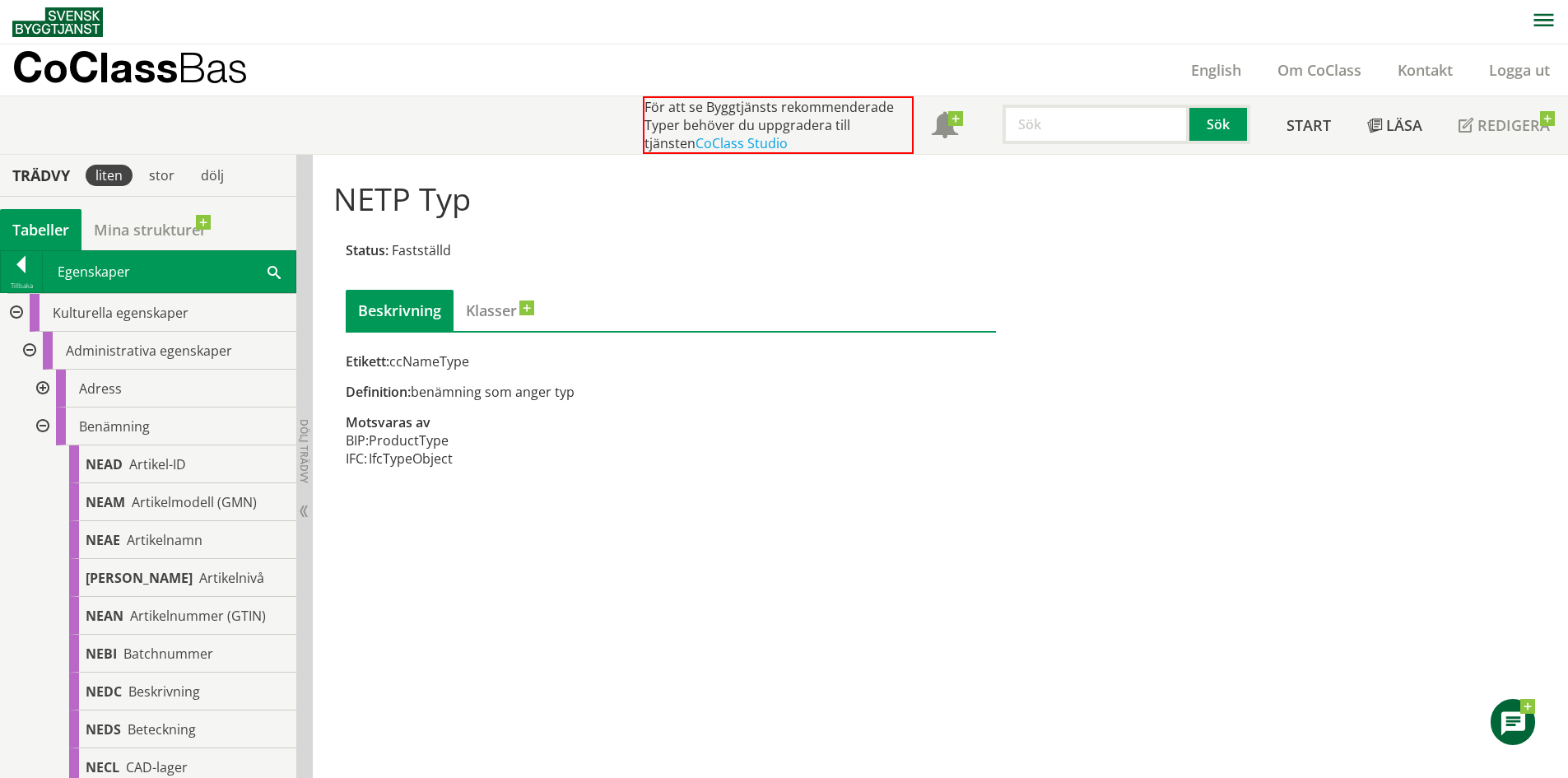
drag, startPoint x: 1043, startPoint y: 147, endPoint x: 1040, endPoint y: 132, distance: 15.3
click at [1044, 147] on div "För att se Byggtjänsts rekommenderade Typer behöver du uppgradera till tjänsten…" at bounding box center [956, 125] width 626 height 58
drag, startPoint x: 1040, startPoint y: 132, endPoint x: 1004, endPoint y: 157, distance: 43.8
click at [1039, 131] on input "text" at bounding box center [1095, 125] width 186 height 40
type input "Densitet"
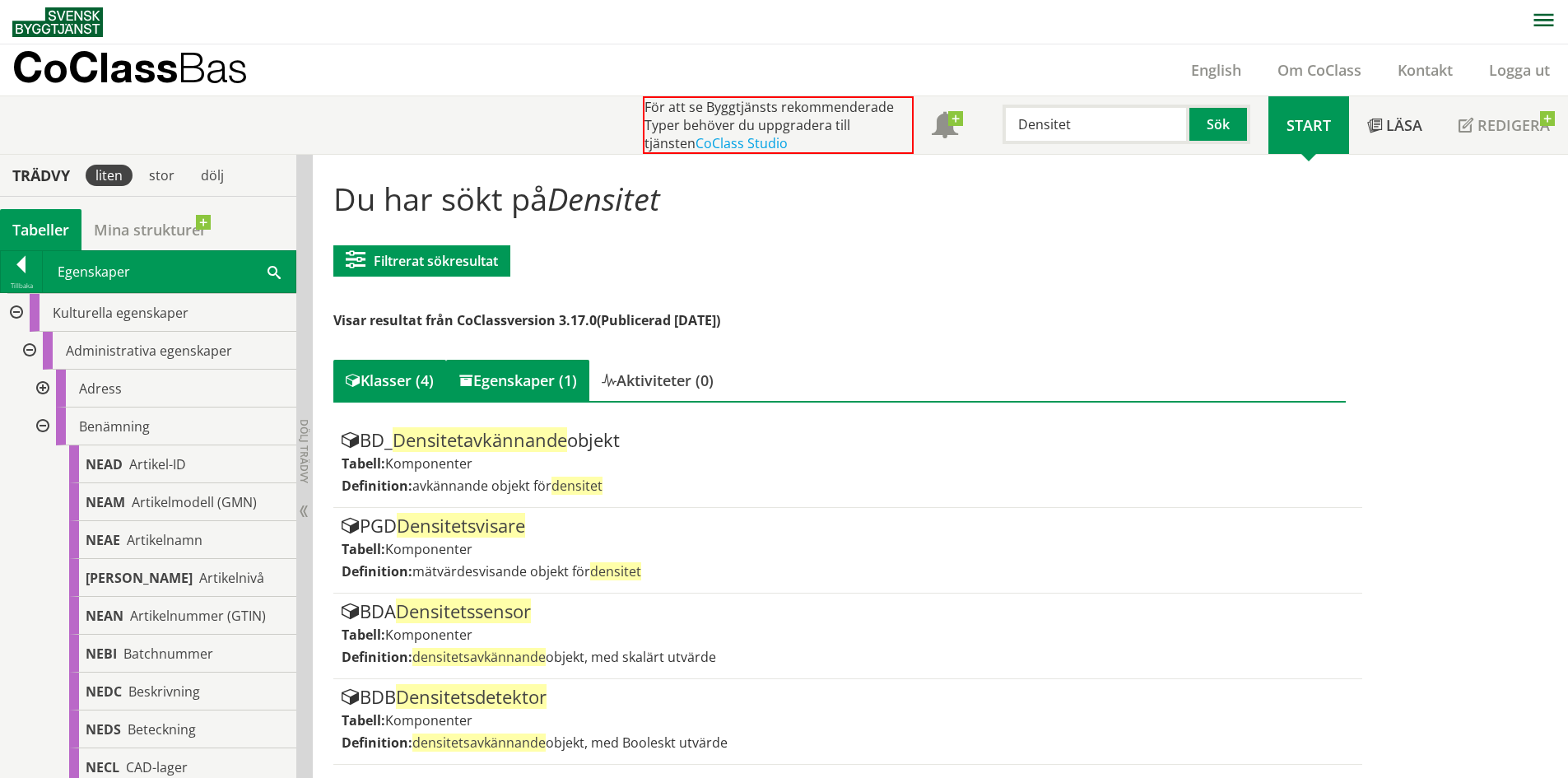
click at [549, 384] on div "Egenskaper (1)" at bounding box center [517, 379] width 144 height 41
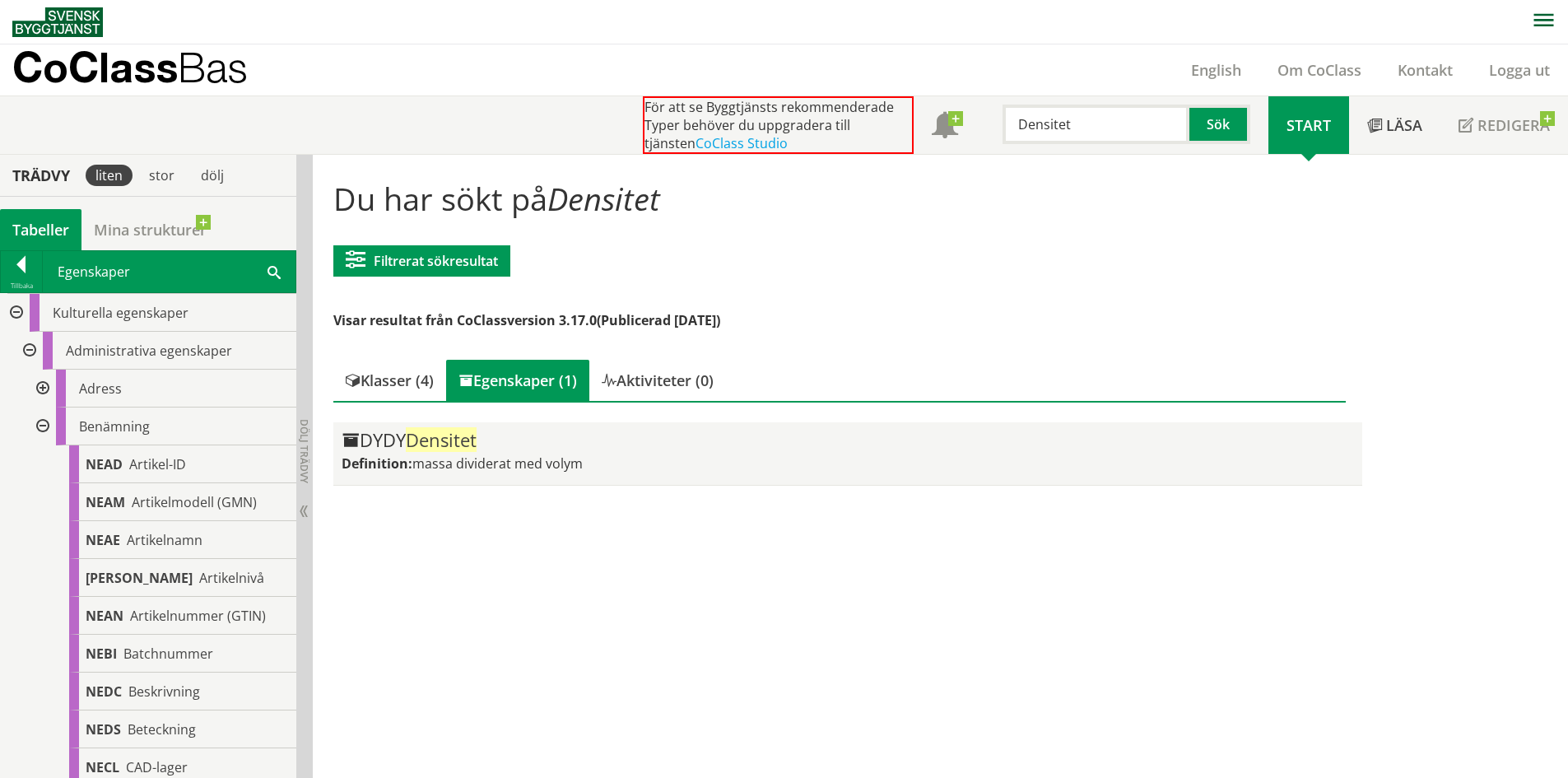
click at [512, 444] on div "DYDY Densitet" at bounding box center [847, 440] width 1012 height 20
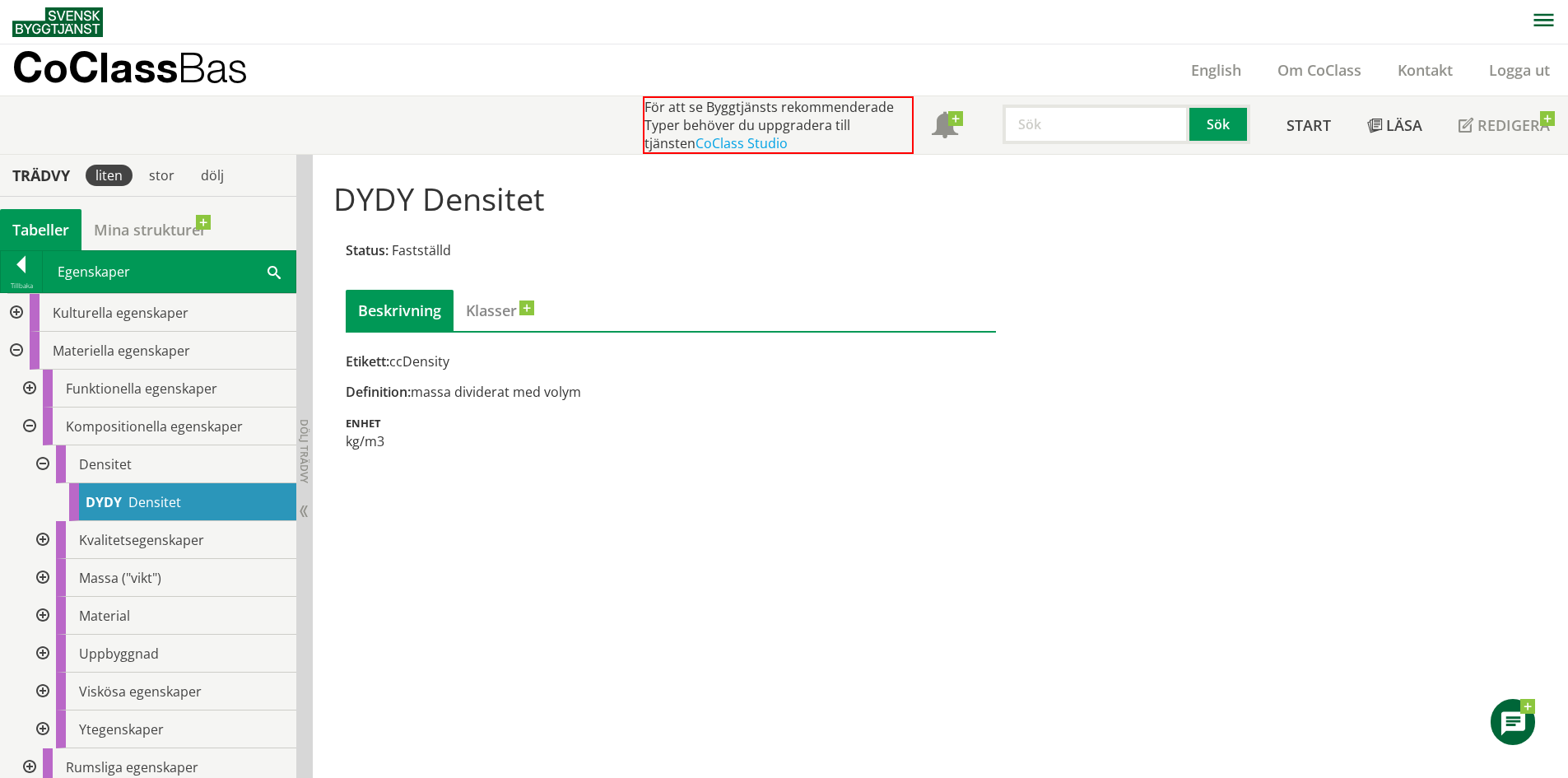
drag, startPoint x: 1072, startPoint y: 100, endPoint x: 1075, endPoint y: 109, distance: 9.5
click at [1074, 104] on div "Sök" at bounding box center [1122, 120] width 292 height 48
click at [1075, 116] on input "text" at bounding box center [1095, 125] width 186 height 40
type input "ytbehandling"
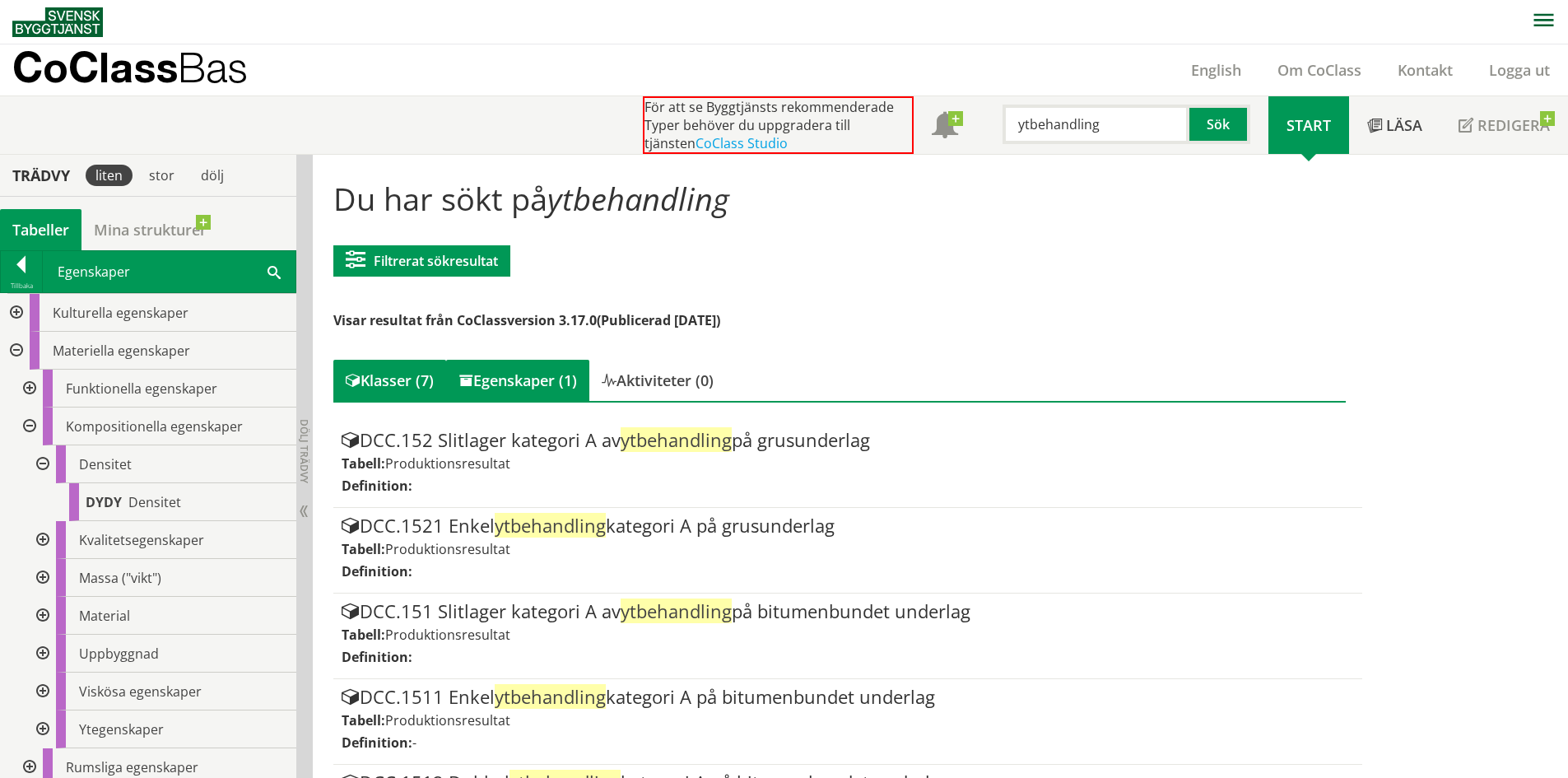
click at [539, 374] on div "Egenskaper (1)" at bounding box center [517, 379] width 144 height 41
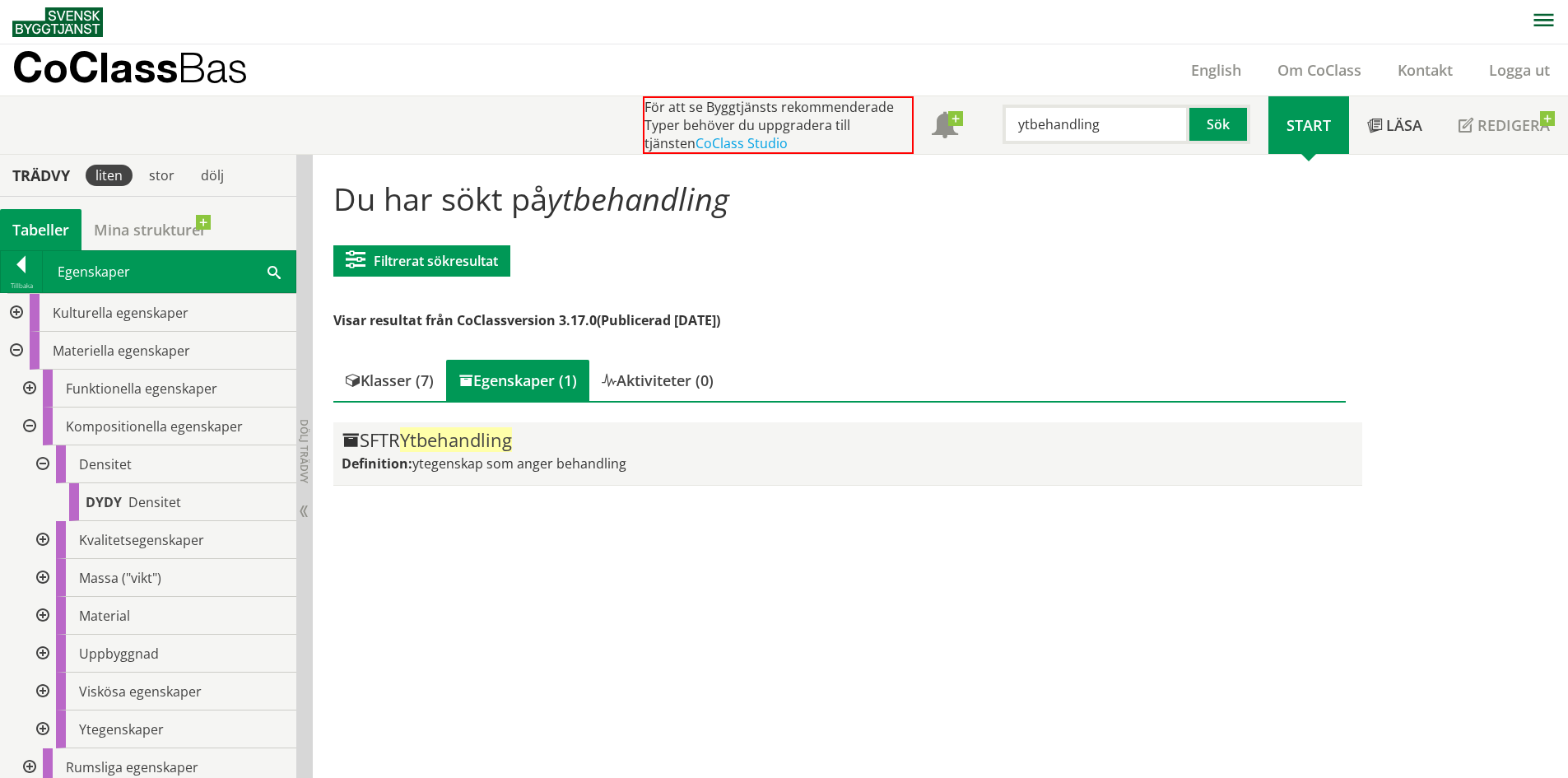
click at [505, 434] on span "Ytbehandling" at bounding box center [456, 439] width 112 height 25
